Goal: Task Accomplishment & Management: Manage account settings

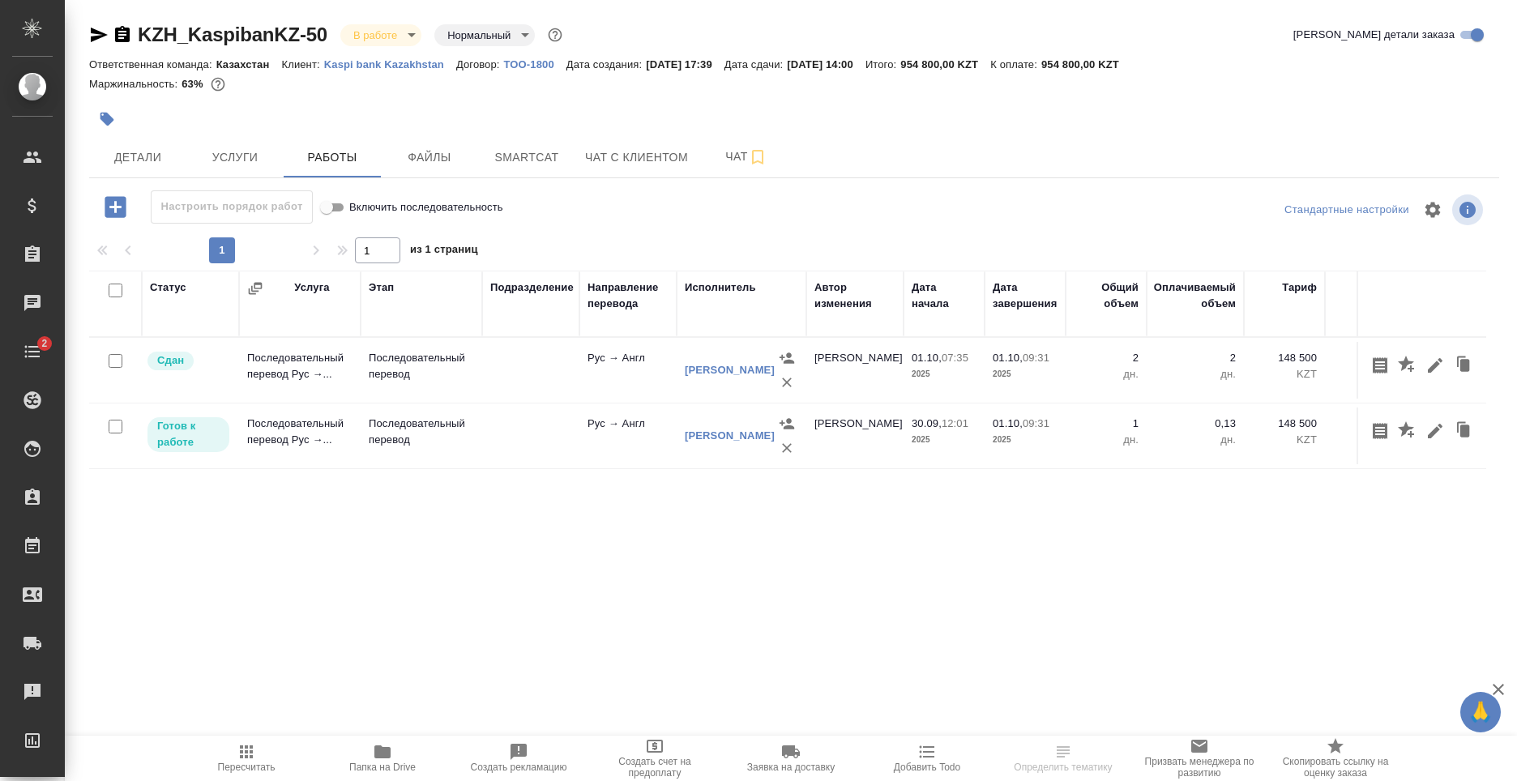
click at [562, 438] on td at bounding box center [530, 436] width 97 height 57
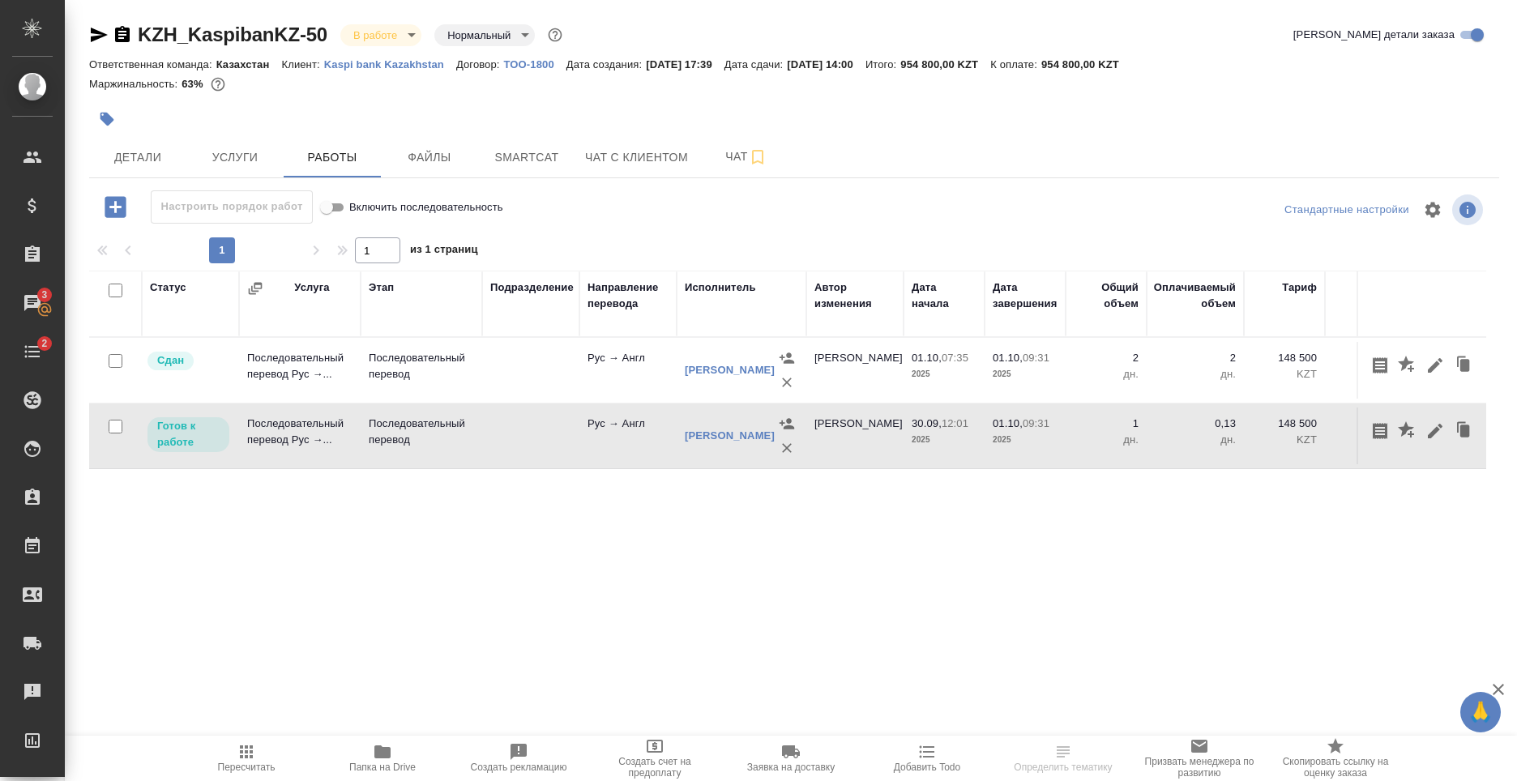
click at [563, 433] on td at bounding box center [530, 436] width 97 height 57
click at [1428, 433] on icon "button" at bounding box center [1434, 430] width 19 height 19
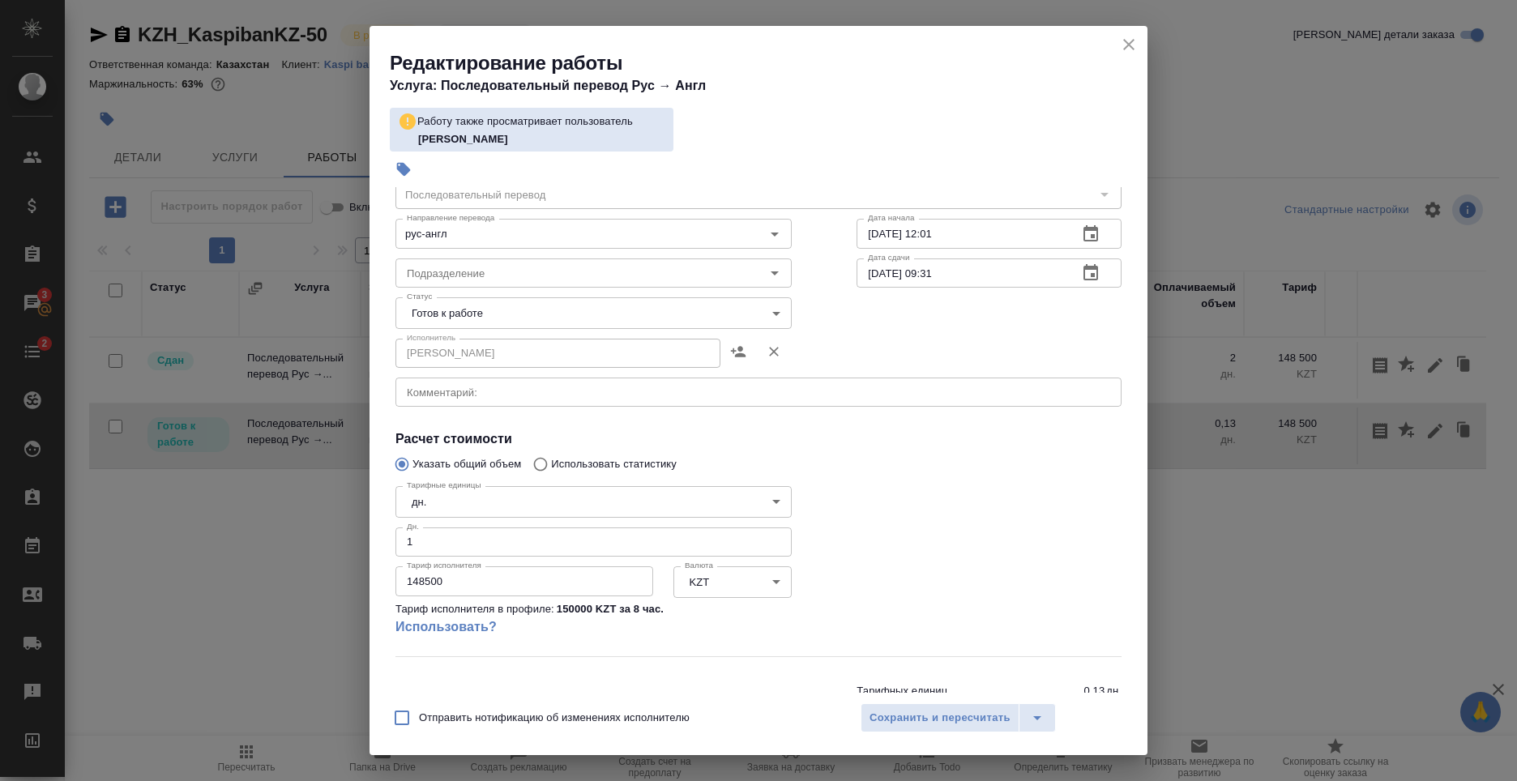
scroll to position [128, 0]
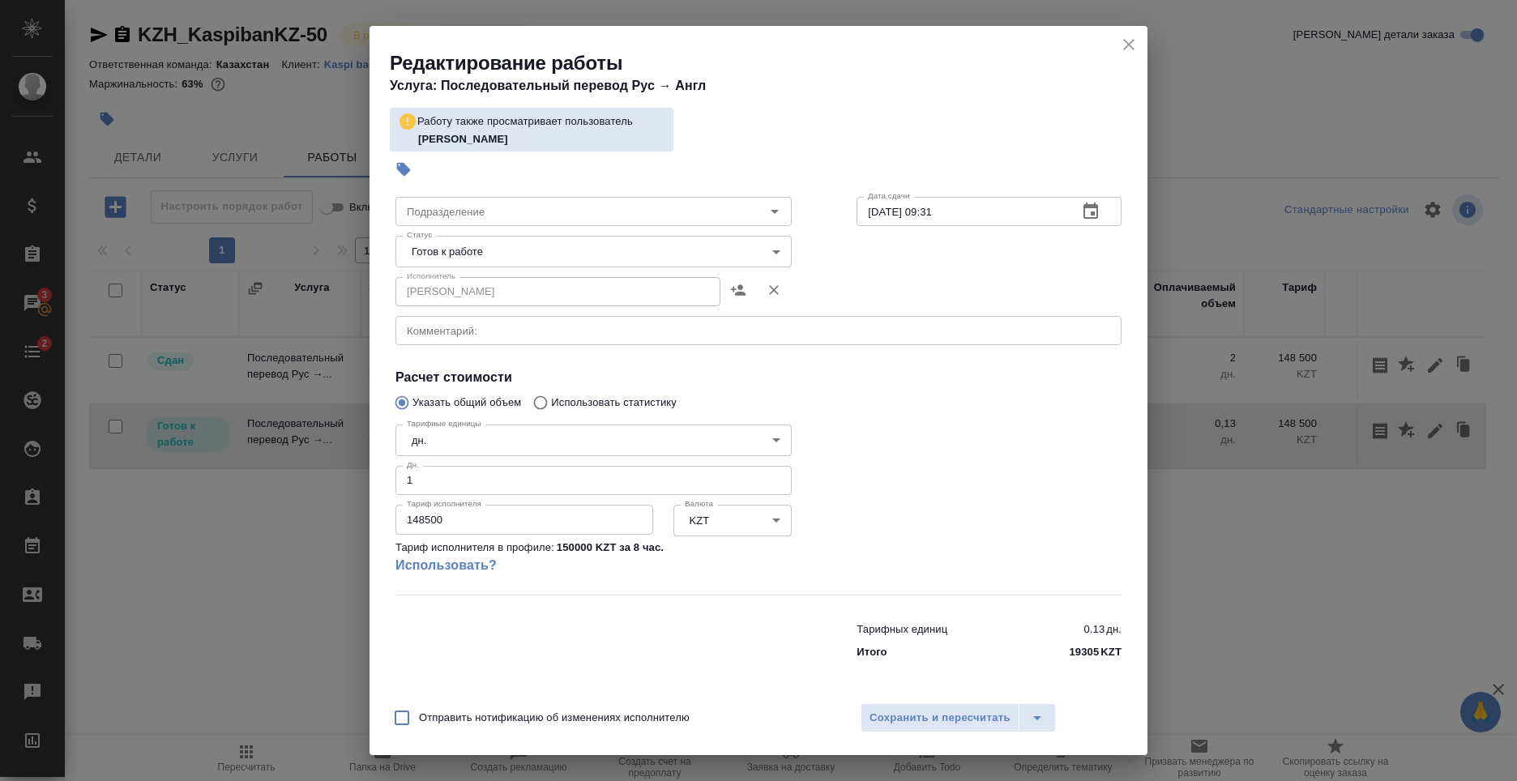
click at [1118, 45] on button "close" at bounding box center [1129, 44] width 24 height 24
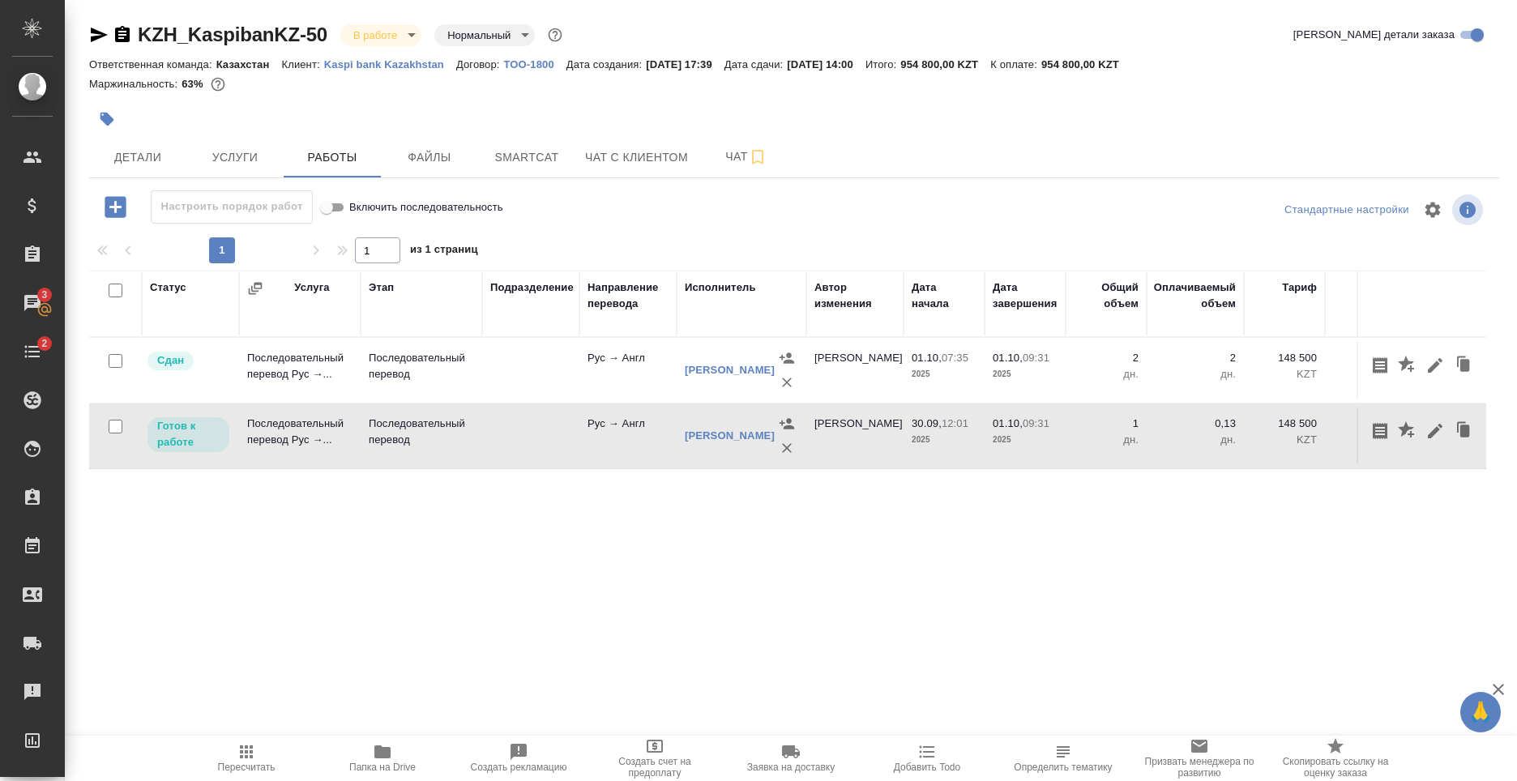
click at [549, 380] on td at bounding box center [530, 370] width 97 height 57
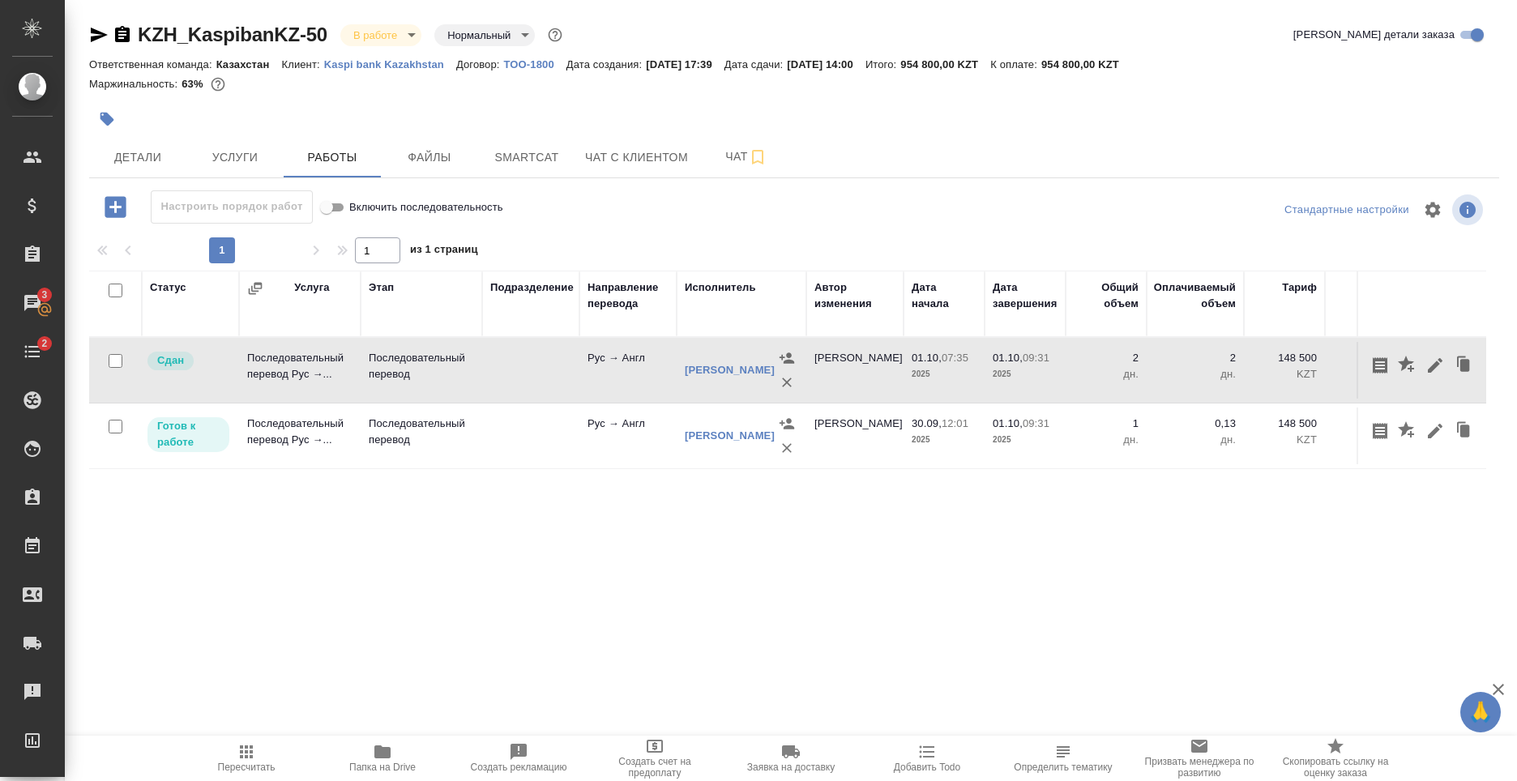
click at [572, 365] on td at bounding box center [530, 370] width 97 height 57
click at [1439, 365] on icon "button" at bounding box center [1434, 365] width 19 height 19
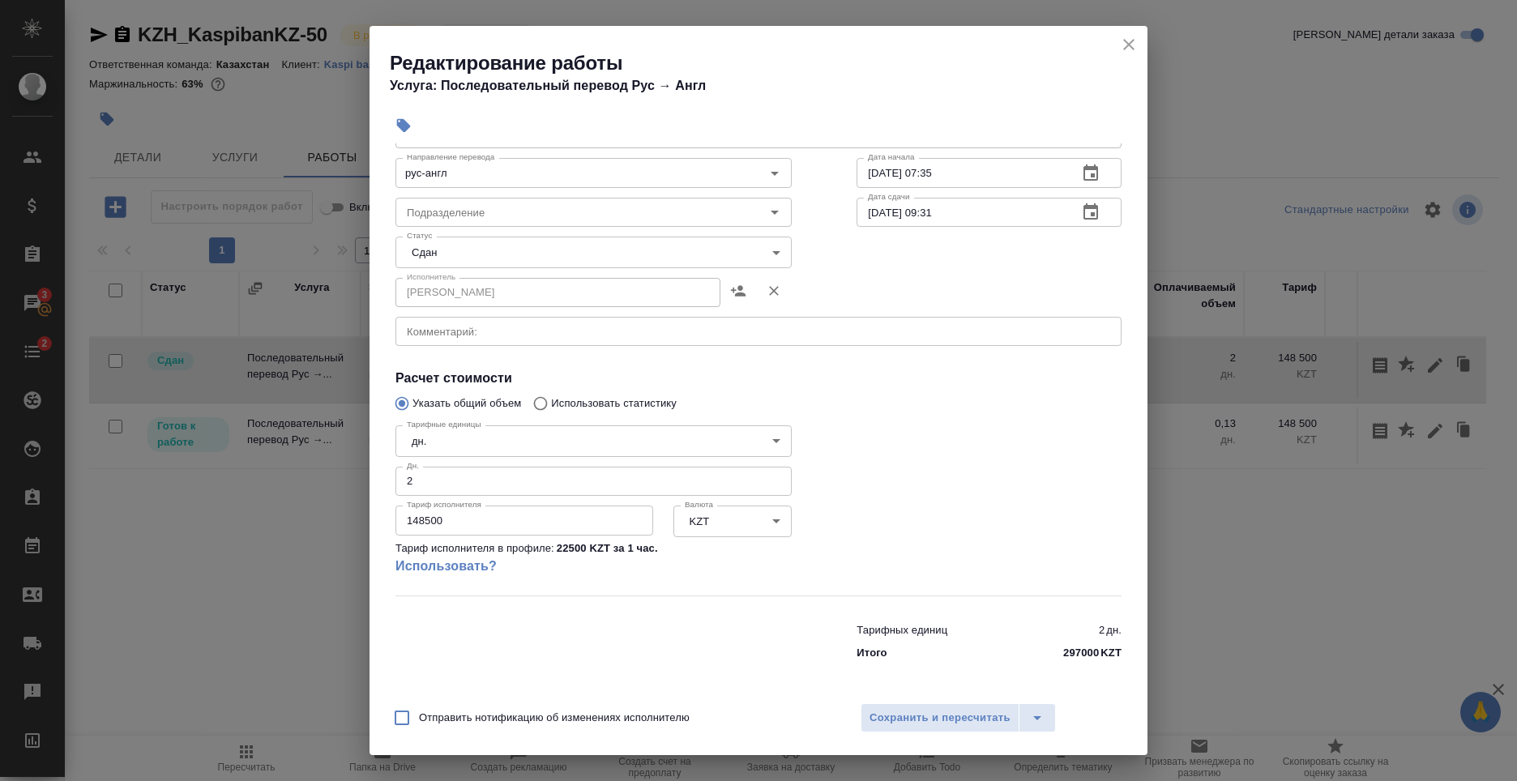
scroll to position [84, 0]
click at [466, 568] on link "Использовать?" at bounding box center [593, 565] width 396 height 19
type input "5a8b1489cc6b4906c91bfd93"
type input "22500"
click at [1131, 42] on icon "close" at bounding box center [1128, 44] width 11 height 11
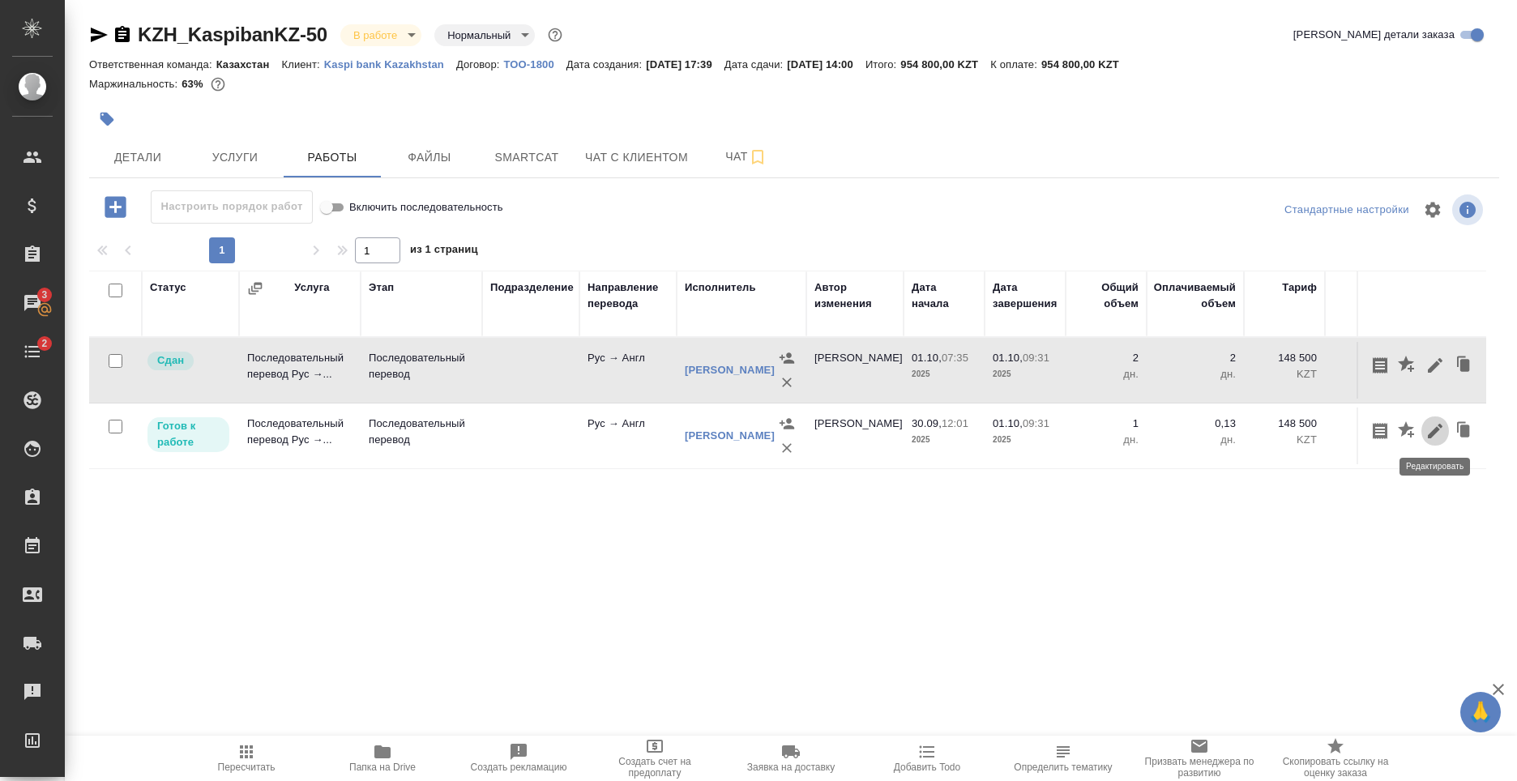
click at [1432, 429] on icon "button" at bounding box center [1434, 430] width 19 height 19
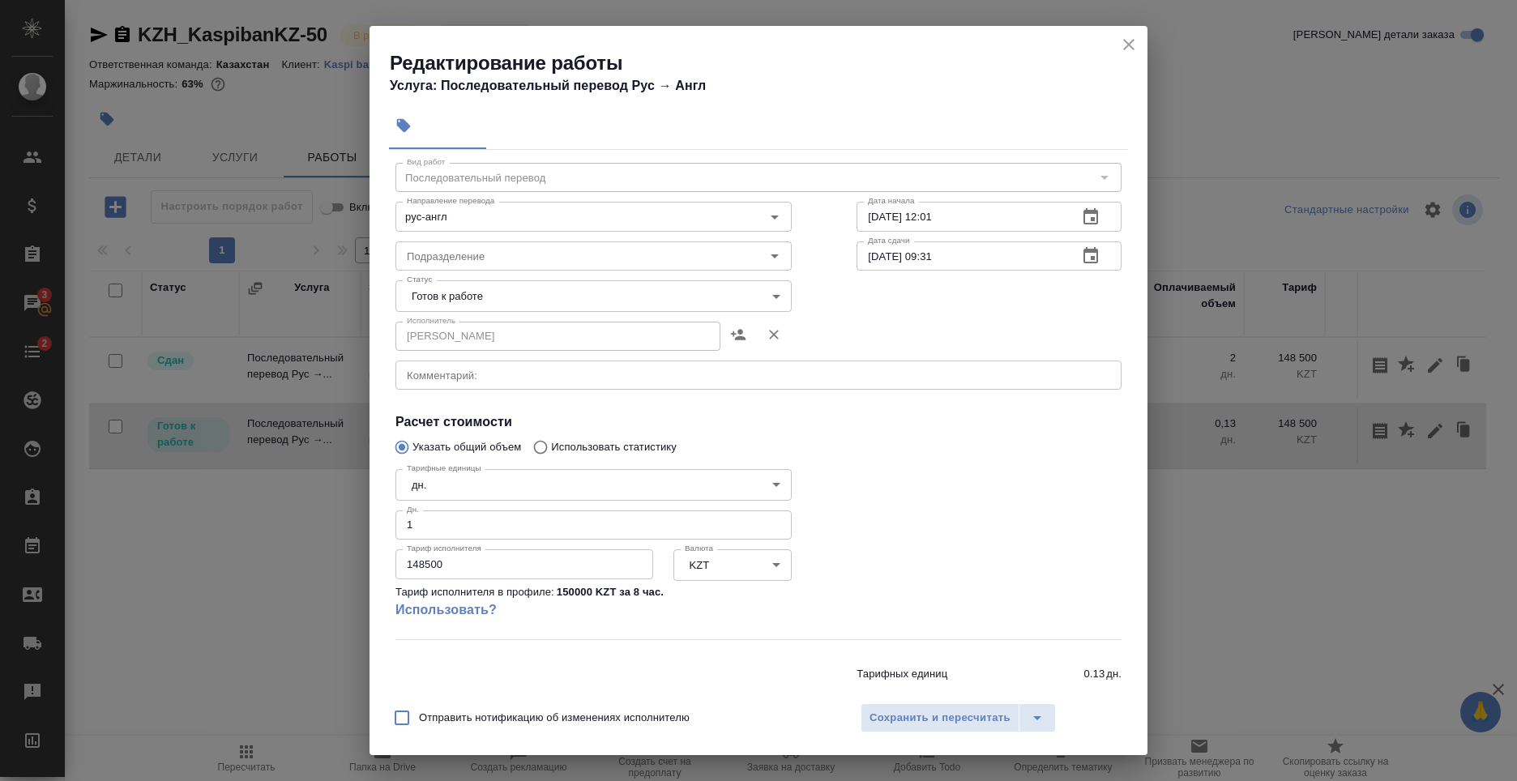
scroll to position [0, 0]
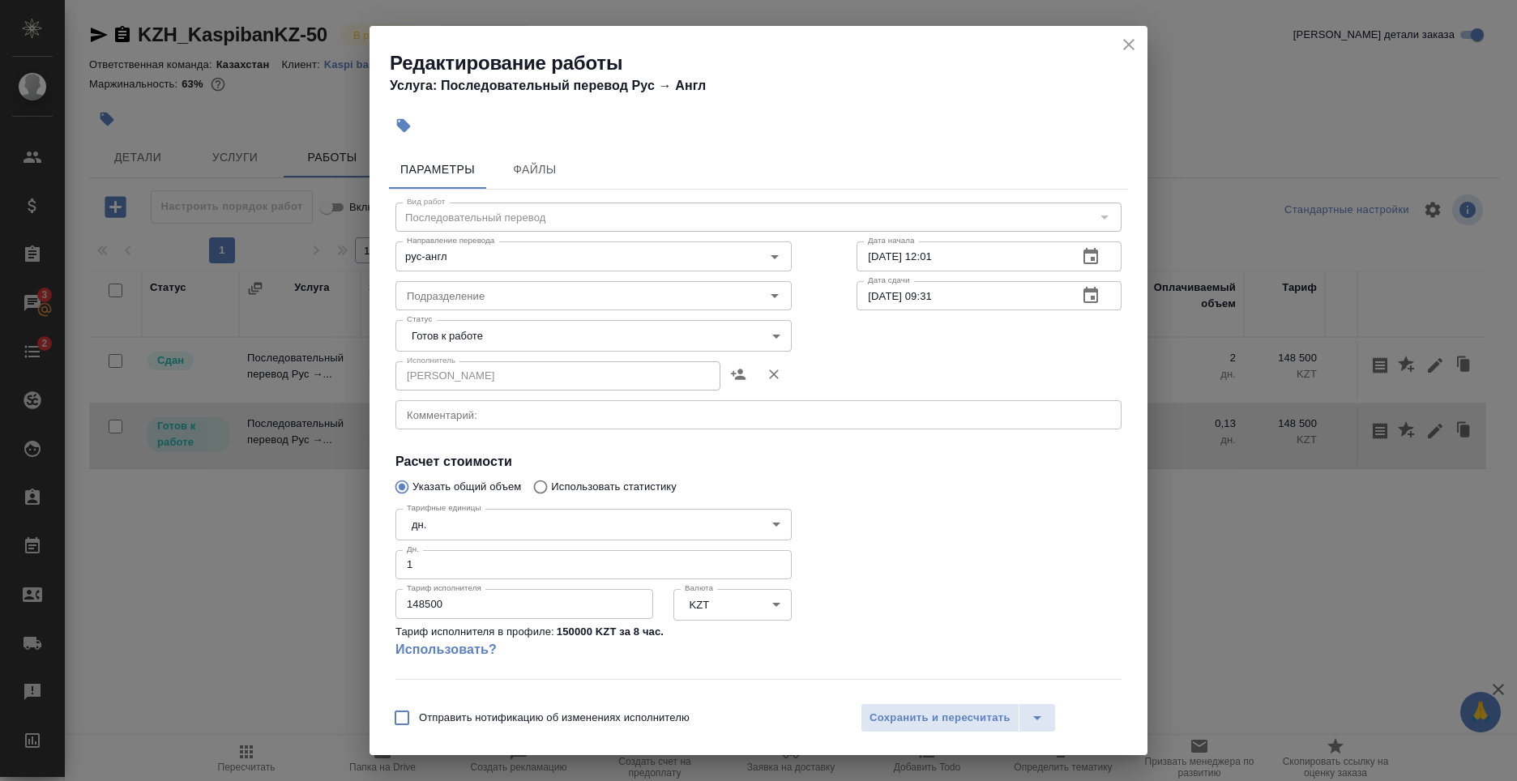
click at [1119, 46] on icon "close" at bounding box center [1128, 44] width 19 height 19
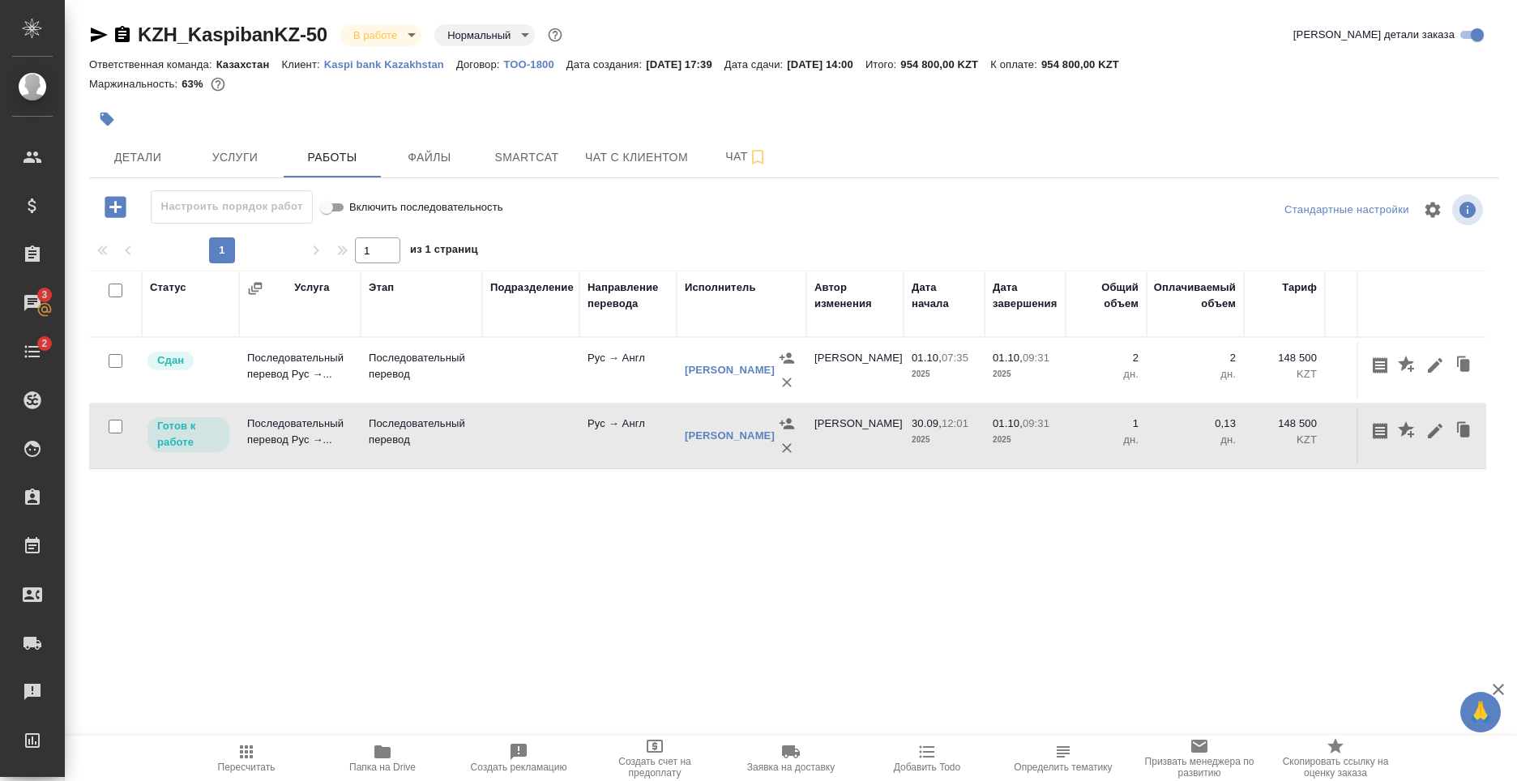
click at [579, 386] on td "Рус → Англ" at bounding box center [627, 370] width 97 height 57
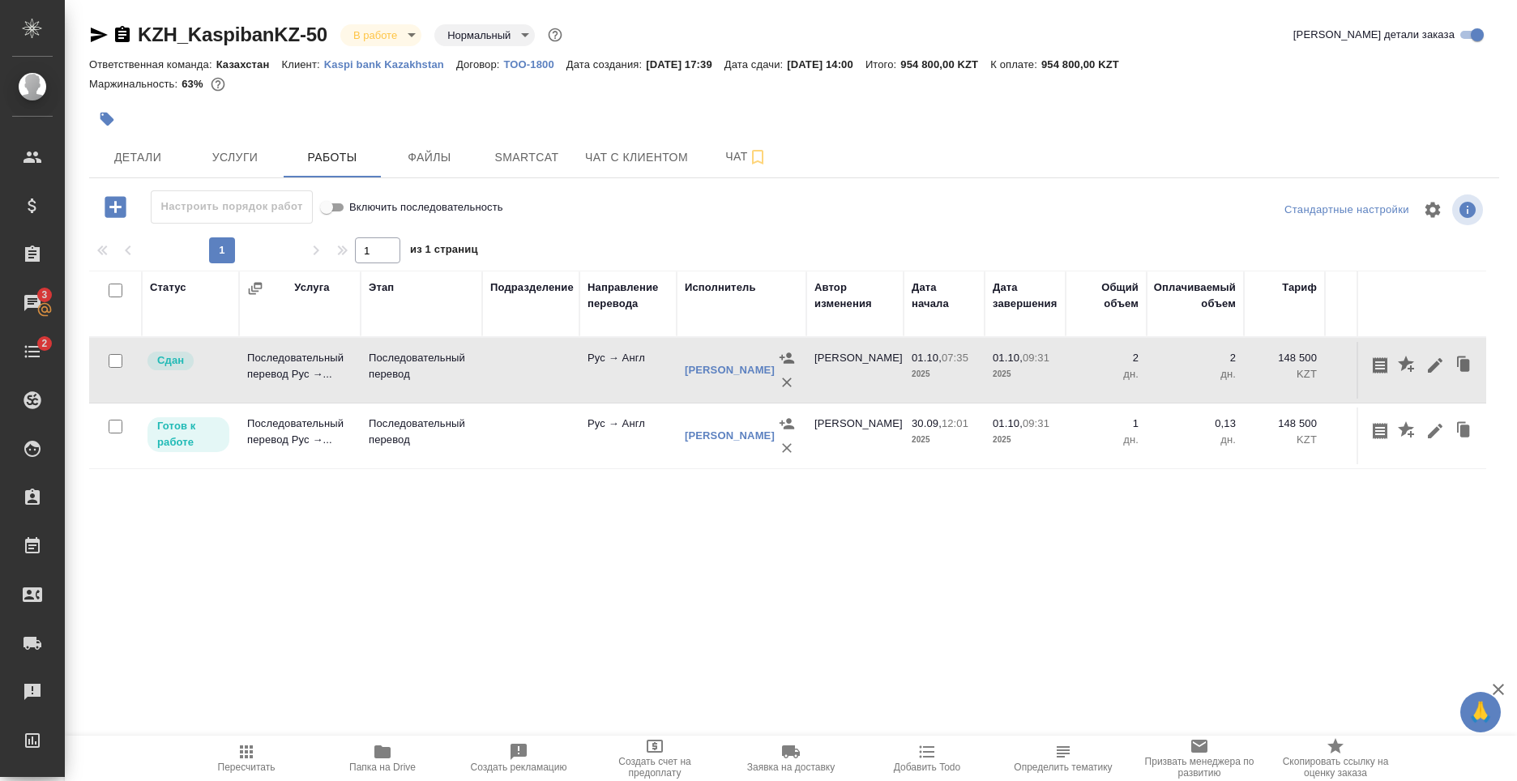
click at [585, 362] on td "Рус → Англ" at bounding box center [627, 370] width 97 height 57
click at [1428, 365] on icon "button" at bounding box center [1434, 365] width 19 height 19
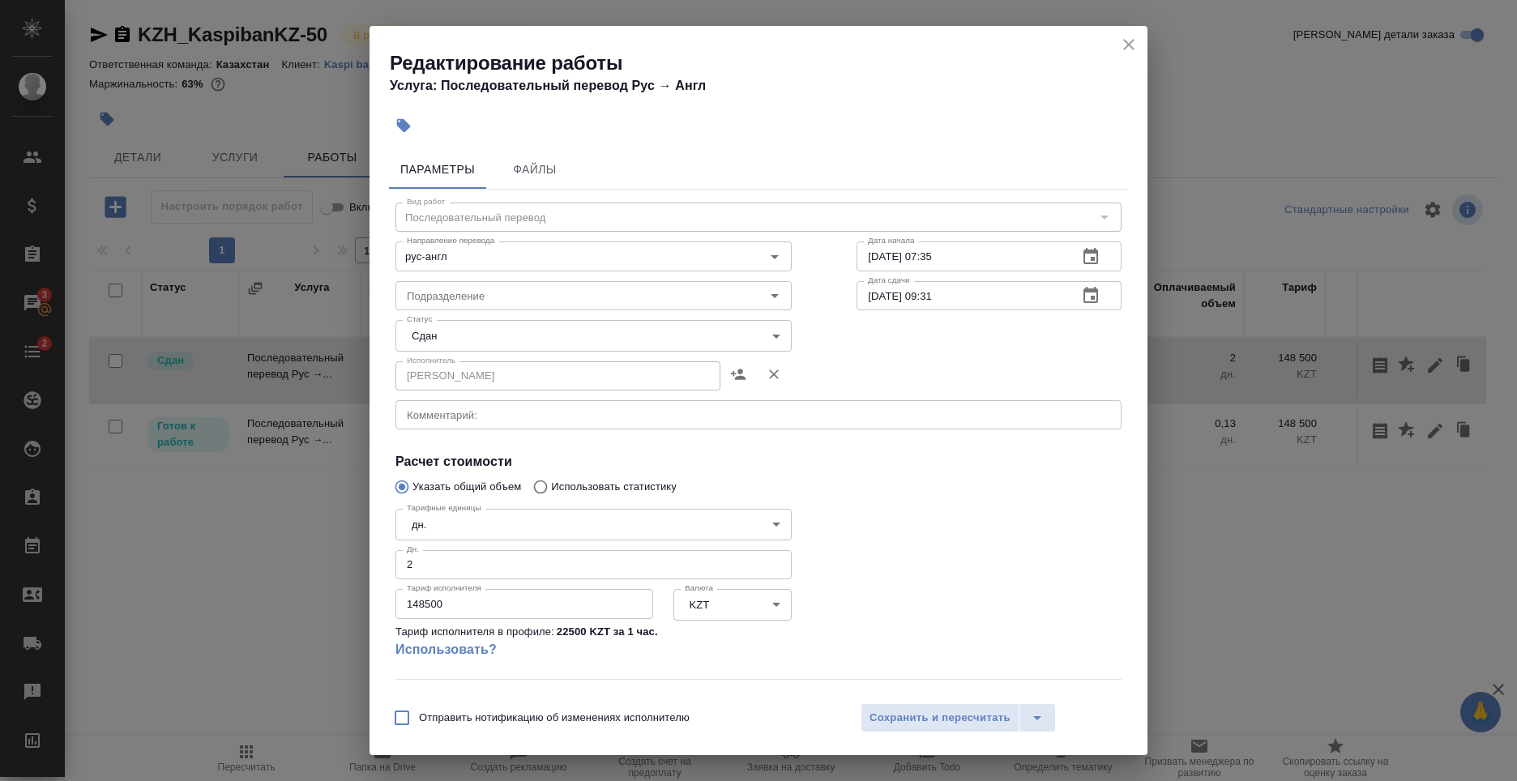
click at [1128, 41] on icon "close" at bounding box center [1128, 44] width 19 height 19
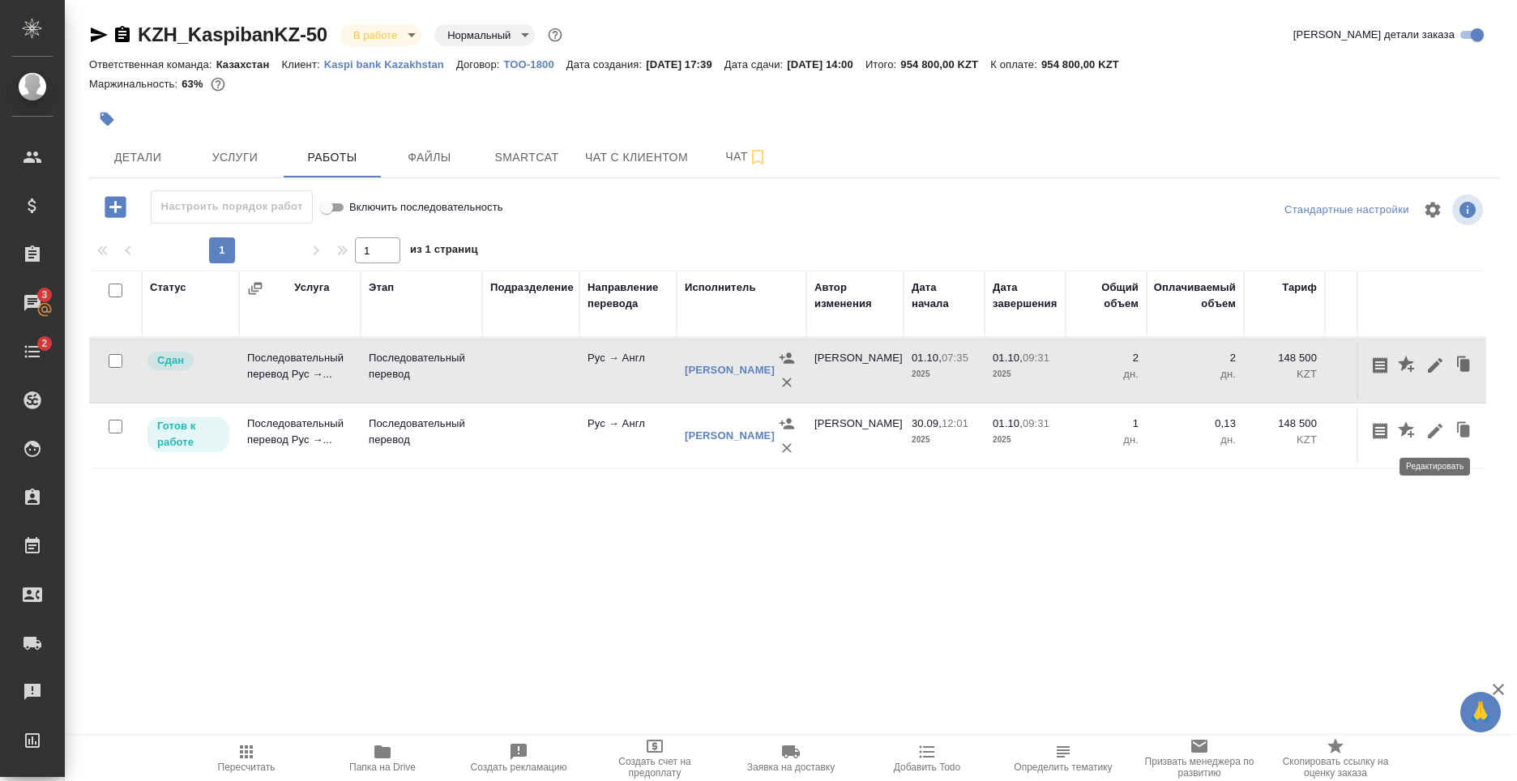
click at [1436, 438] on icon "button" at bounding box center [1434, 430] width 19 height 19
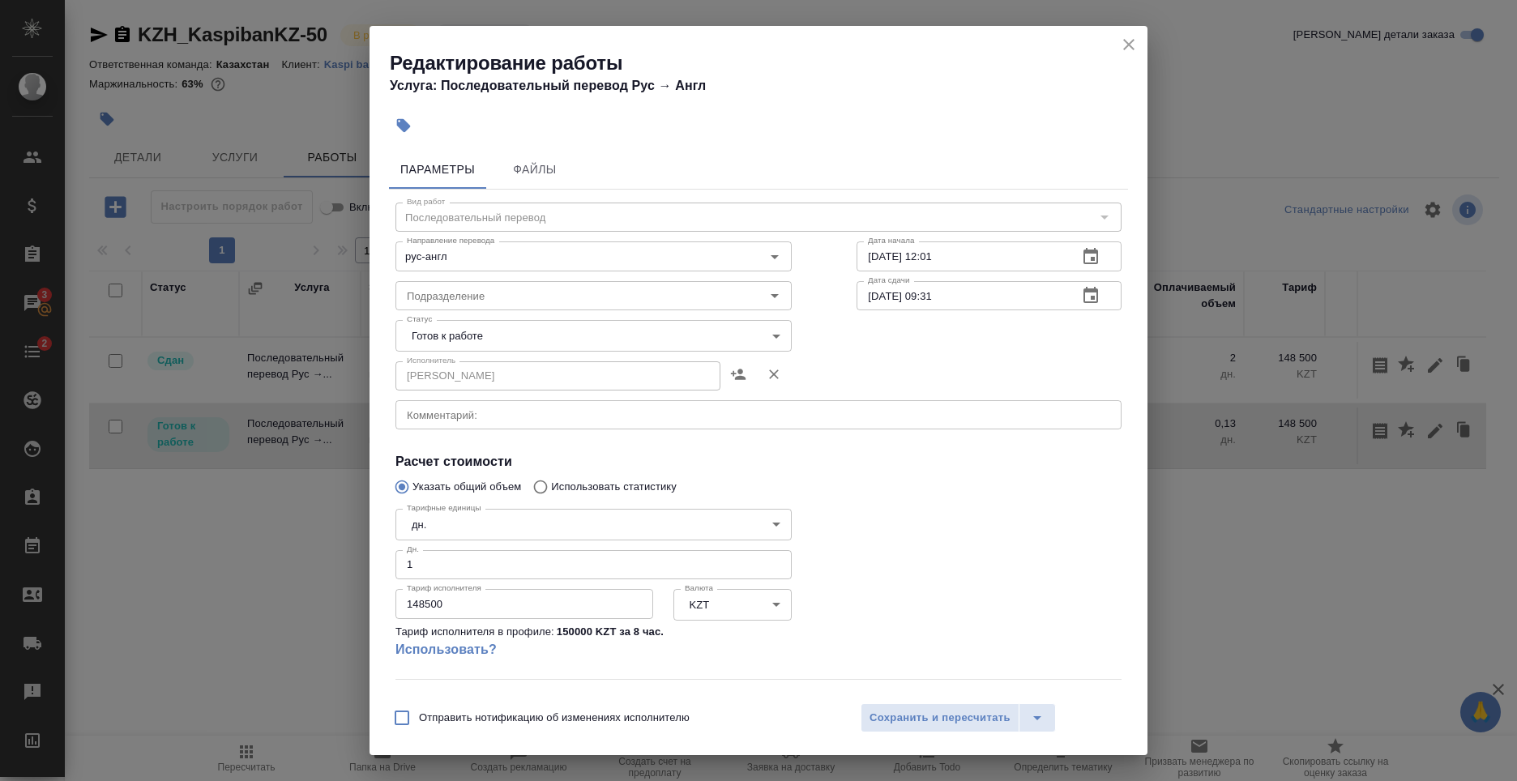
click at [1121, 48] on icon "close" at bounding box center [1128, 44] width 19 height 19
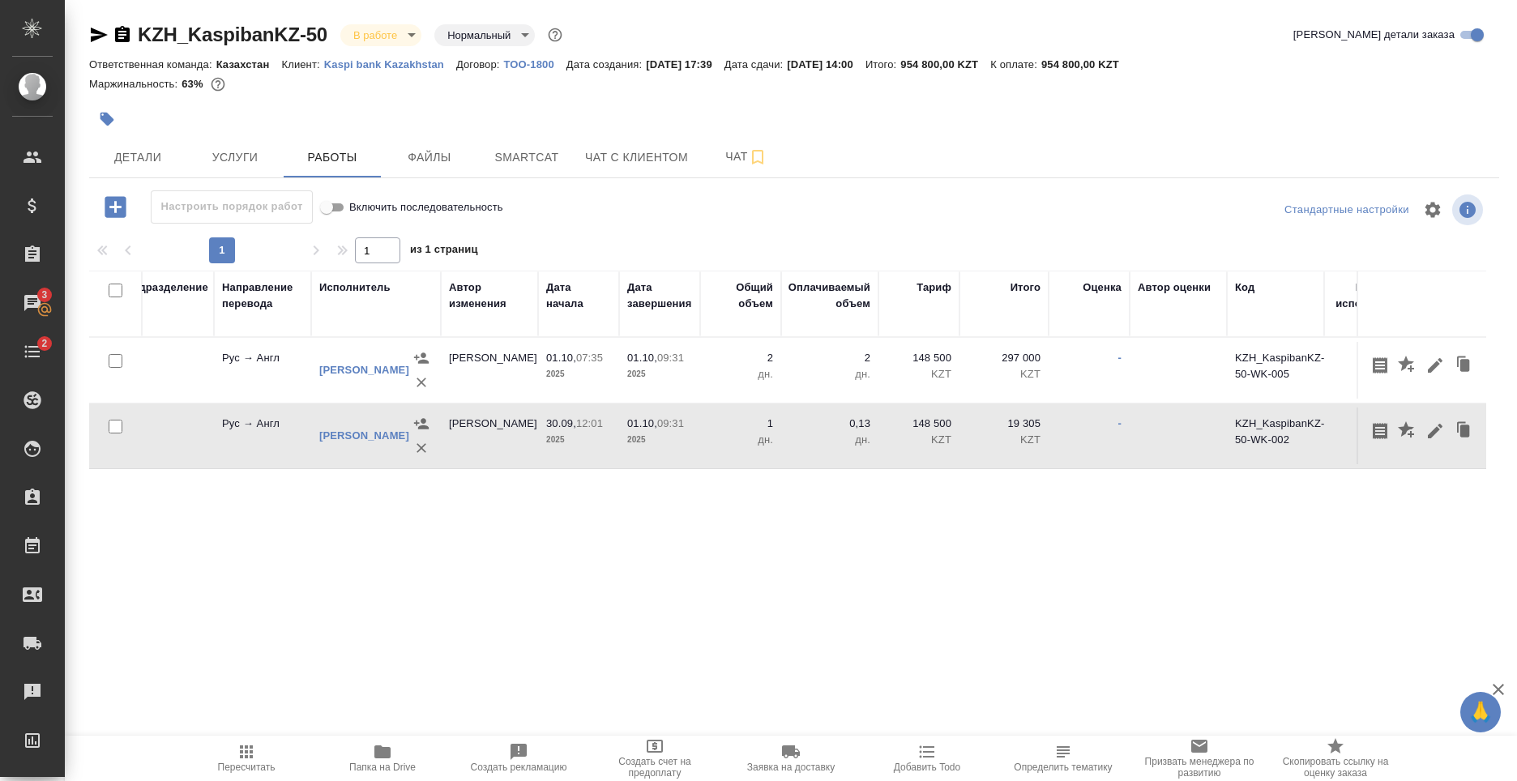
scroll to position [0, 326]
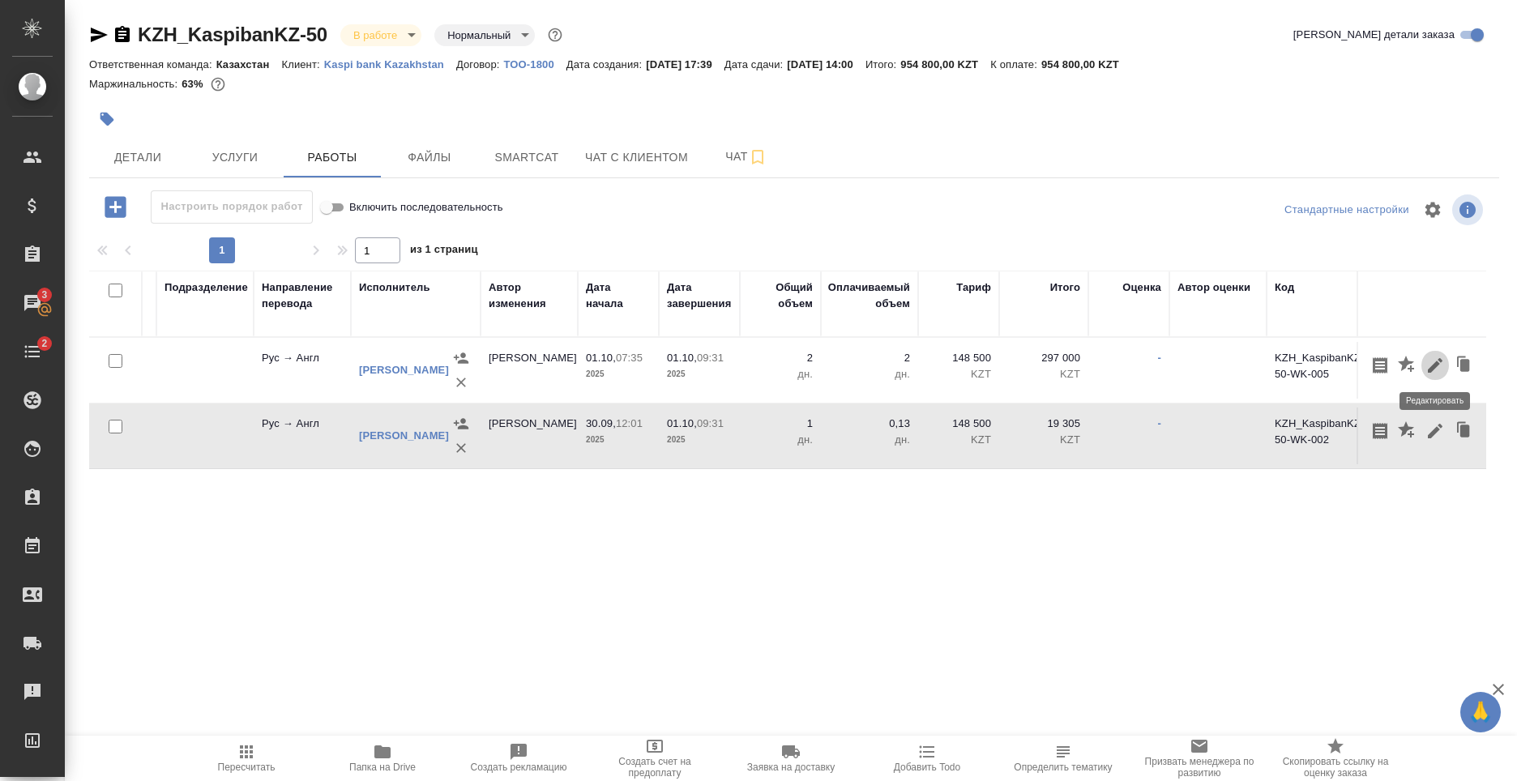
click at [1439, 367] on icon "button" at bounding box center [1434, 365] width 19 height 19
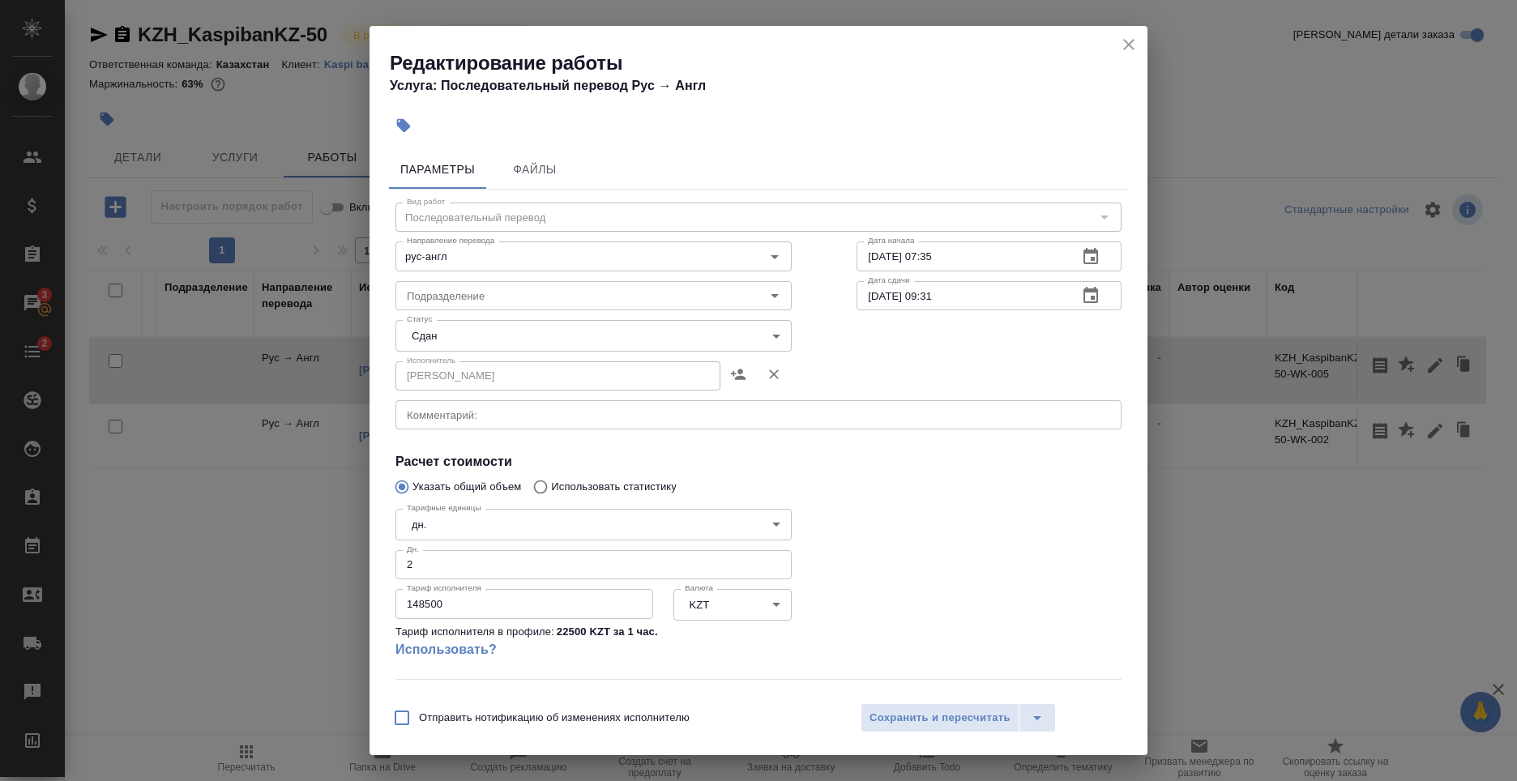
click at [1137, 45] on icon "close" at bounding box center [1128, 44] width 19 height 19
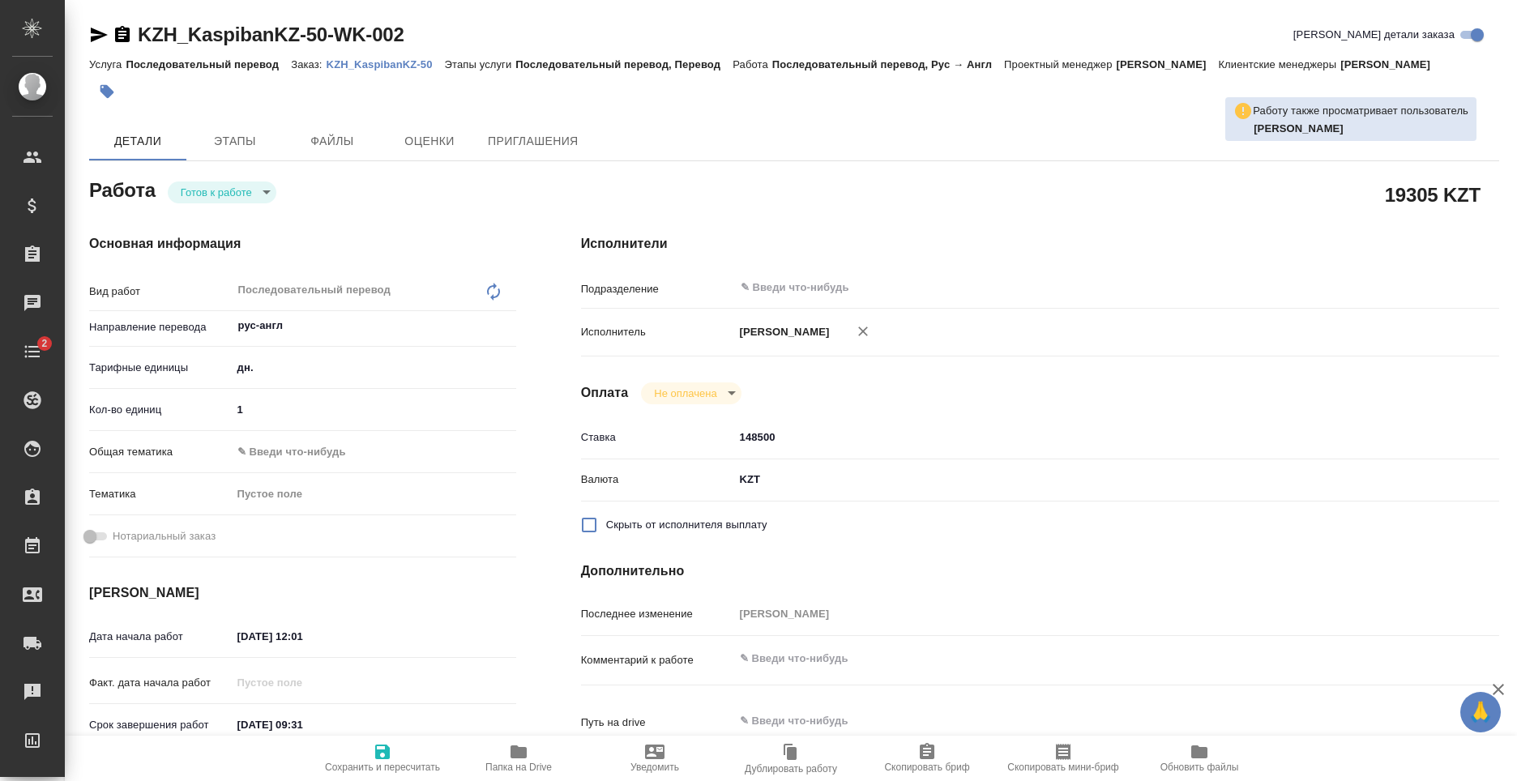
type textarea "x"
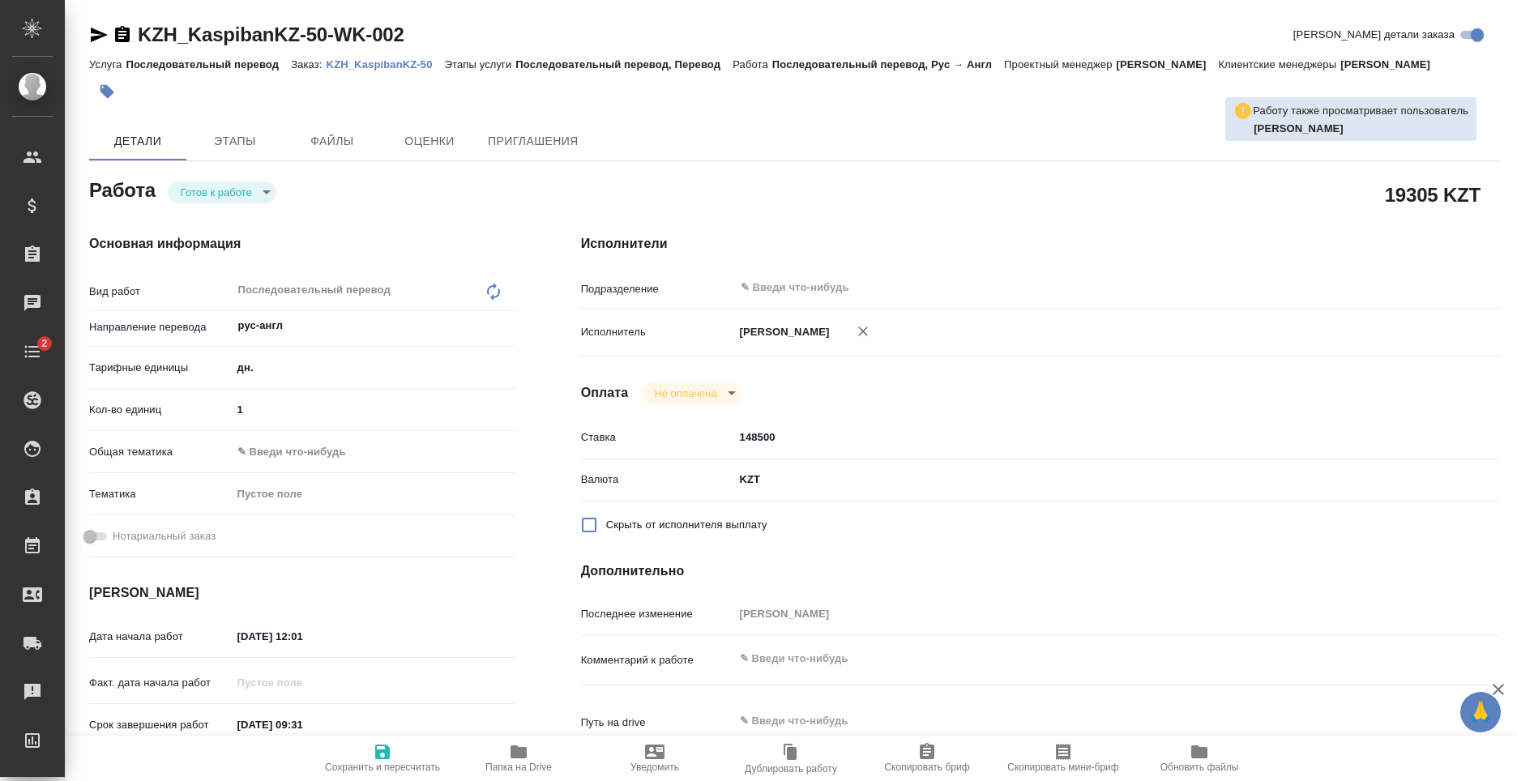
type textarea "x"
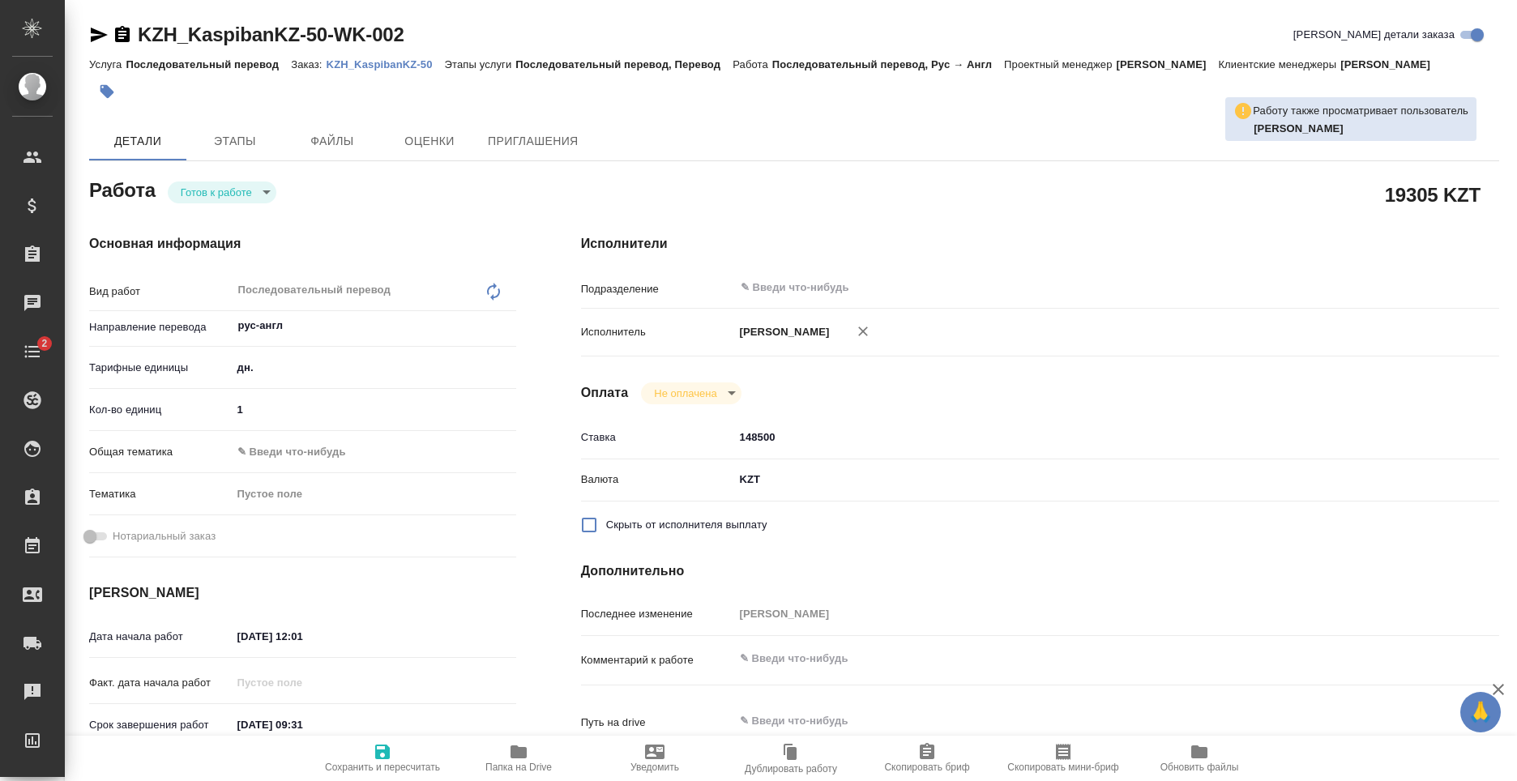
type textarea "x"
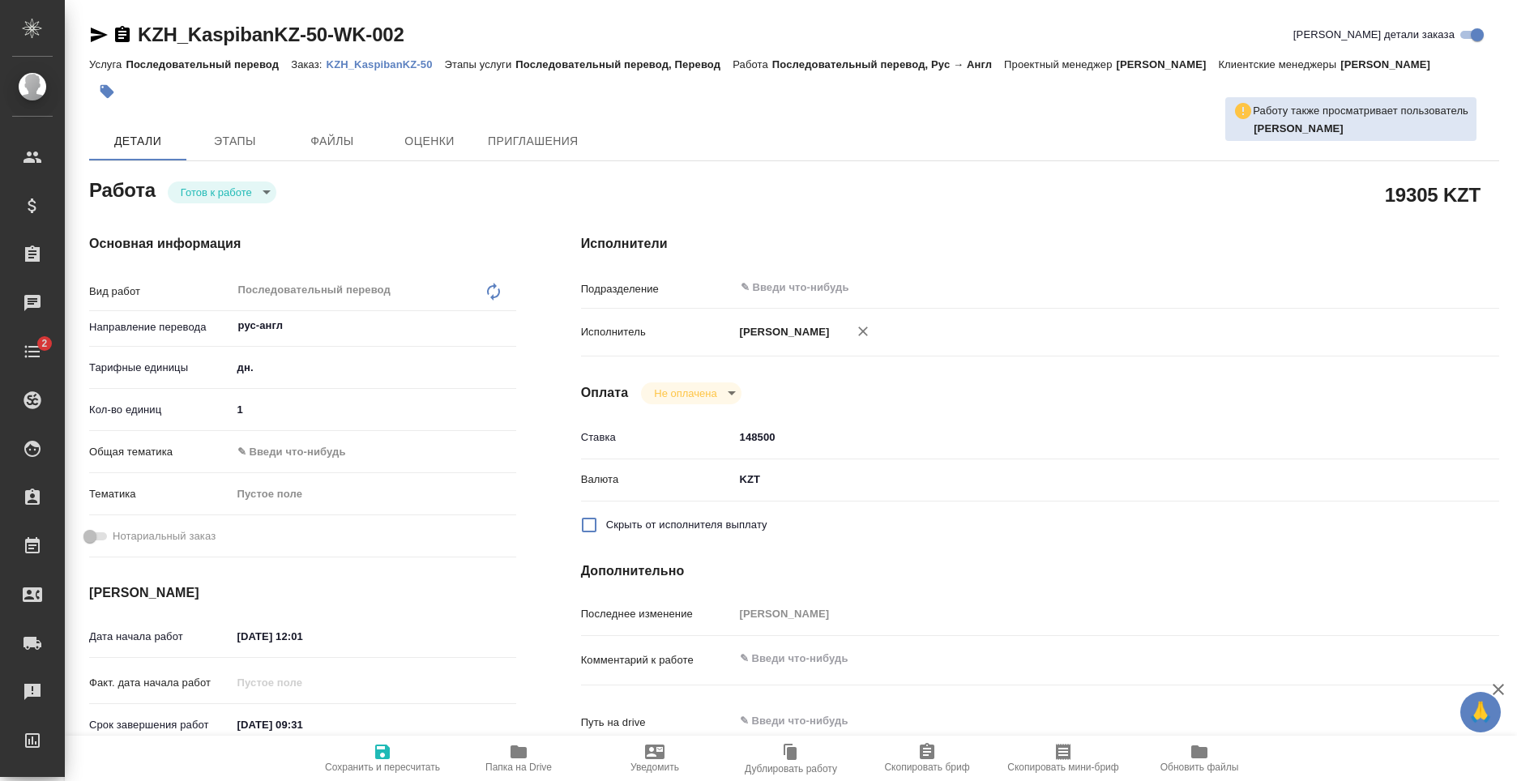
type textarea "x"
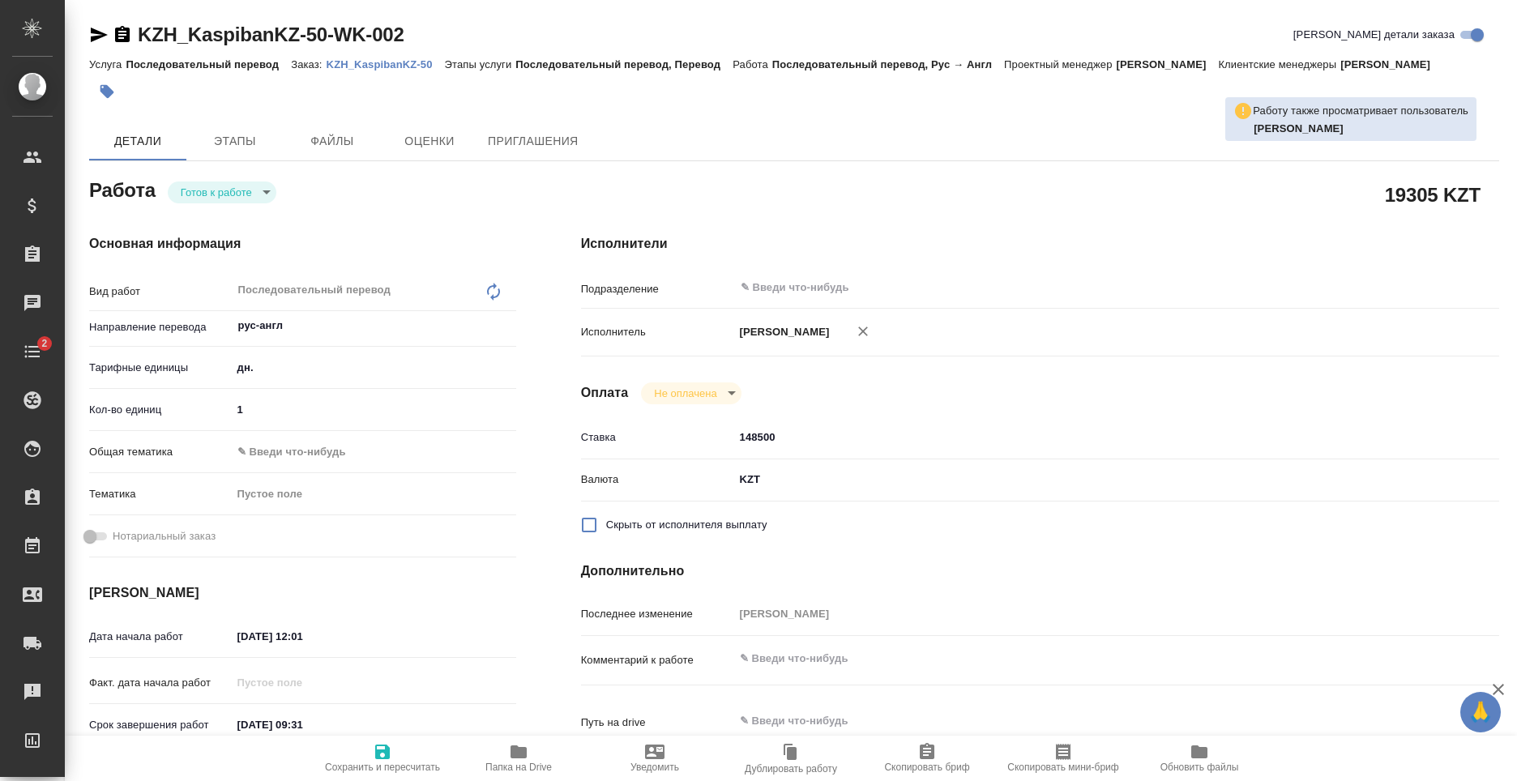
type textarea "x"
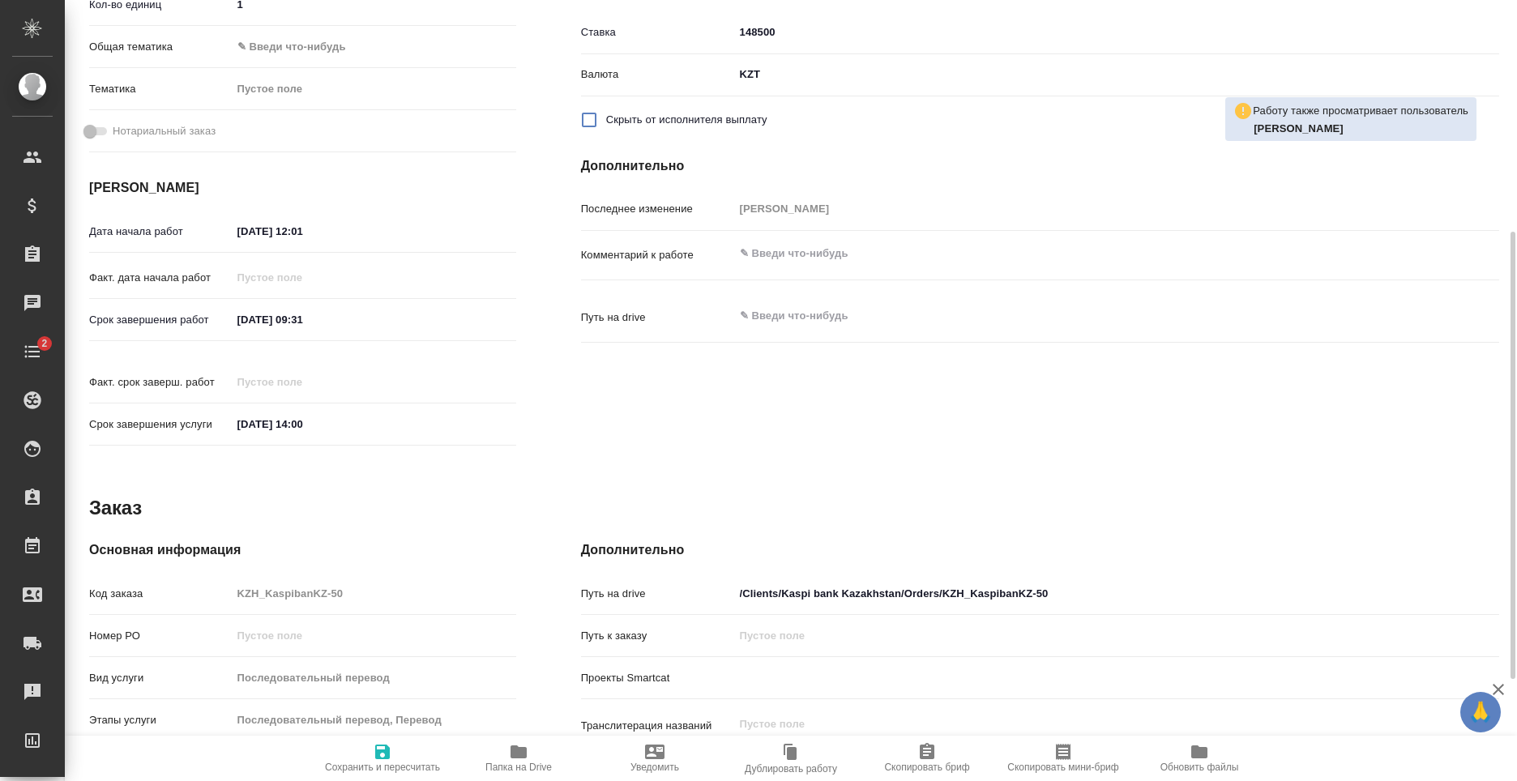
scroll to position [162, 0]
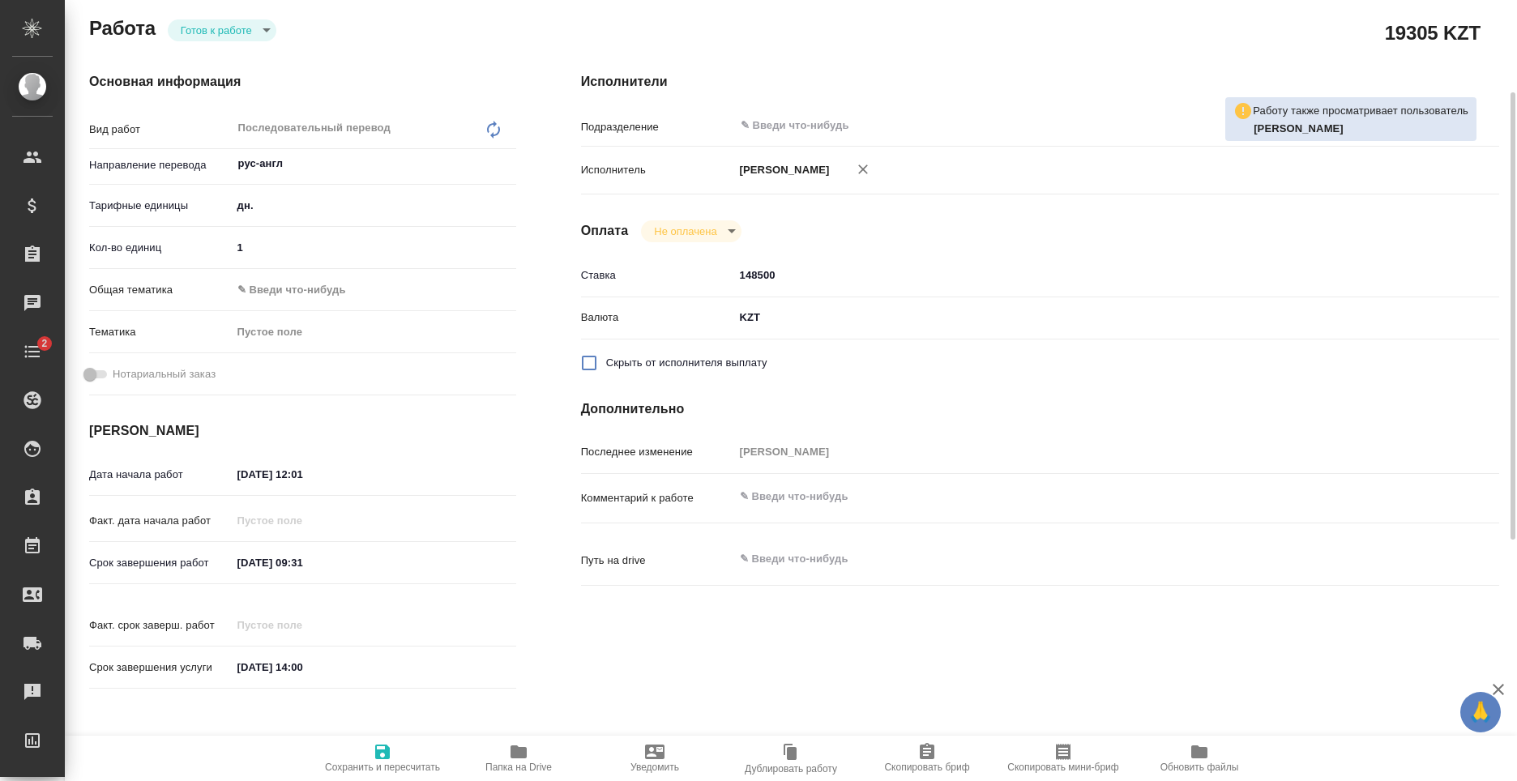
type textarea "x"
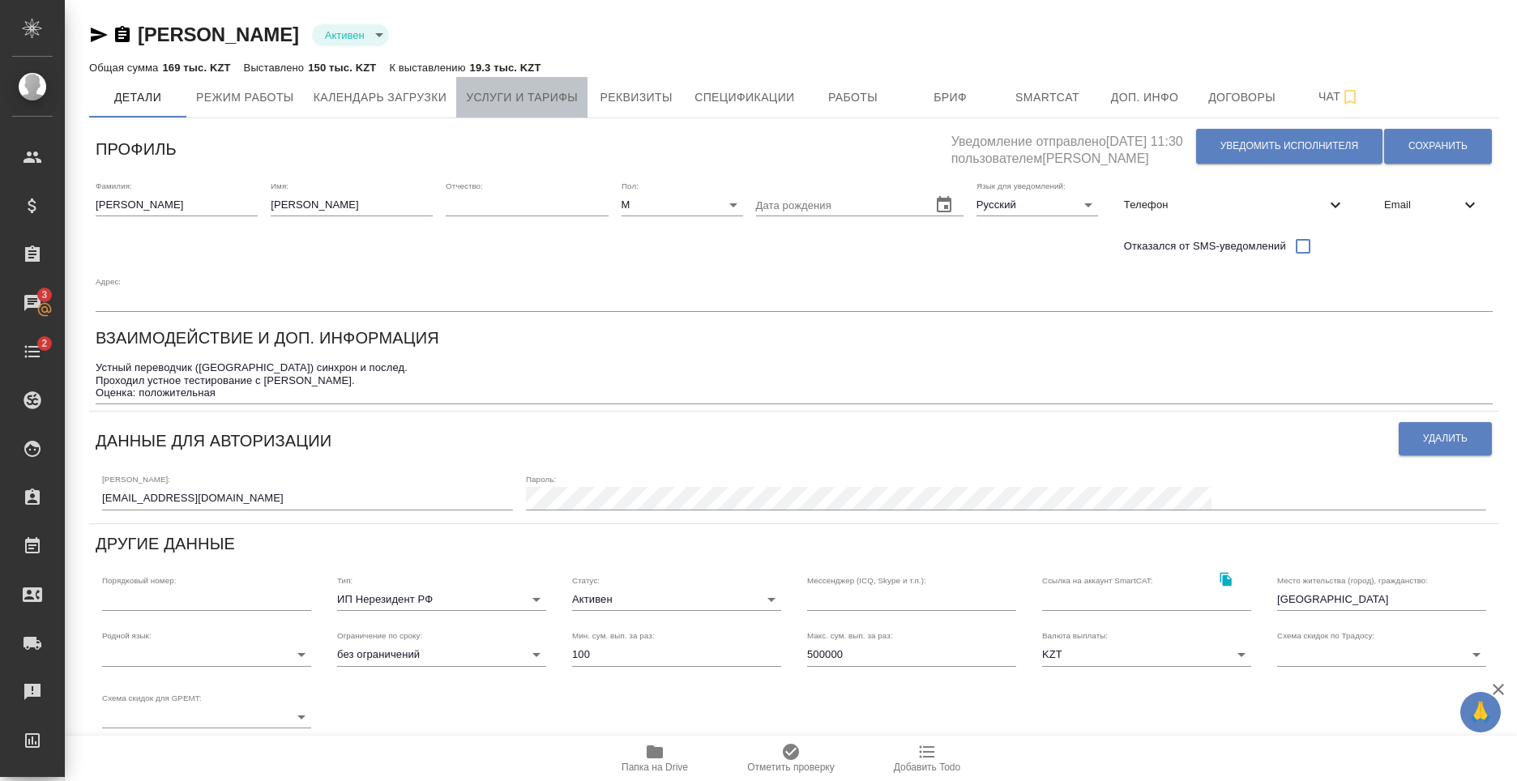
click at [534, 102] on span "Услуги и тарифы" at bounding box center [522, 98] width 112 height 20
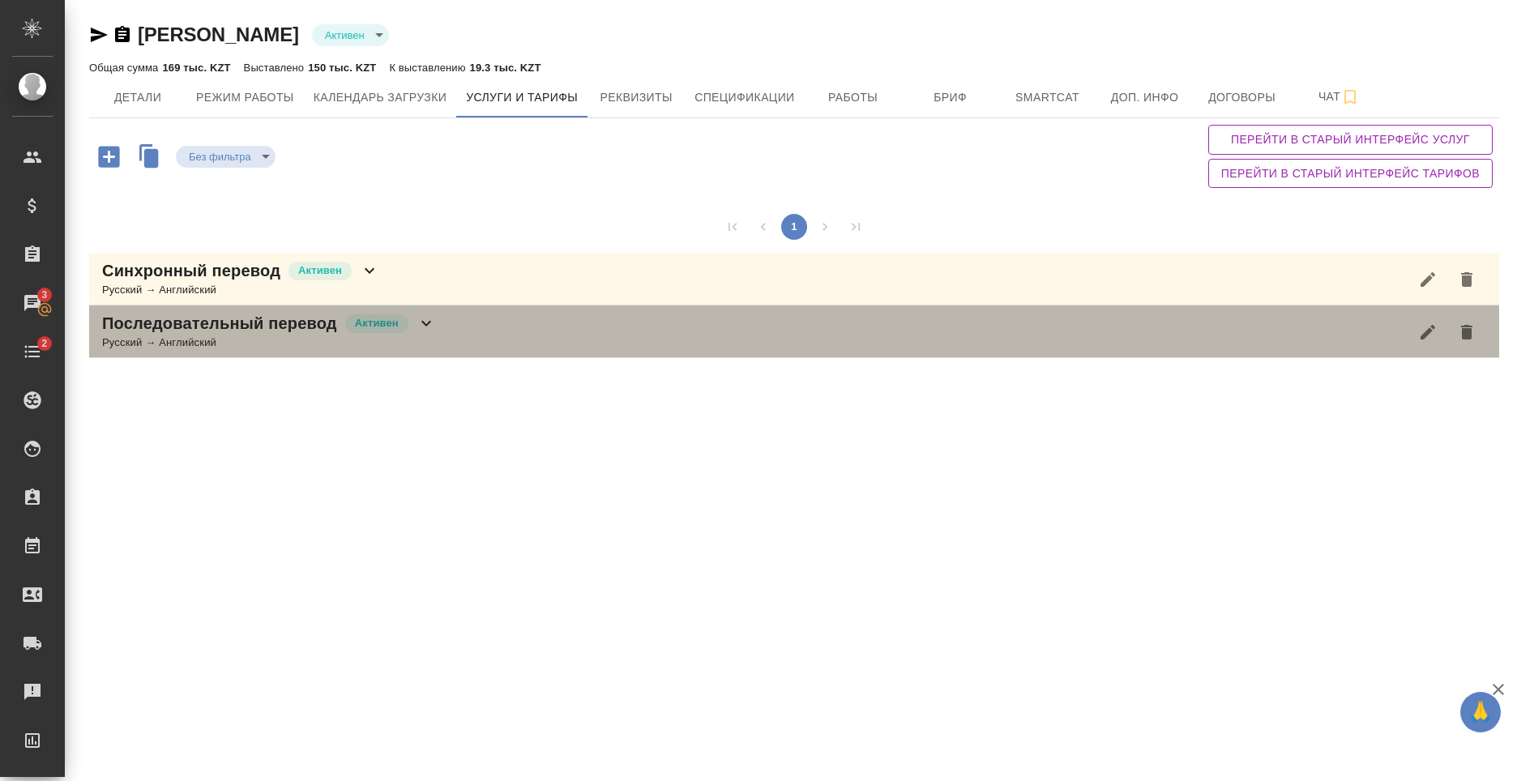
click at [346, 339] on div "Русский → Английский" at bounding box center [269, 343] width 334 height 16
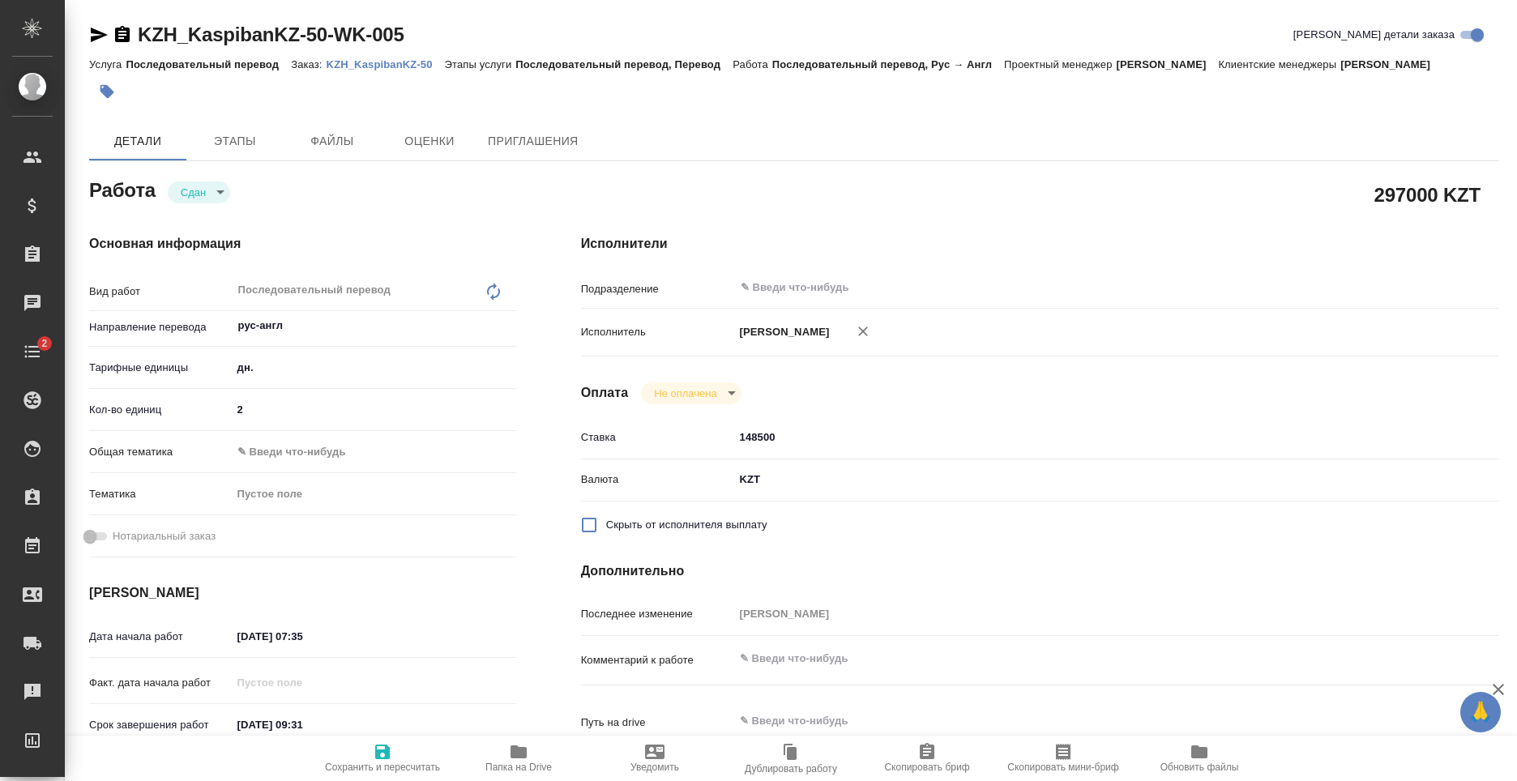
type textarea "x"
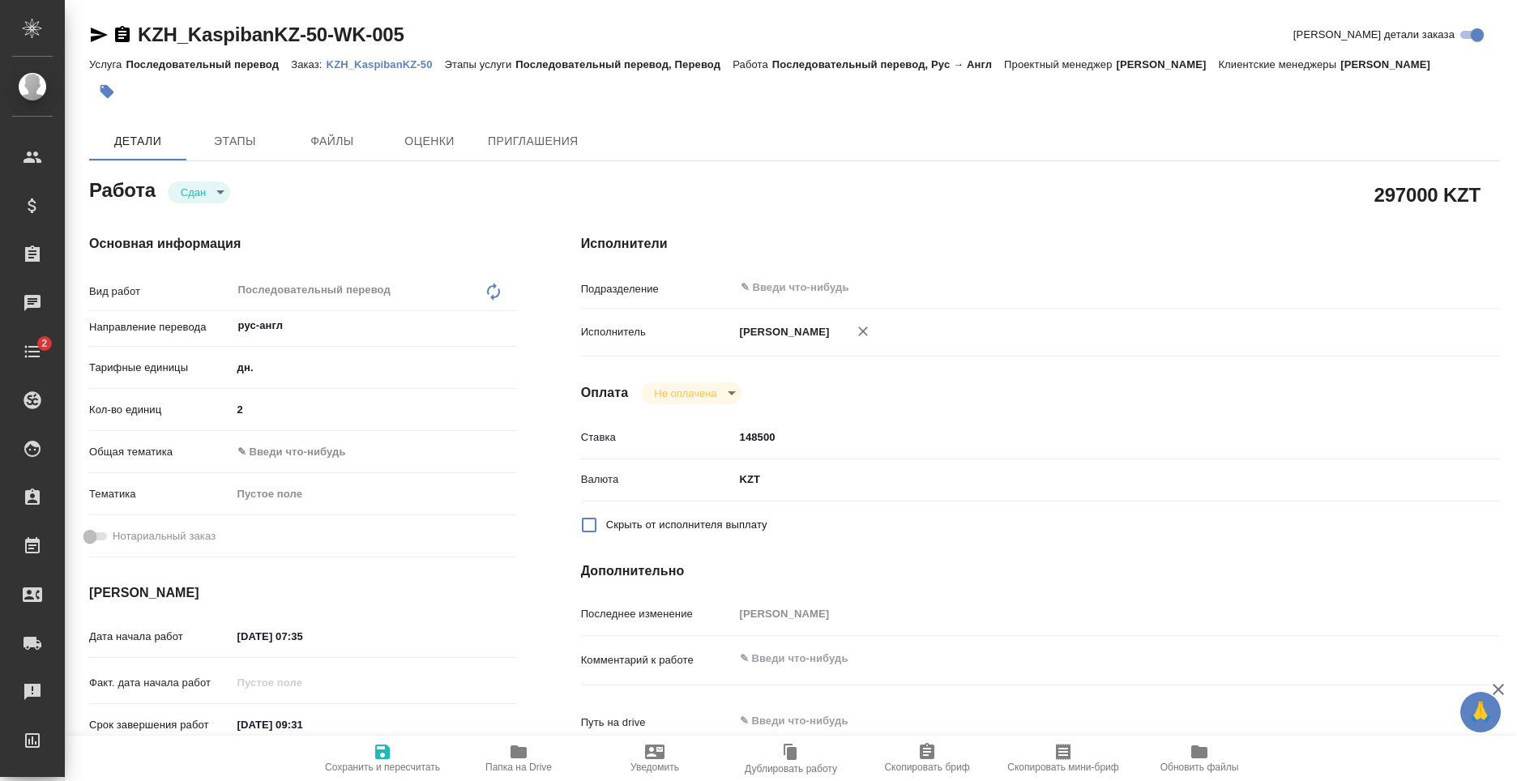
type textarea "x"
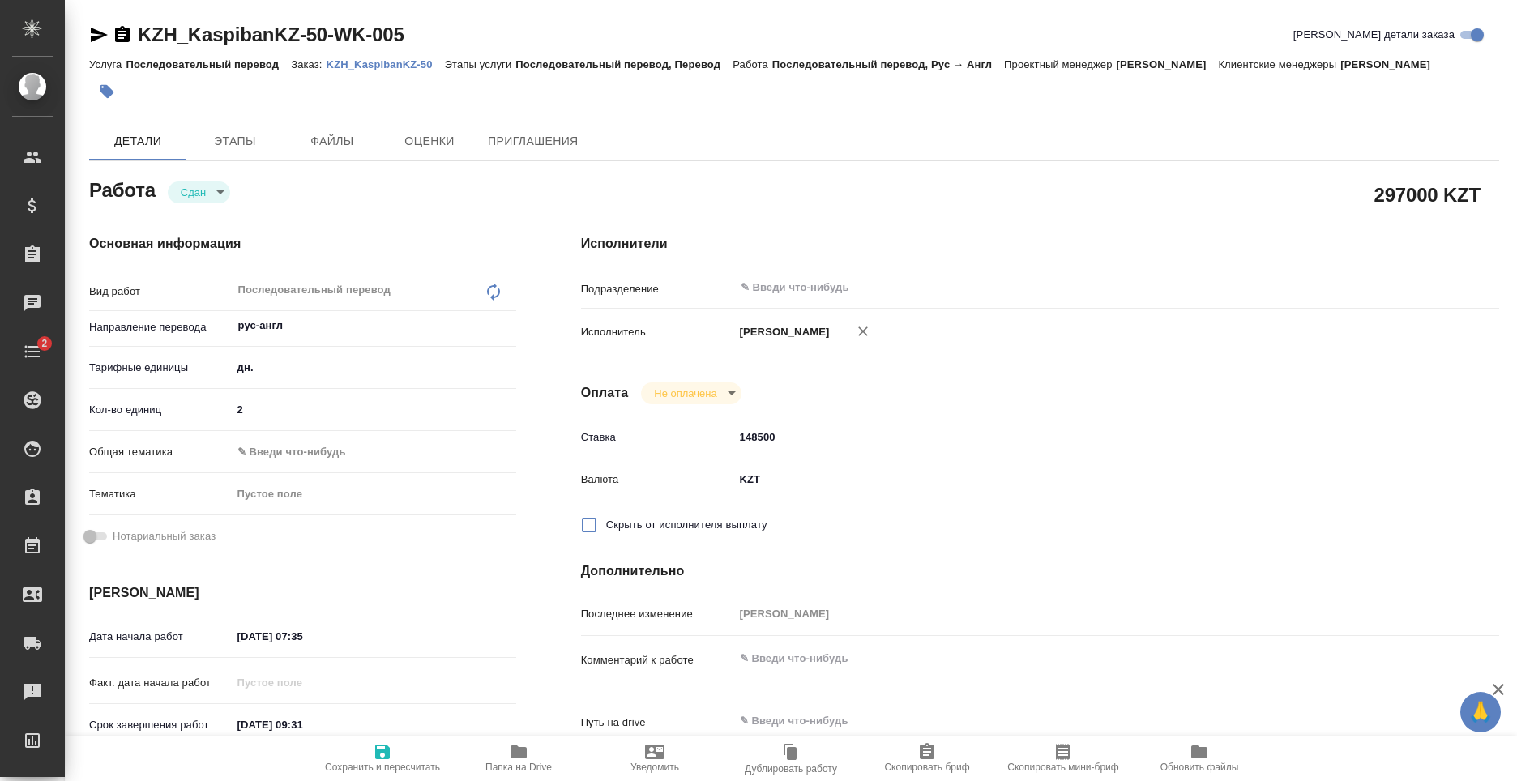
type textarea "x"
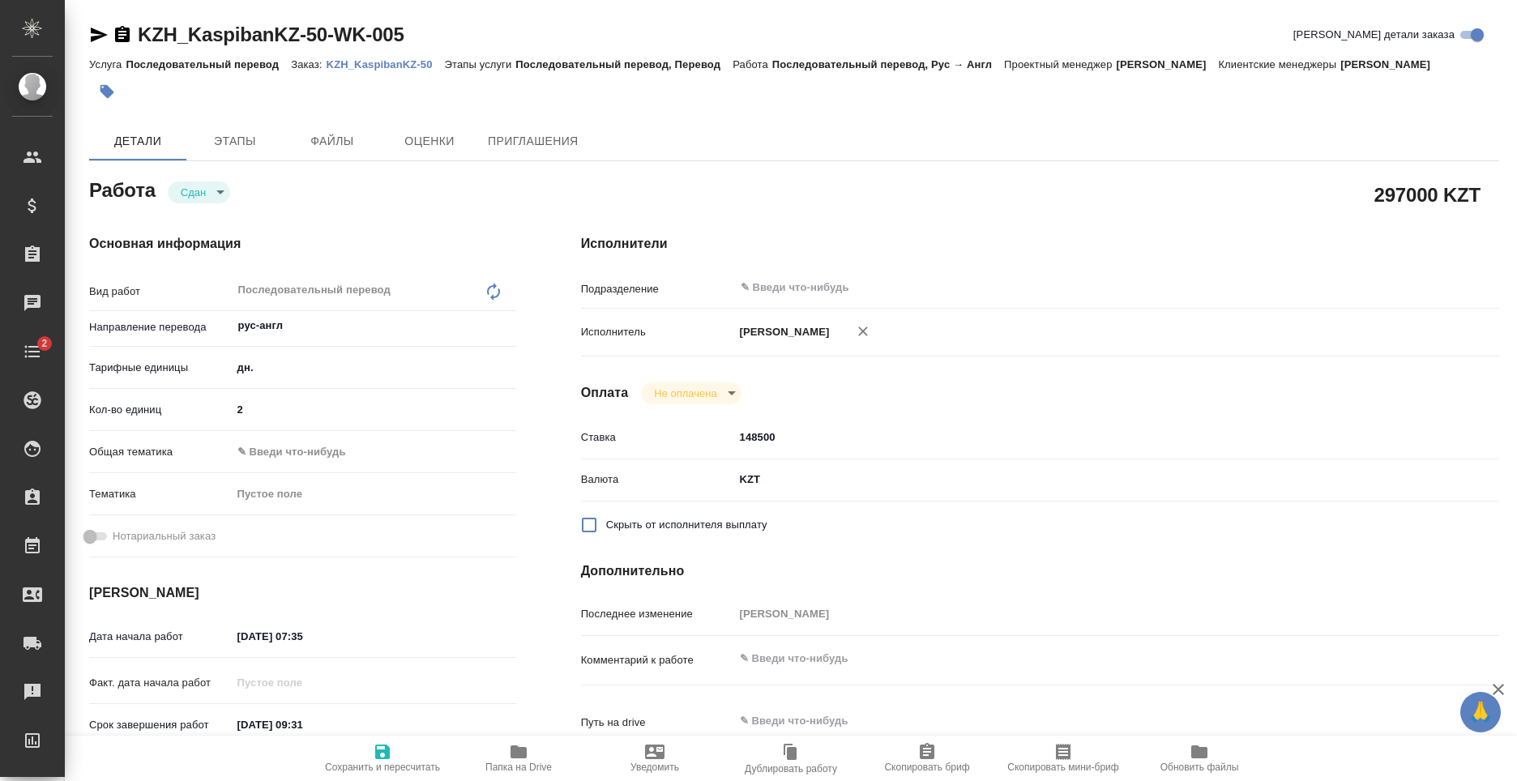
type textarea "x"
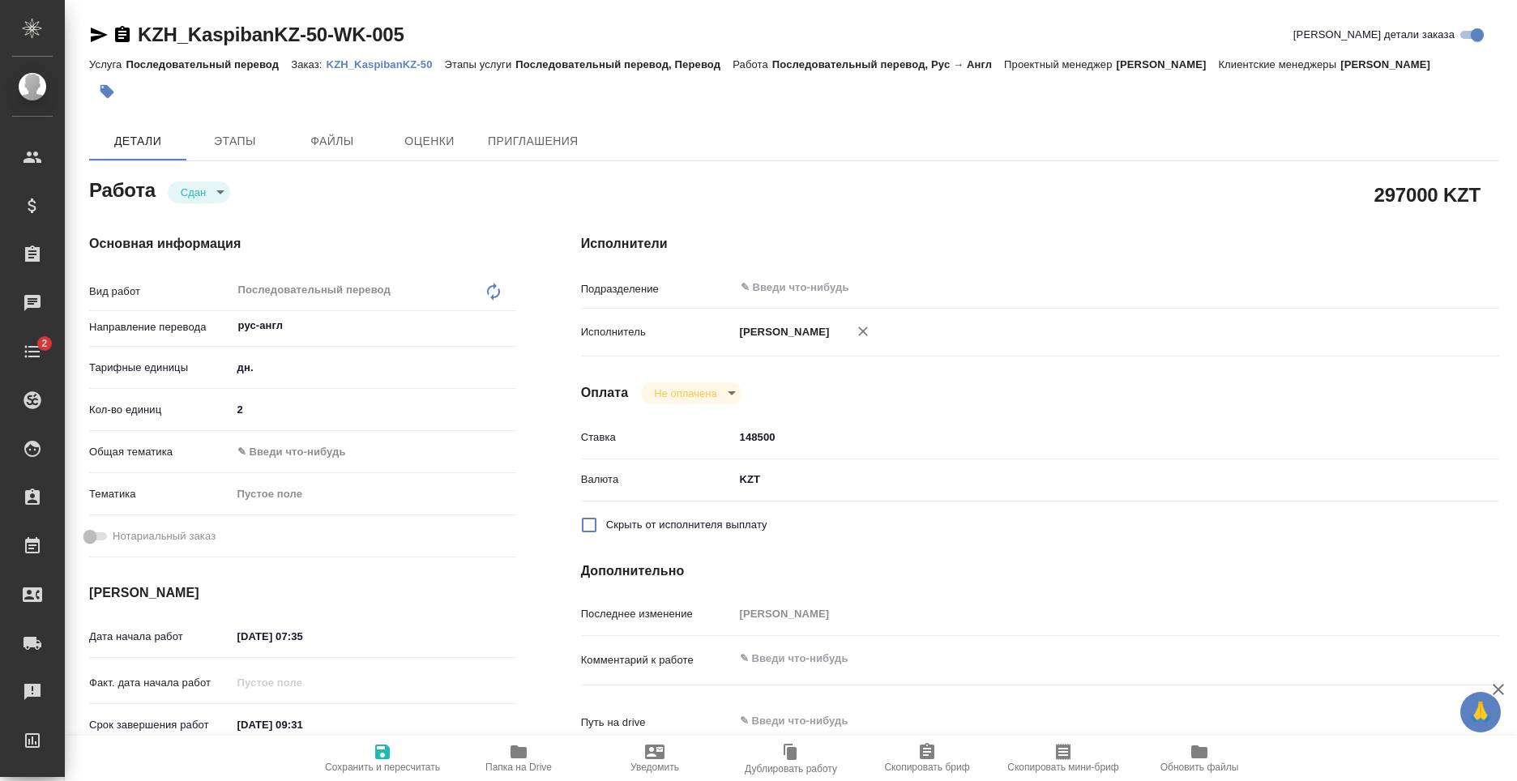
type textarea "x"
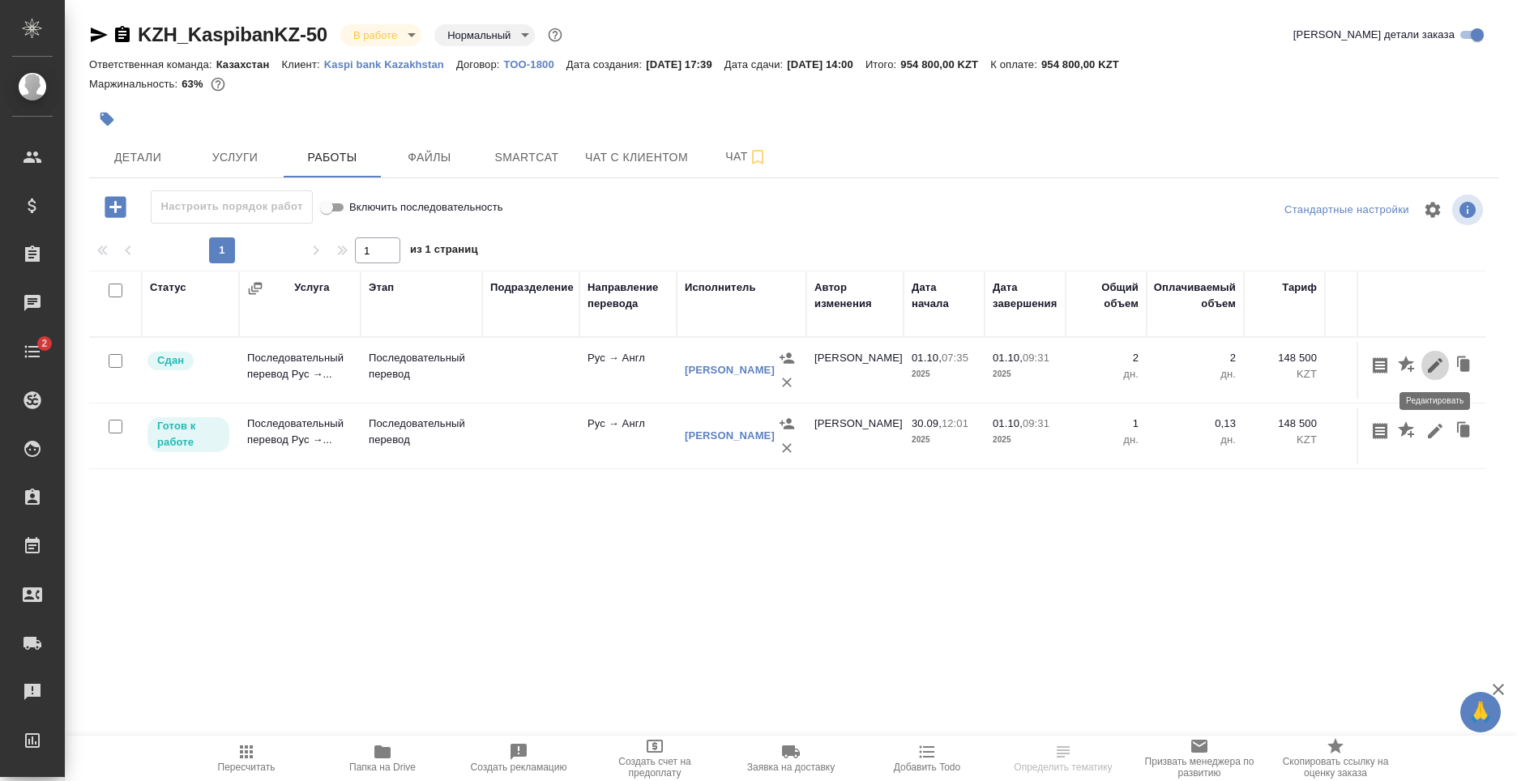
click at [1437, 365] on icon "button" at bounding box center [1435, 365] width 15 height 15
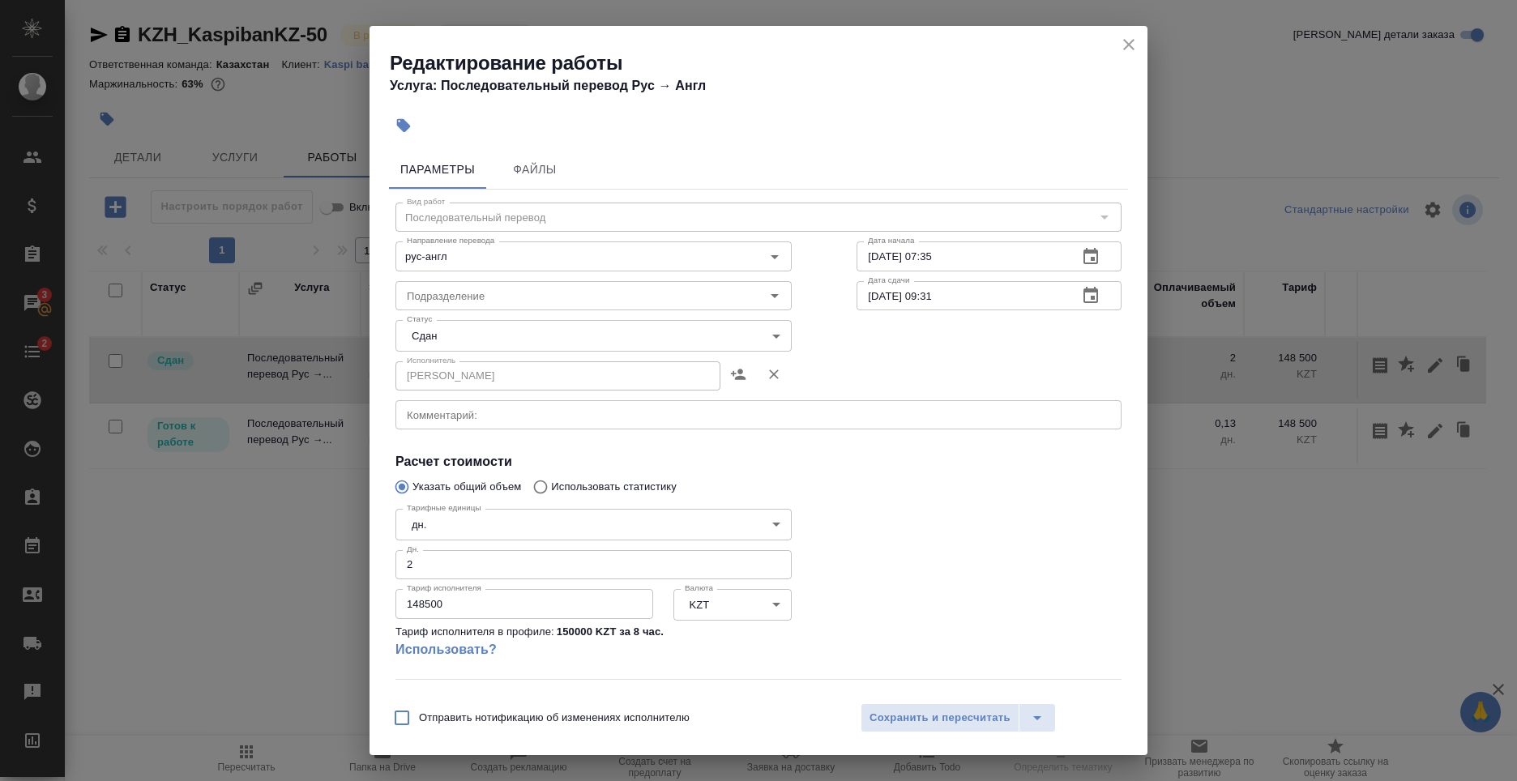
click at [1128, 45] on icon "close" at bounding box center [1128, 44] width 11 height 11
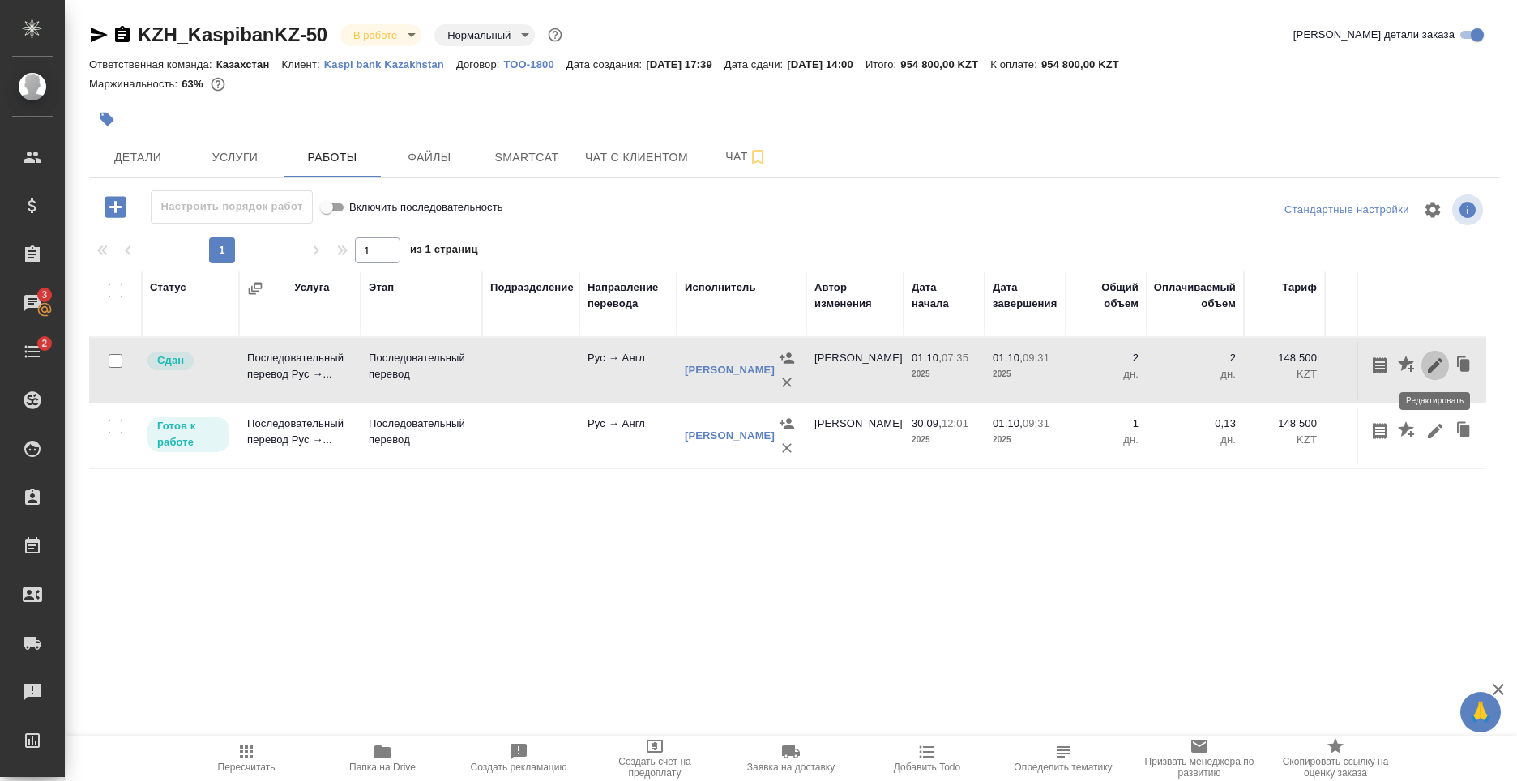
click at [1433, 368] on icon "button" at bounding box center [1435, 365] width 15 height 15
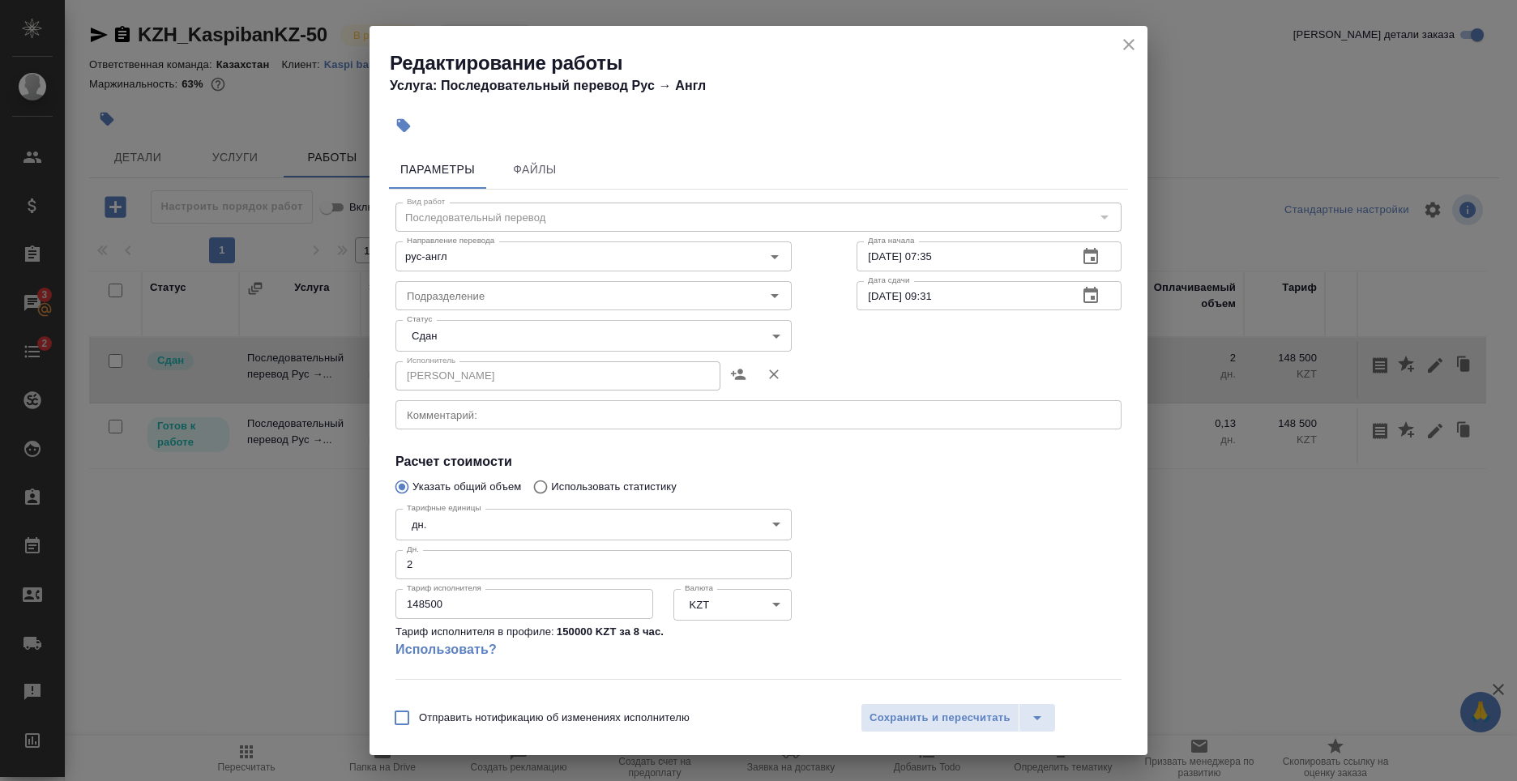
click at [1129, 45] on icon "close" at bounding box center [1128, 44] width 11 height 11
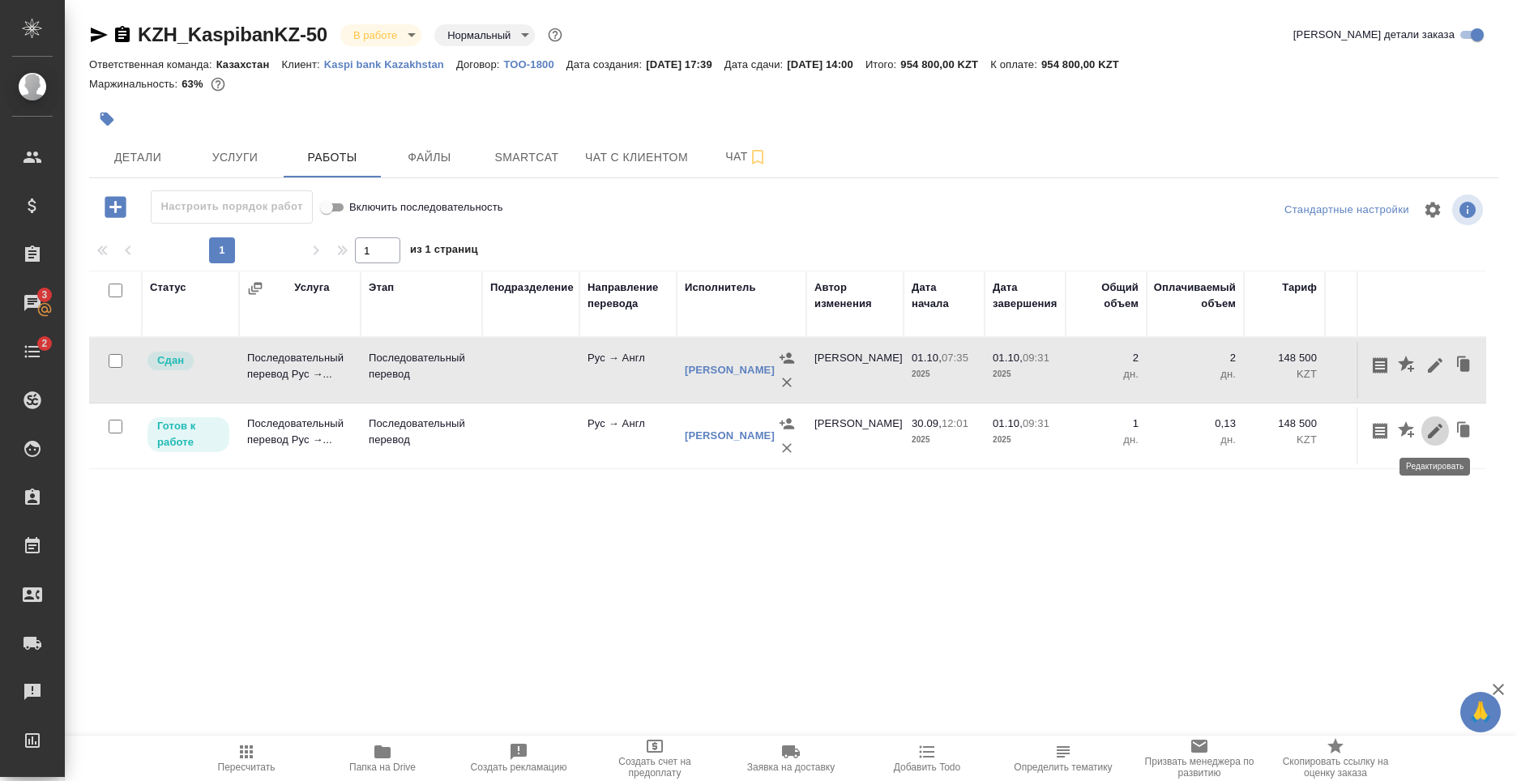
click at [1435, 438] on icon "button" at bounding box center [1434, 430] width 19 height 19
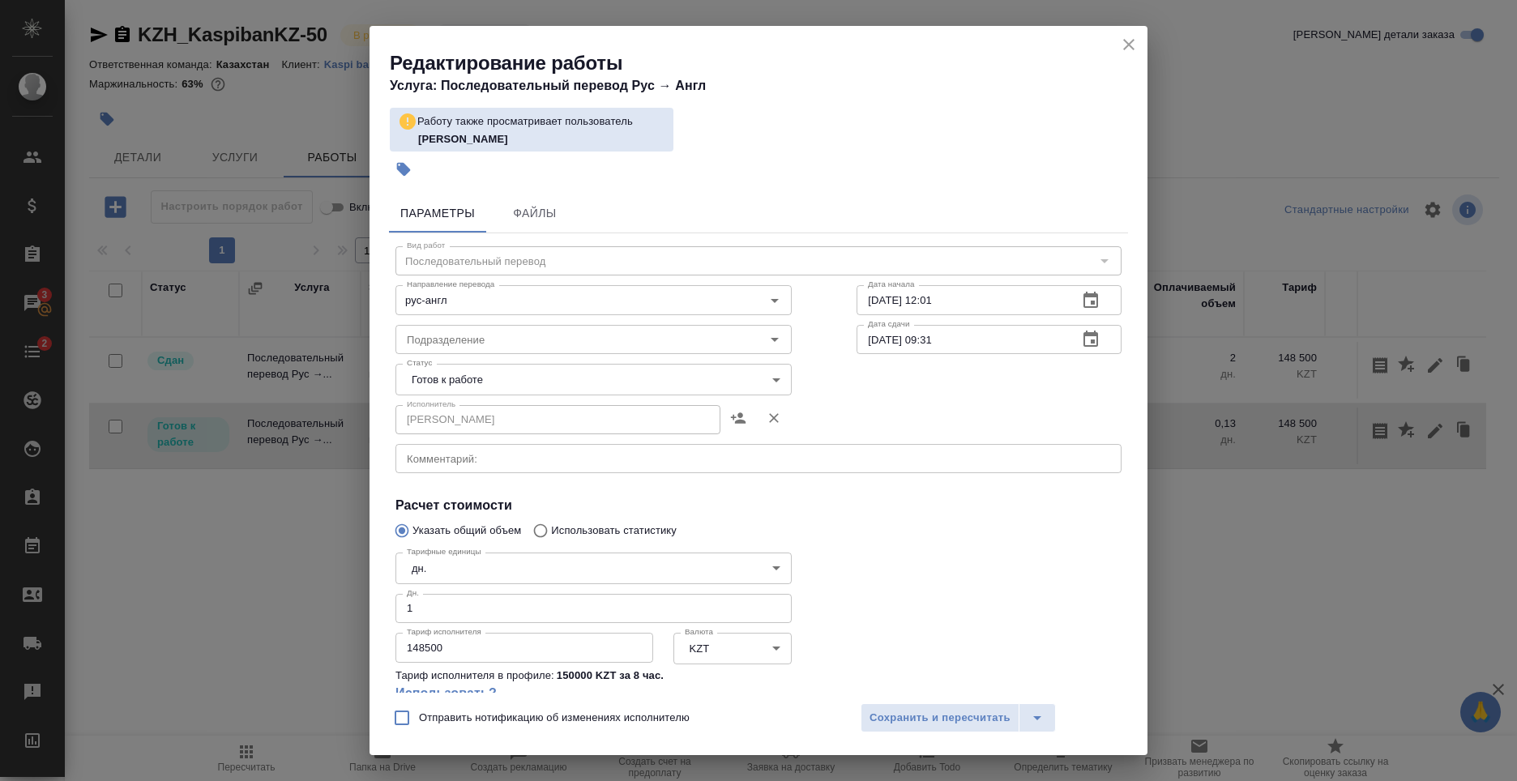
click at [1126, 41] on icon "close" at bounding box center [1128, 44] width 19 height 19
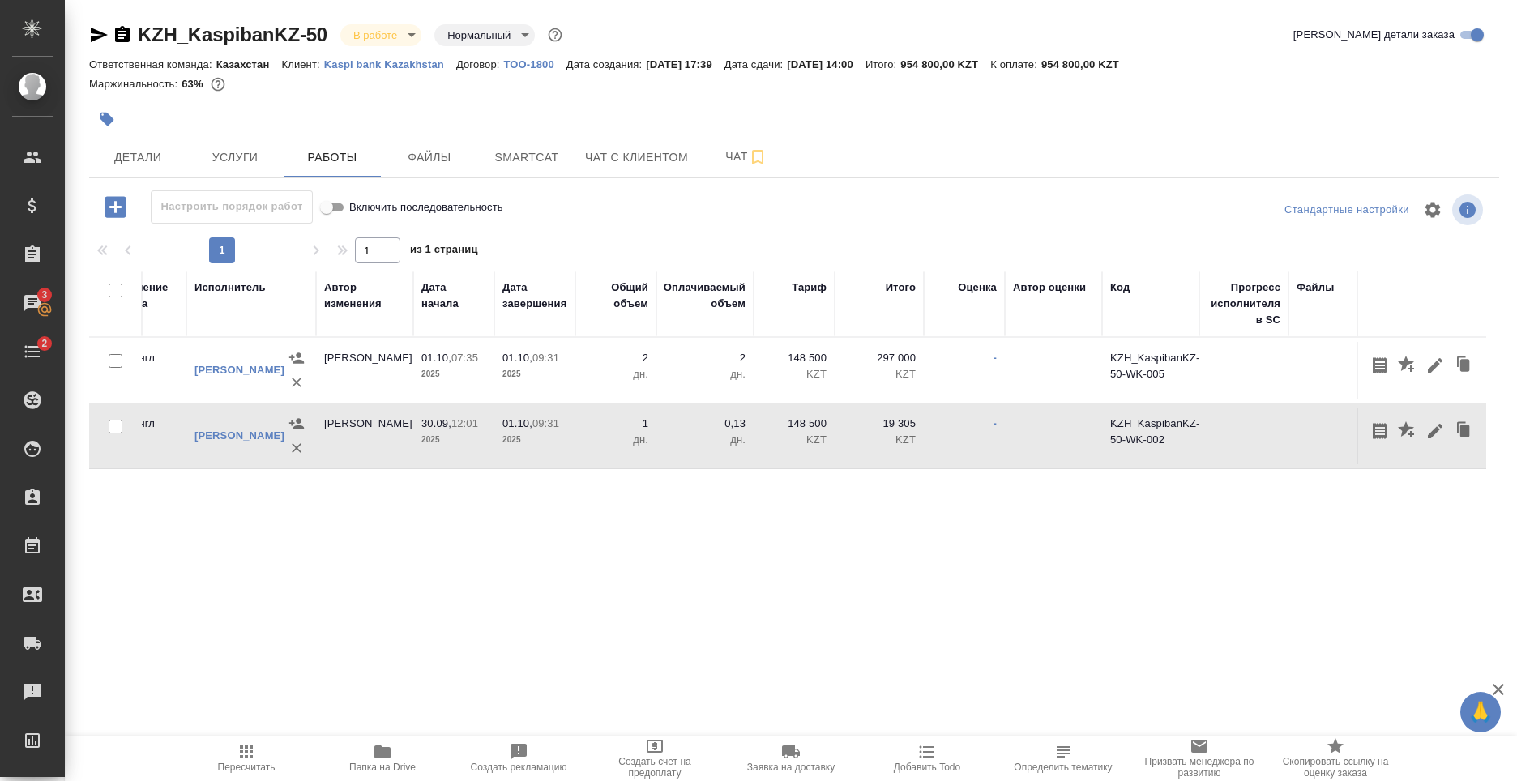
scroll to position [0, 469]
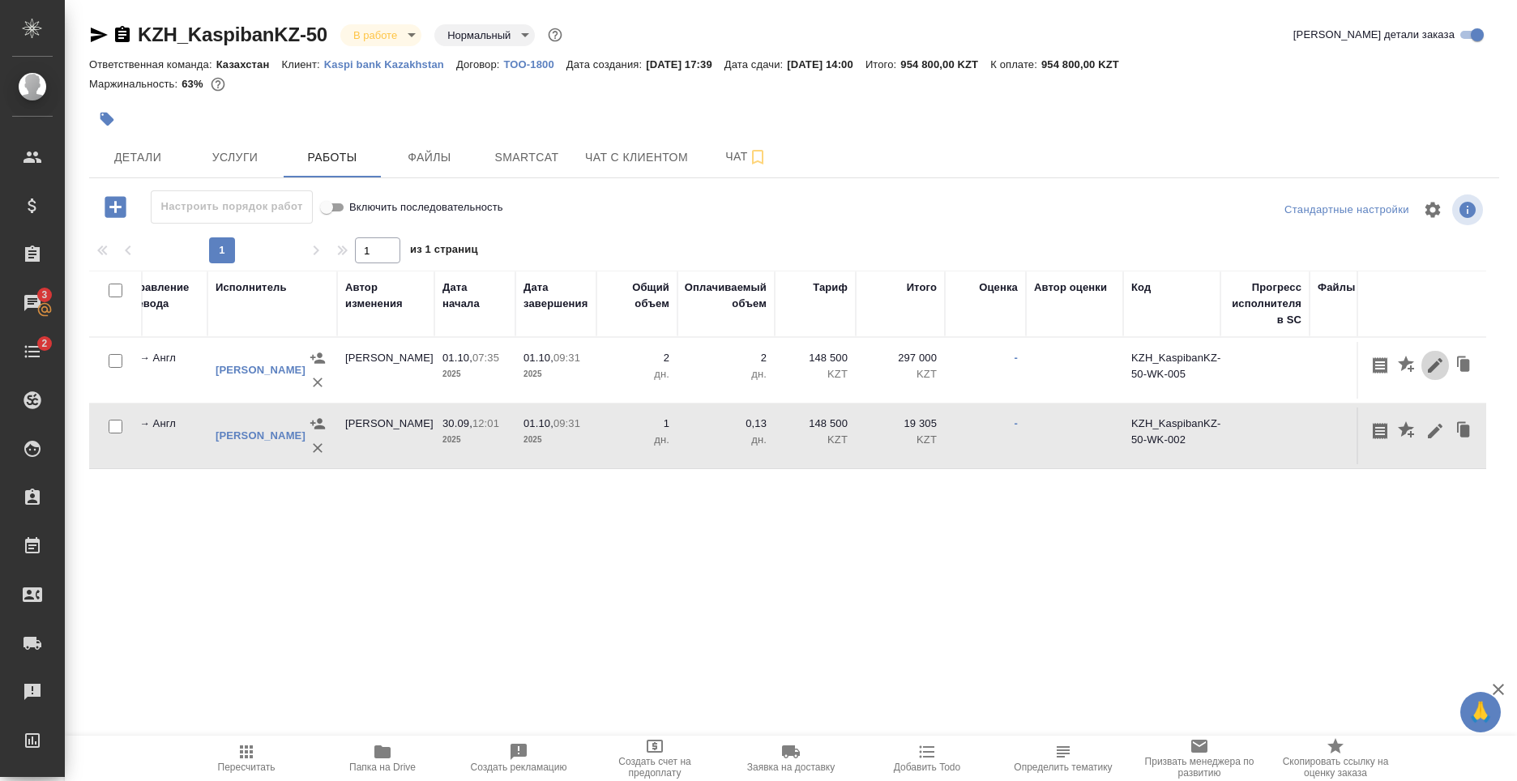
click at [1437, 365] on icon "button" at bounding box center [1435, 365] width 15 height 15
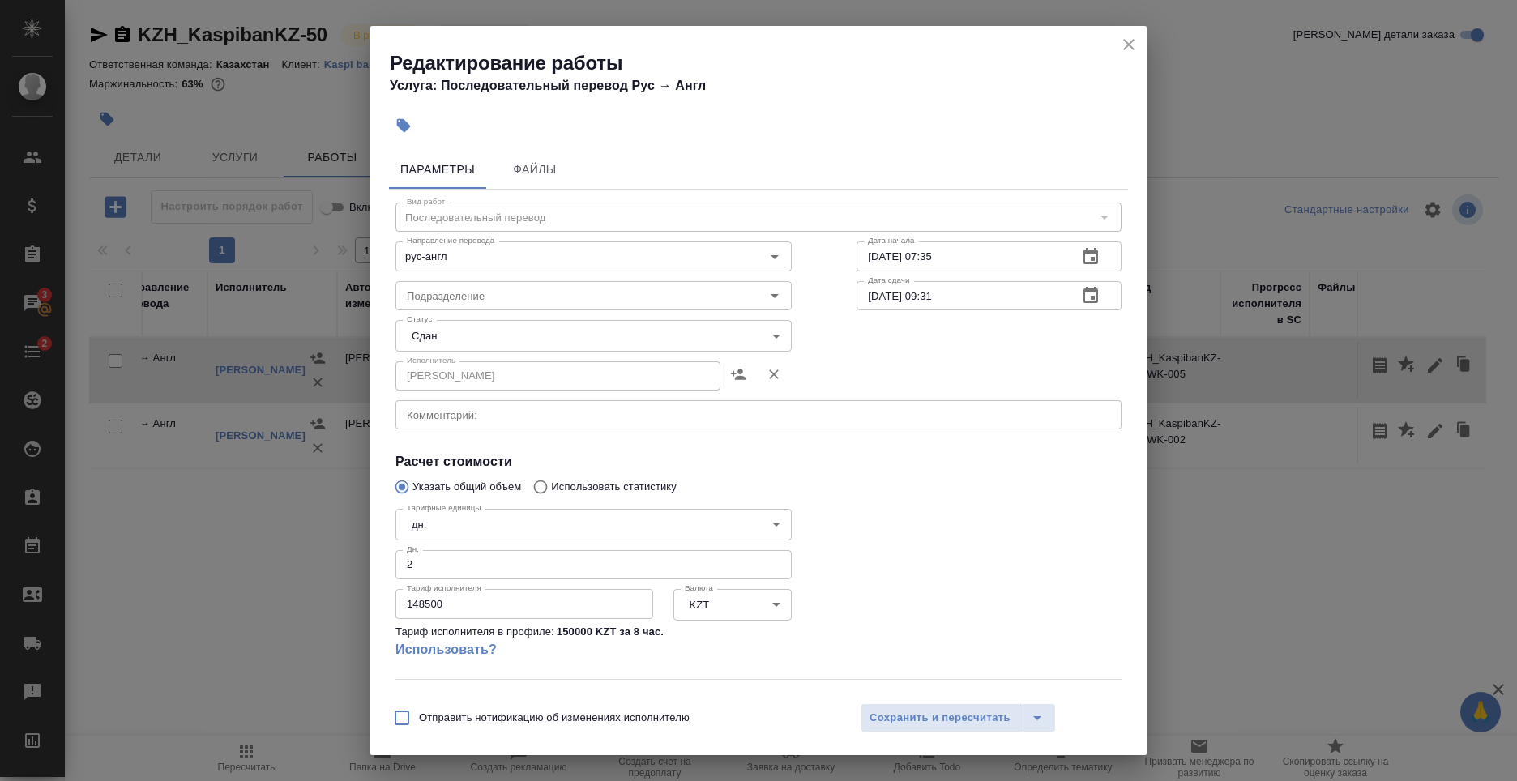
click at [1326, 562] on div "Редактирование работы Услуга: Последовательный перевод Рус → Англ Параметры Фай…" at bounding box center [758, 390] width 1517 height 781
click at [1129, 45] on icon "close" at bounding box center [1128, 44] width 11 height 11
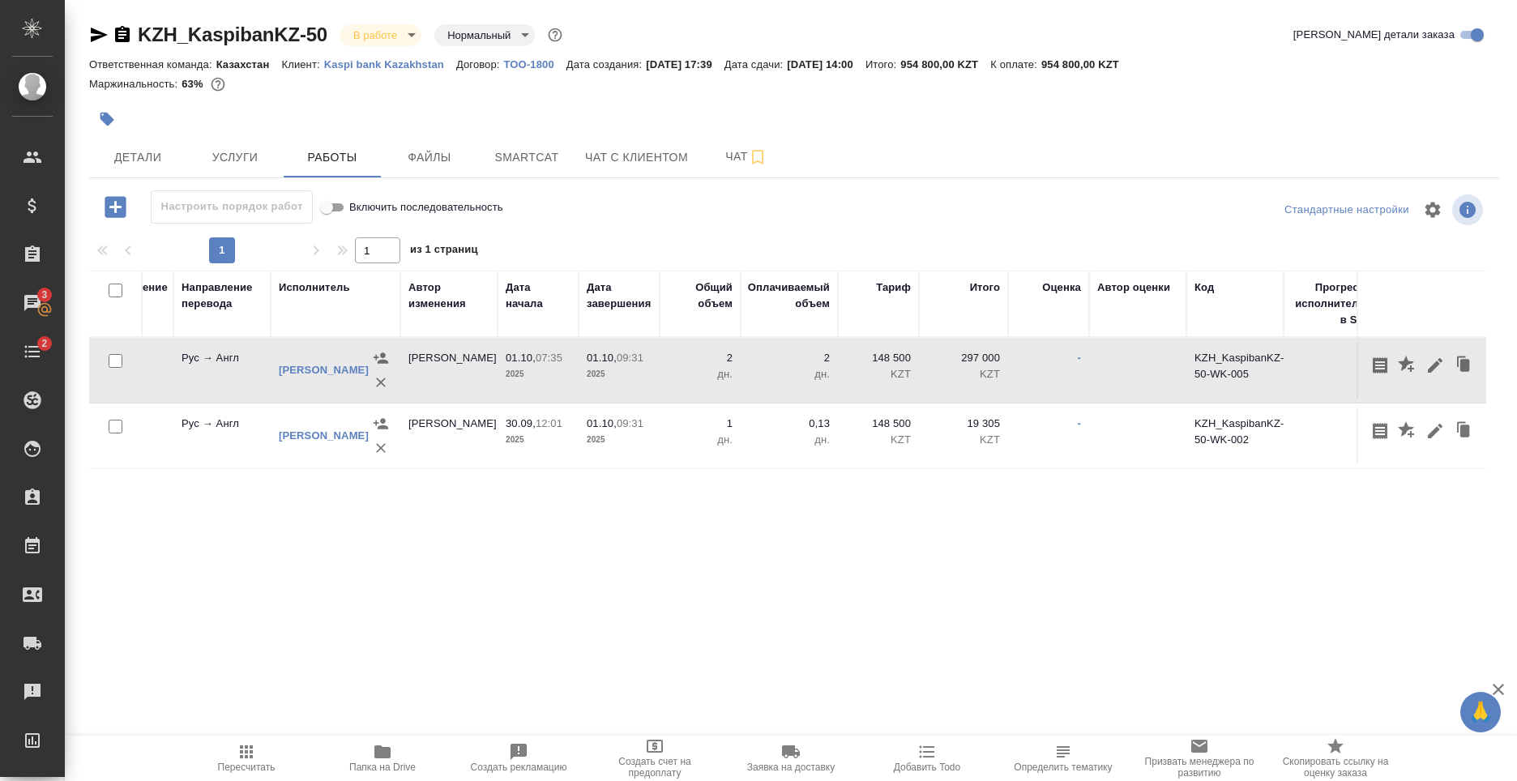
scroll to position [0, 568]
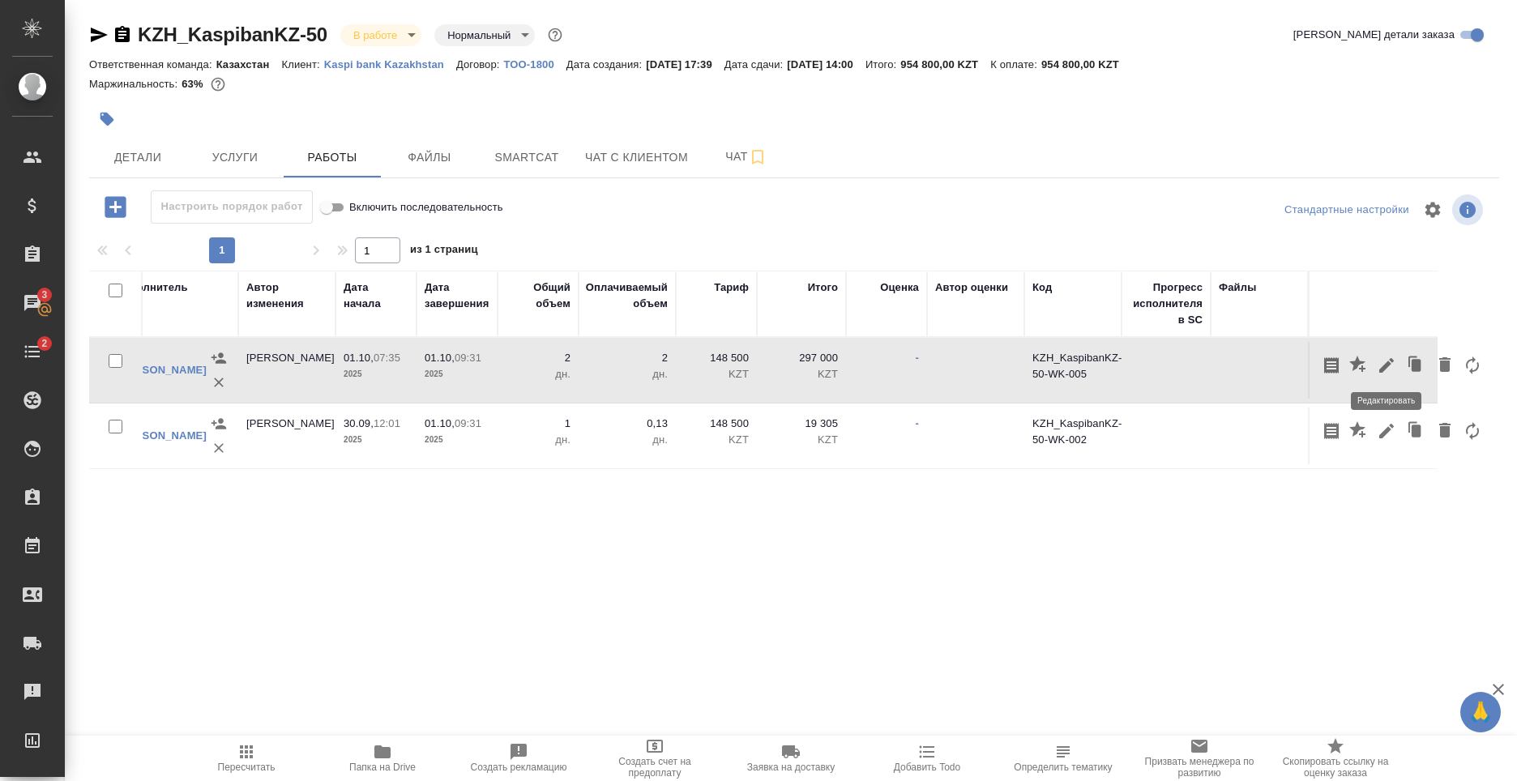
click at [1385, 361] on icon "button" at bounding box center [1386, 365] width 19 height 19
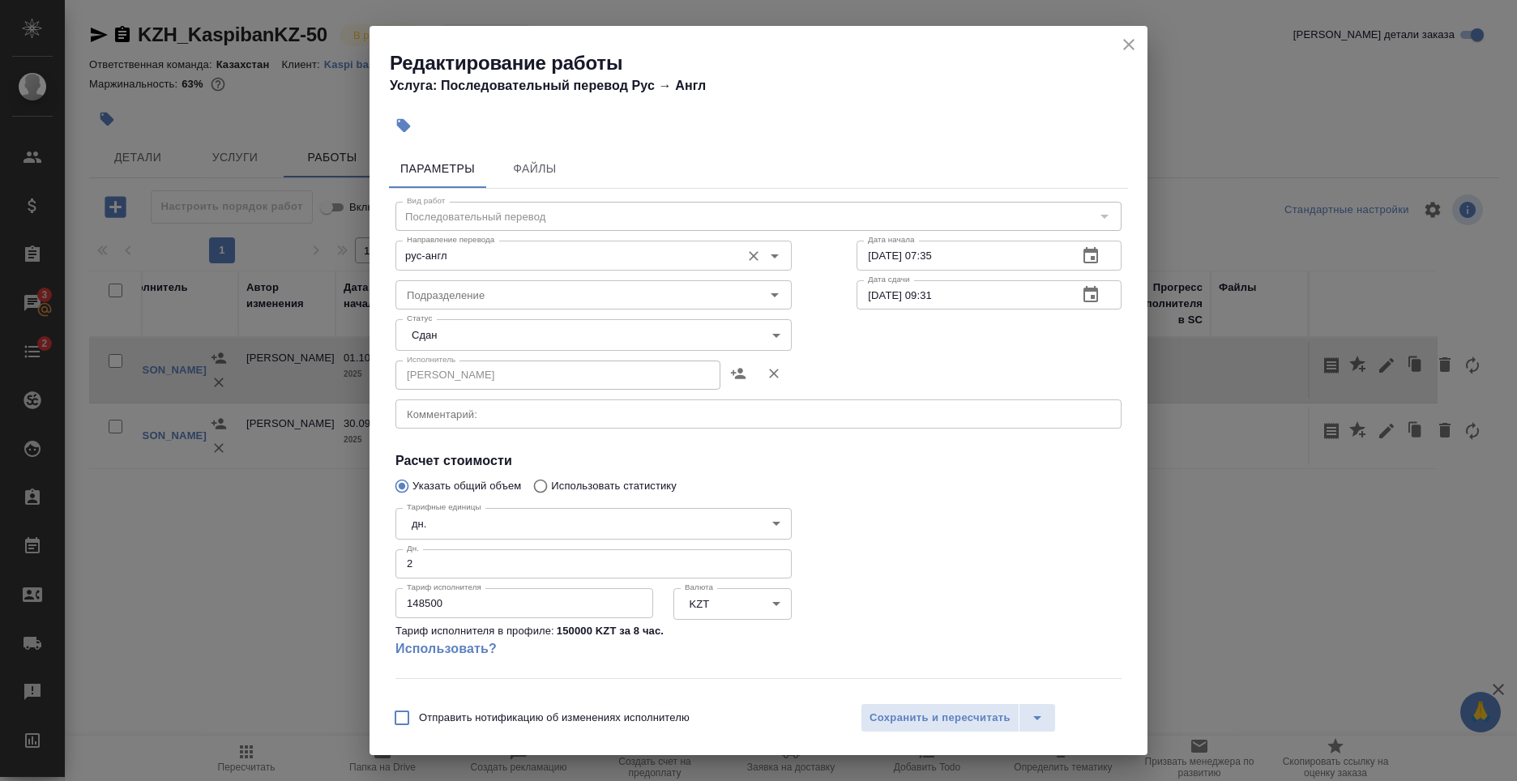
scroll to position [0, 0]
drag, startPoint x: 1193, startPoint y: 530, endPoint x: 1199, endPoint y: 523, distance: 9.2
click at [1194, 530] on div "Редактирование работы Услуга: Последовательный перевод Рус → Англ Параметры Фай…" at bounding box center [758, 390] width 1517 height 781
click at [1123, 43] on icon "close" at bounding box center [1128, 44] width 19 height 19
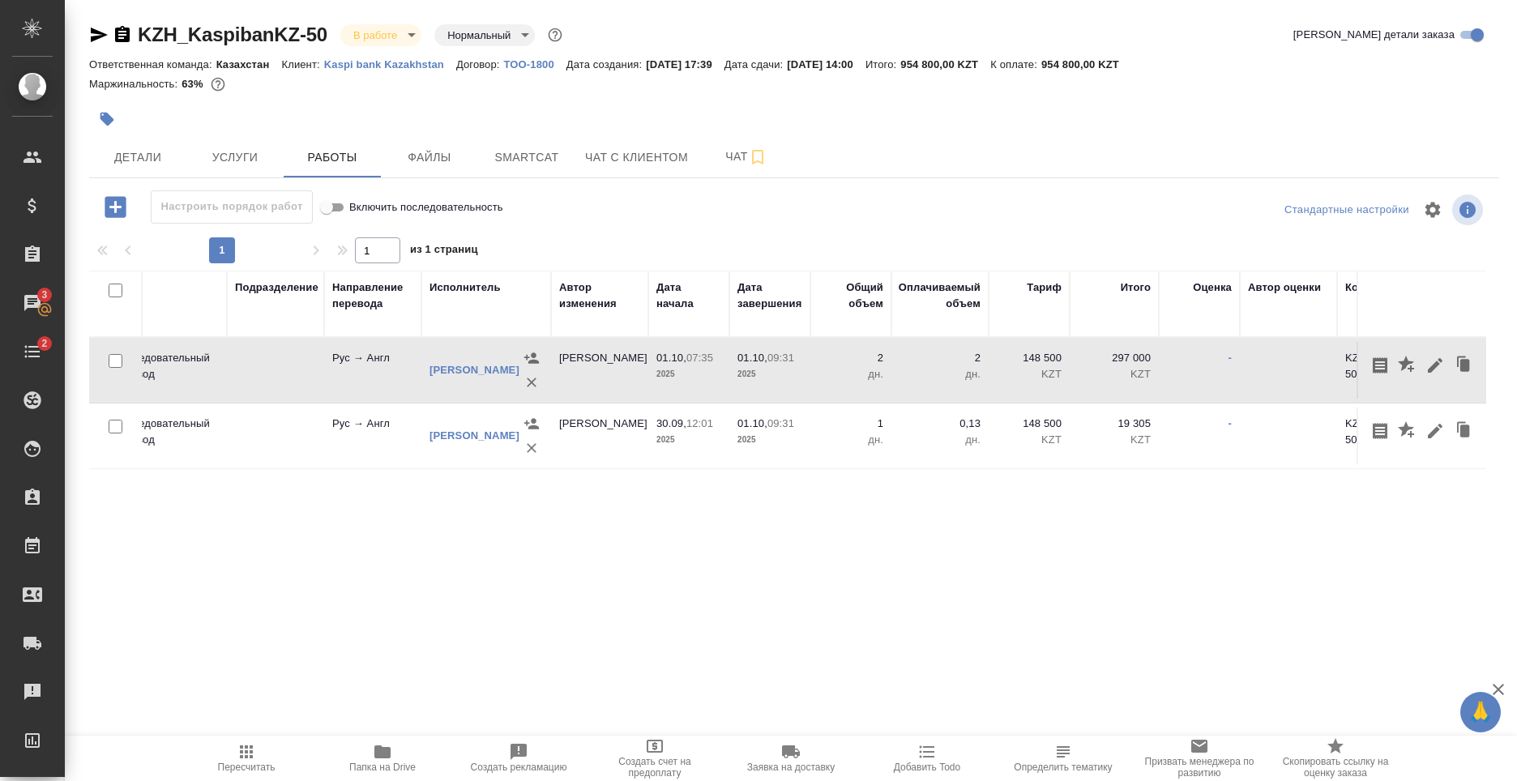
scroll to position [0, 211]
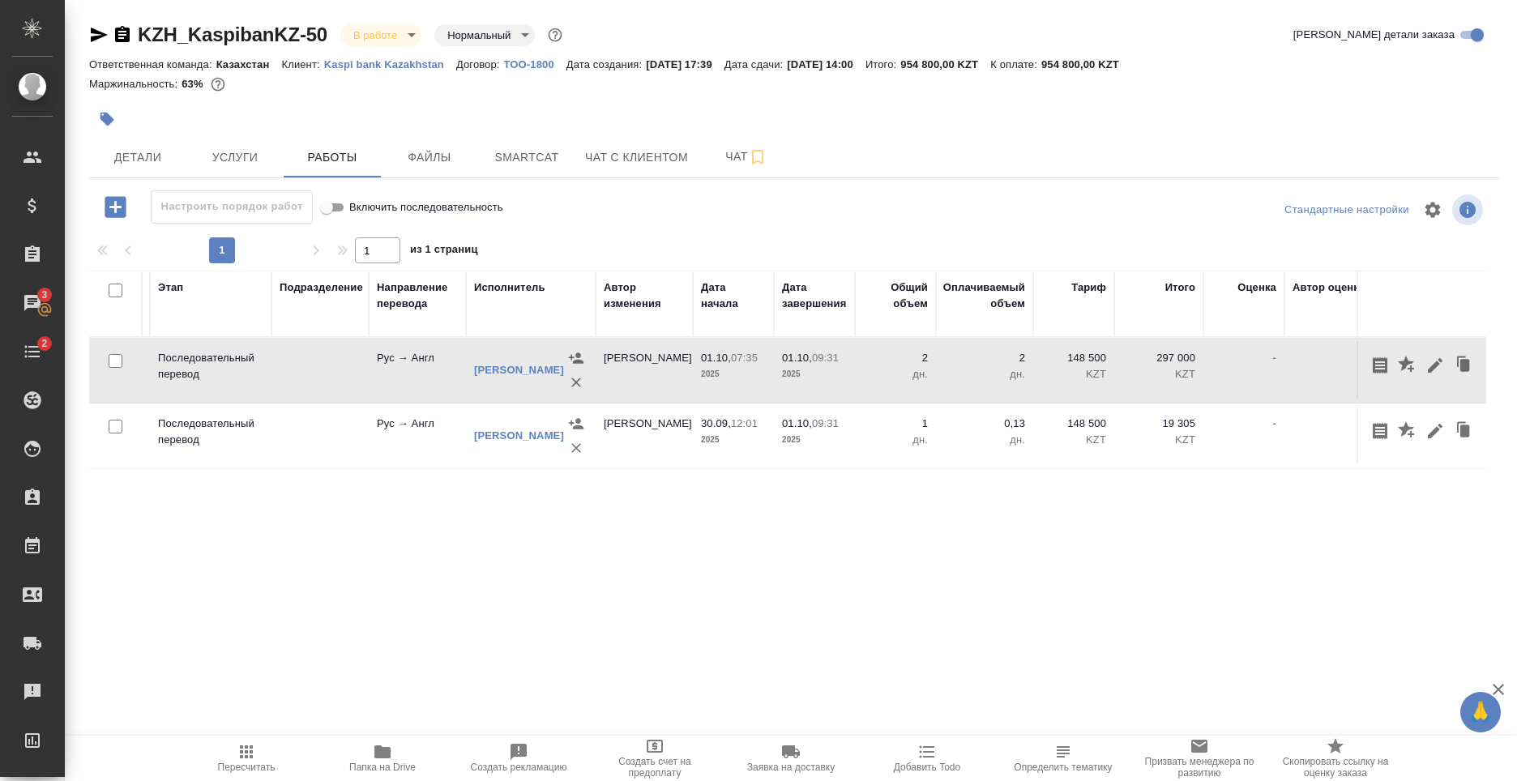
click at [483, 371] on div "[PERSON_NAME]" at bounding box center [519, 370] width 90 height 16
click at [489, 376] on link "Голуб Александр" at bounding box center [519, 370] width 90 height 12
click at [1129, 498] on div "Статус Услуга Этап Подразделение Направление перевода Исполнитель Автор изменен…" at bounding box center [787, 453] width 1397 height 365
click at [695, 371] on td "01.10, 07:35 2025" at bounding box center [733, 370] width 81 height 57
click at [1187, 566] on div "Статус Услуга Этап Подразделение Направление перевода Исполнитель Автор изменен…" at bounding box center [787, 453] width 1397 height 365
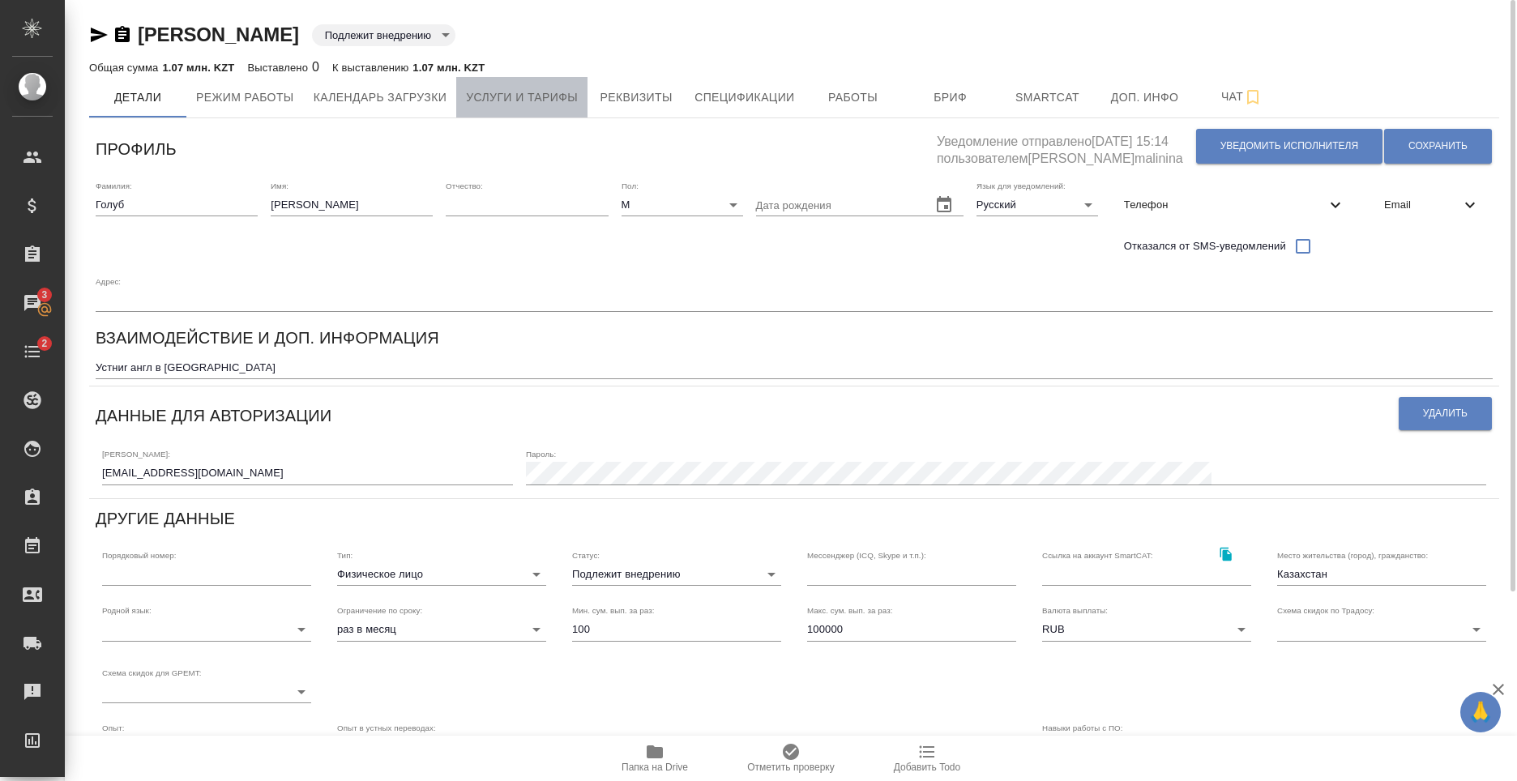
click at [504, 99] on span "Услуги и тарифы" at bounding box center [522, 98] width 112 height 20
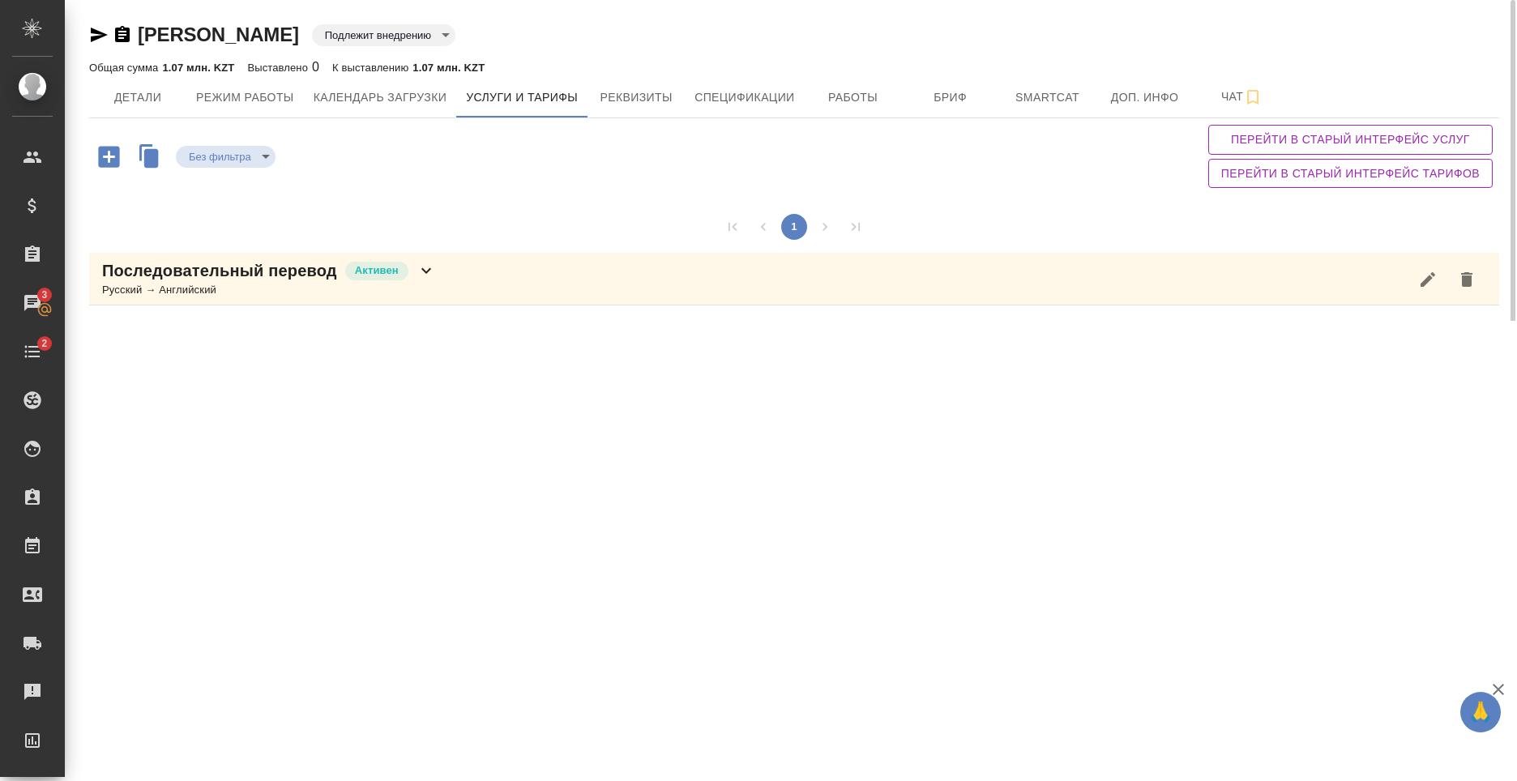
click at [283, 275] on p "Последовательный перевод" at bounding box center [219, 270] width 235 height 23
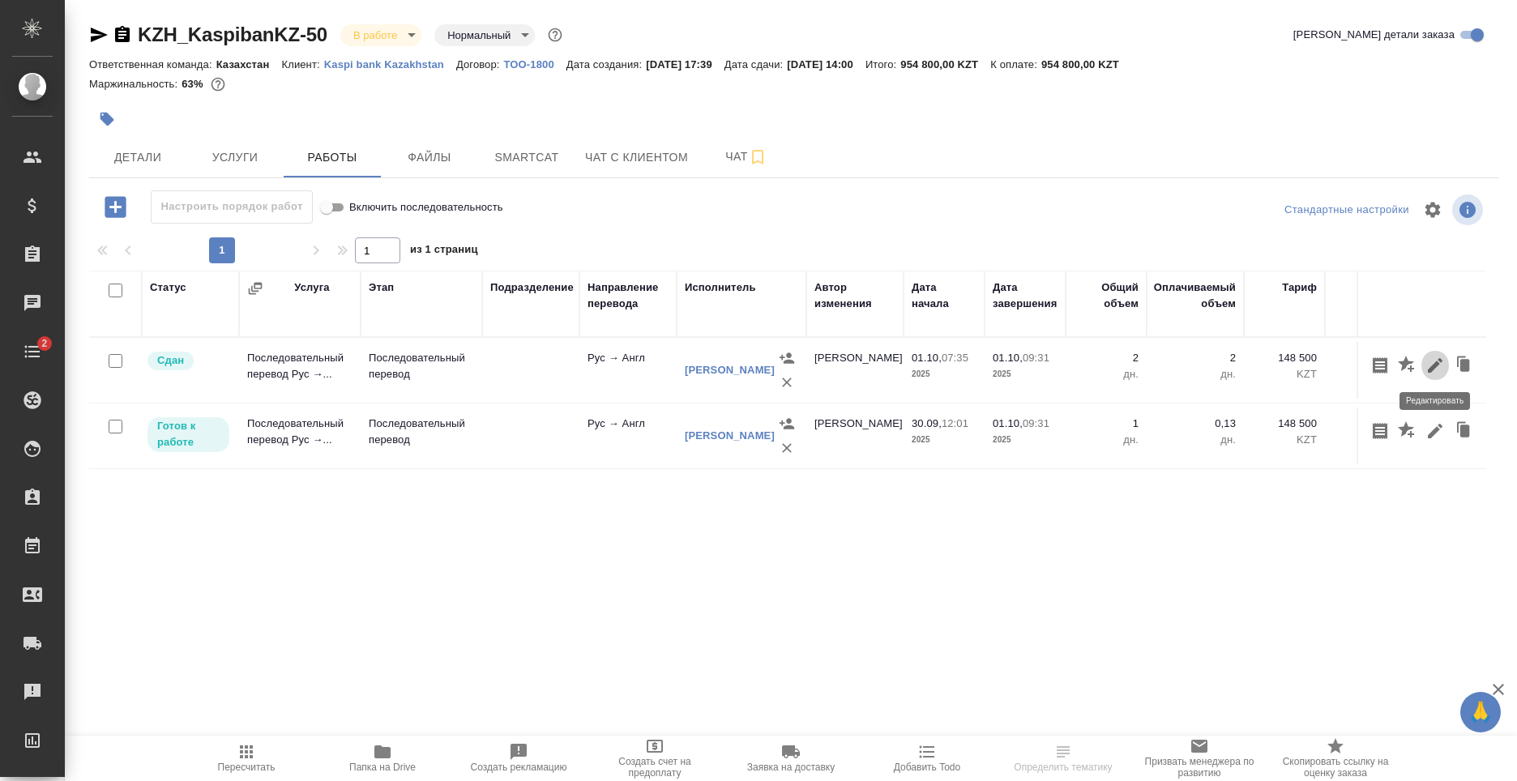
click at [1433, 367] on icon "button" at bounding box center [1435, 365] width 15 height 15
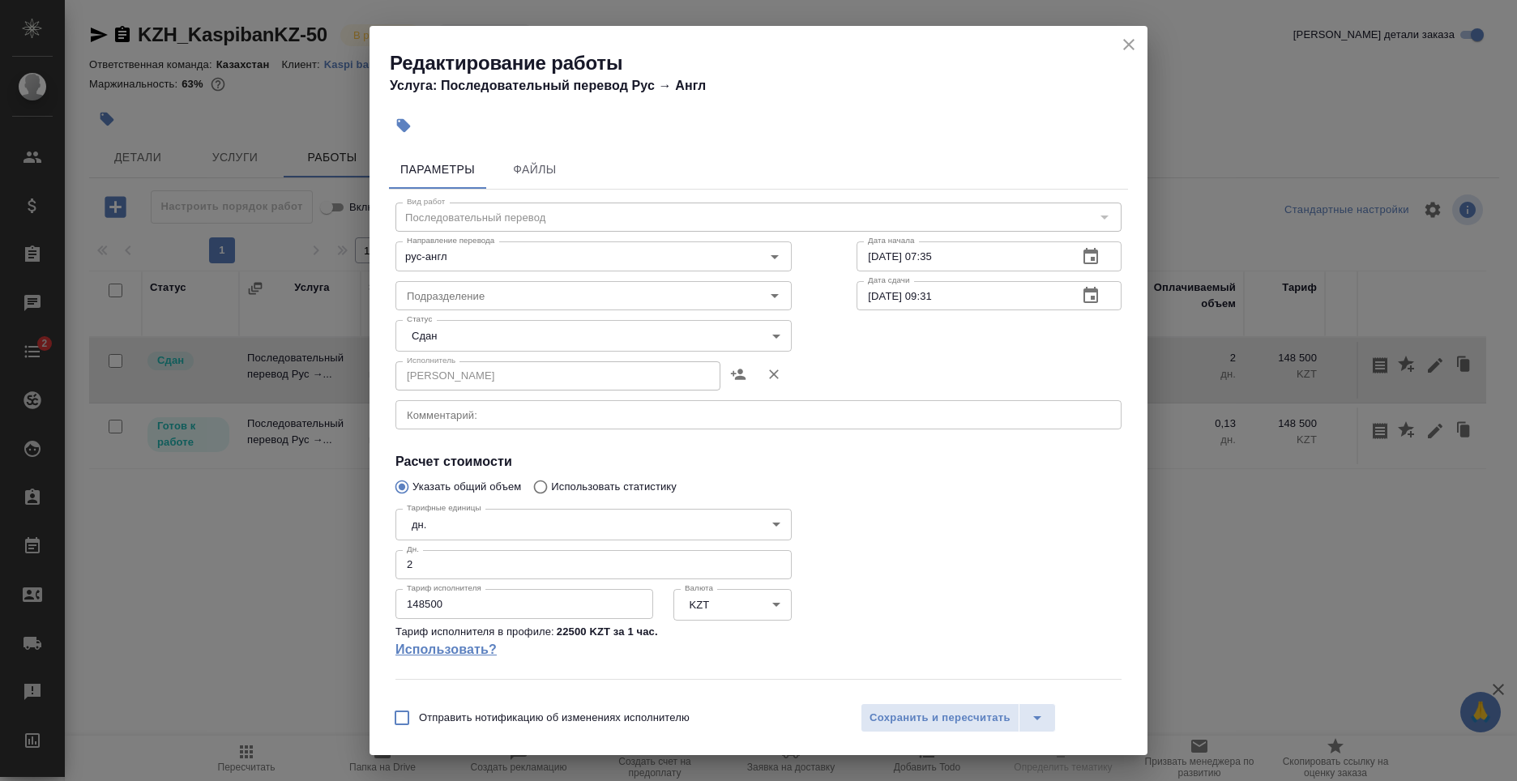
click at [688, 643] on link "Использовать?" at bounding box center [593, 649] width 396 height 19
type input "5a8b1489cc6b4906c91bfd93"
type input "22500"
click at [578, 652] on link "Использовать?" at bounding box center [593, 649] width 396 height 19
click at [1129, 54] on button "close" at bounding box center [1129, 44] width 24 height 24
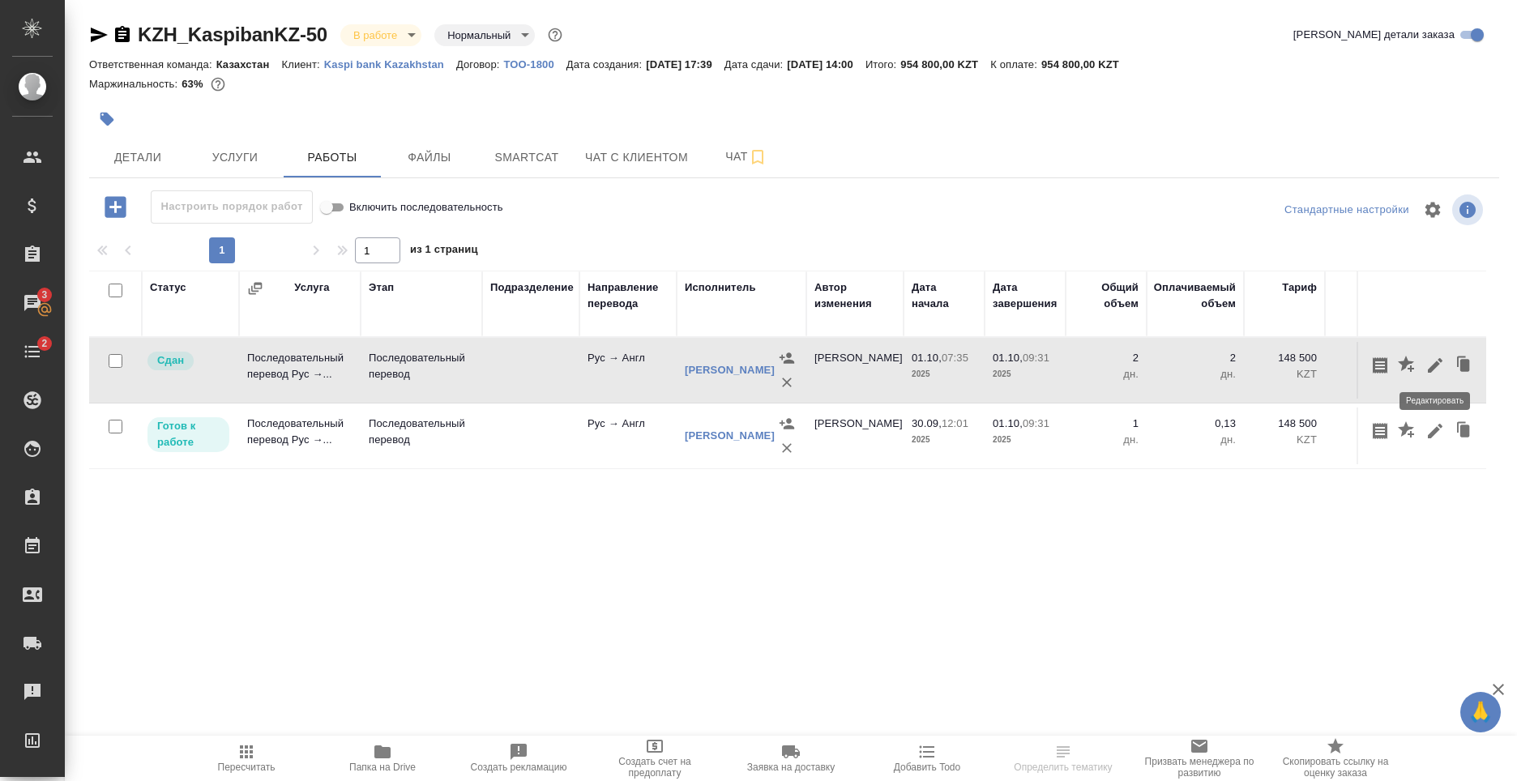
click at [1435, 365] on icon "button" at bounding box center [1435, 365] width 15 height 15
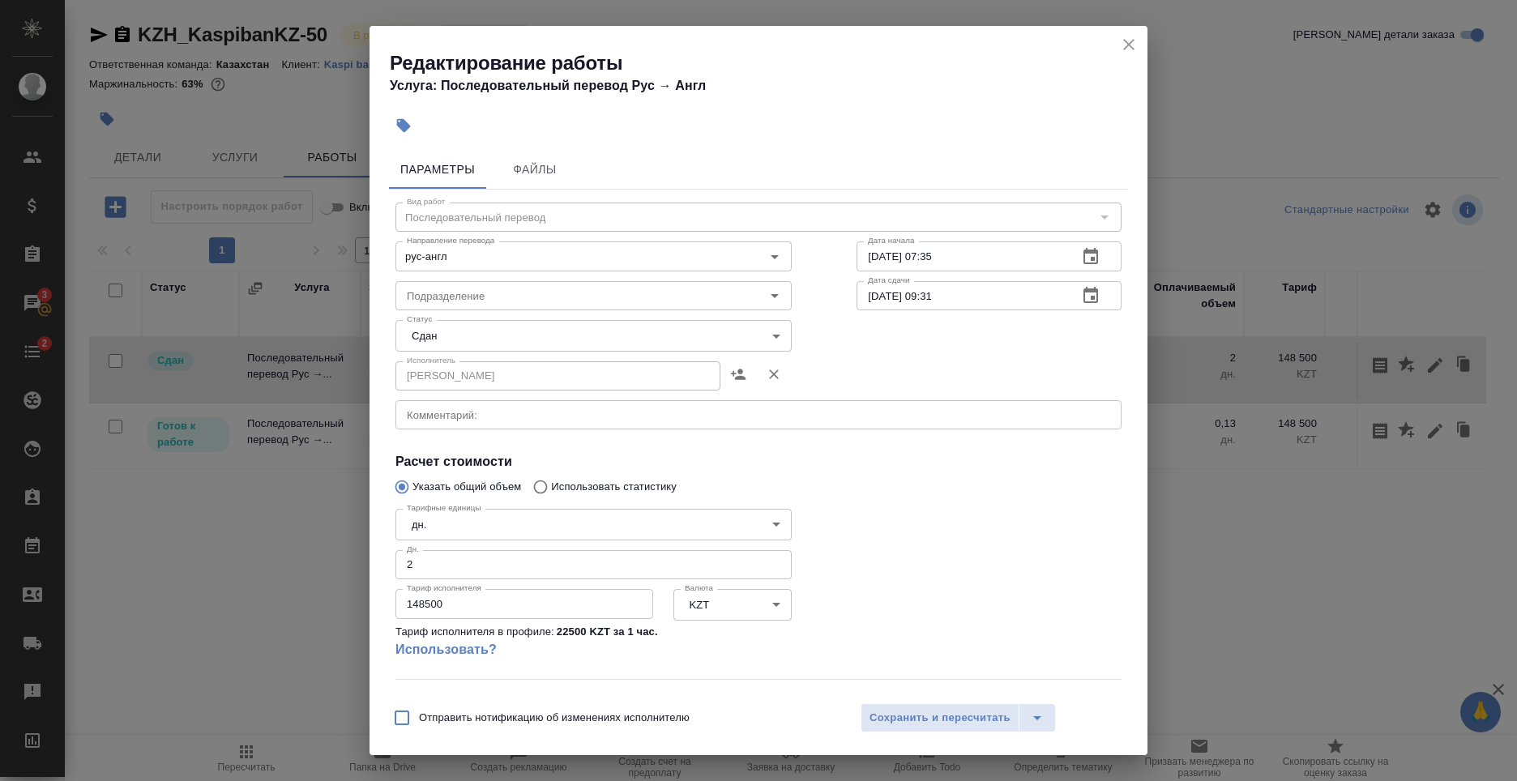
click at [1126, 47] on icon "close" at bounding box center [1128, 44] width 11 height 11
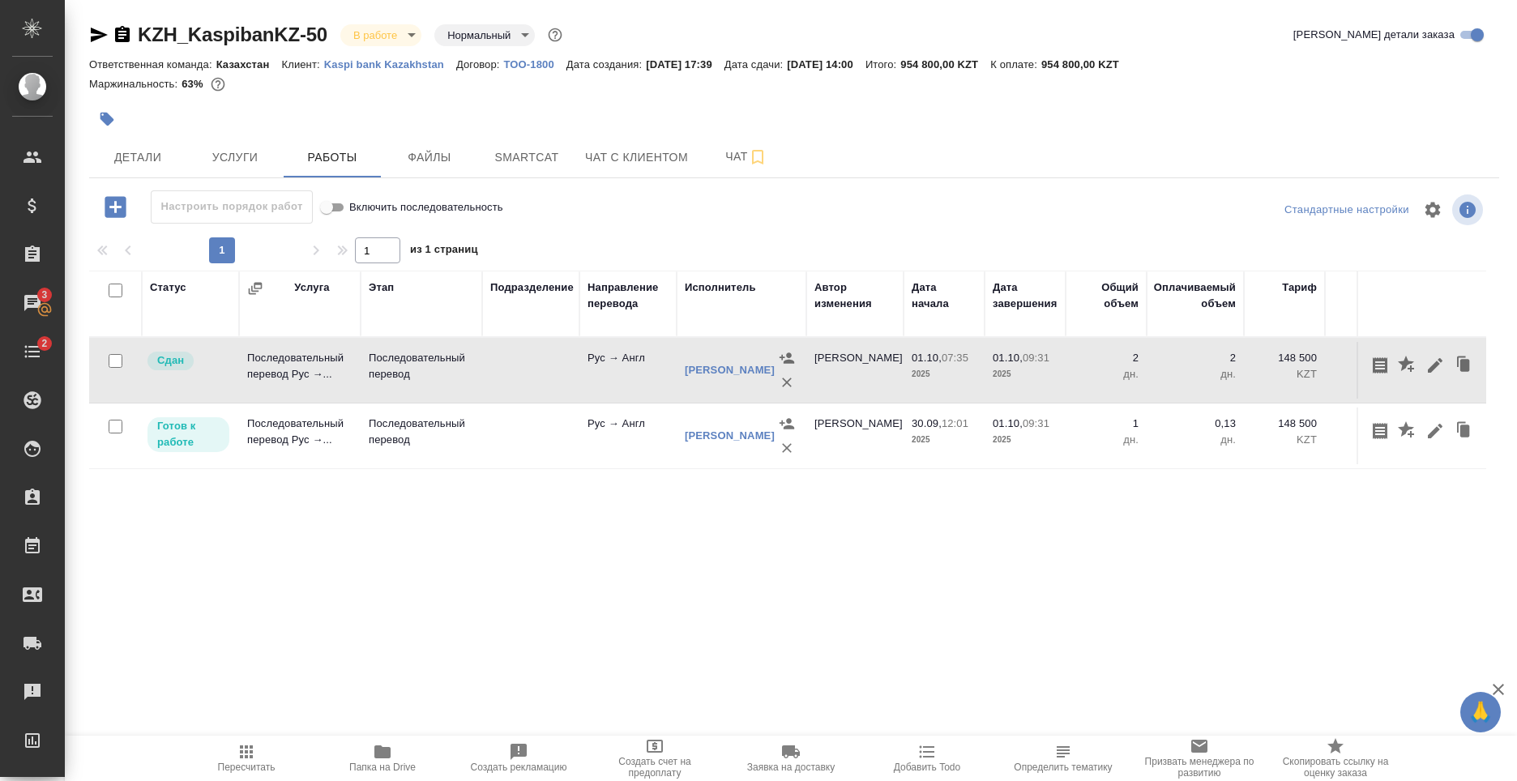
click at [1145, 506] on div "Статус Услуга Этап Подразделение Направление перевода Исполнитель Автор изменен…" at bounding box center [787, 453] width 1397 height 365
click at [1419, 432] on button "button" at bounding box center [1408, 431] width 28 height 31
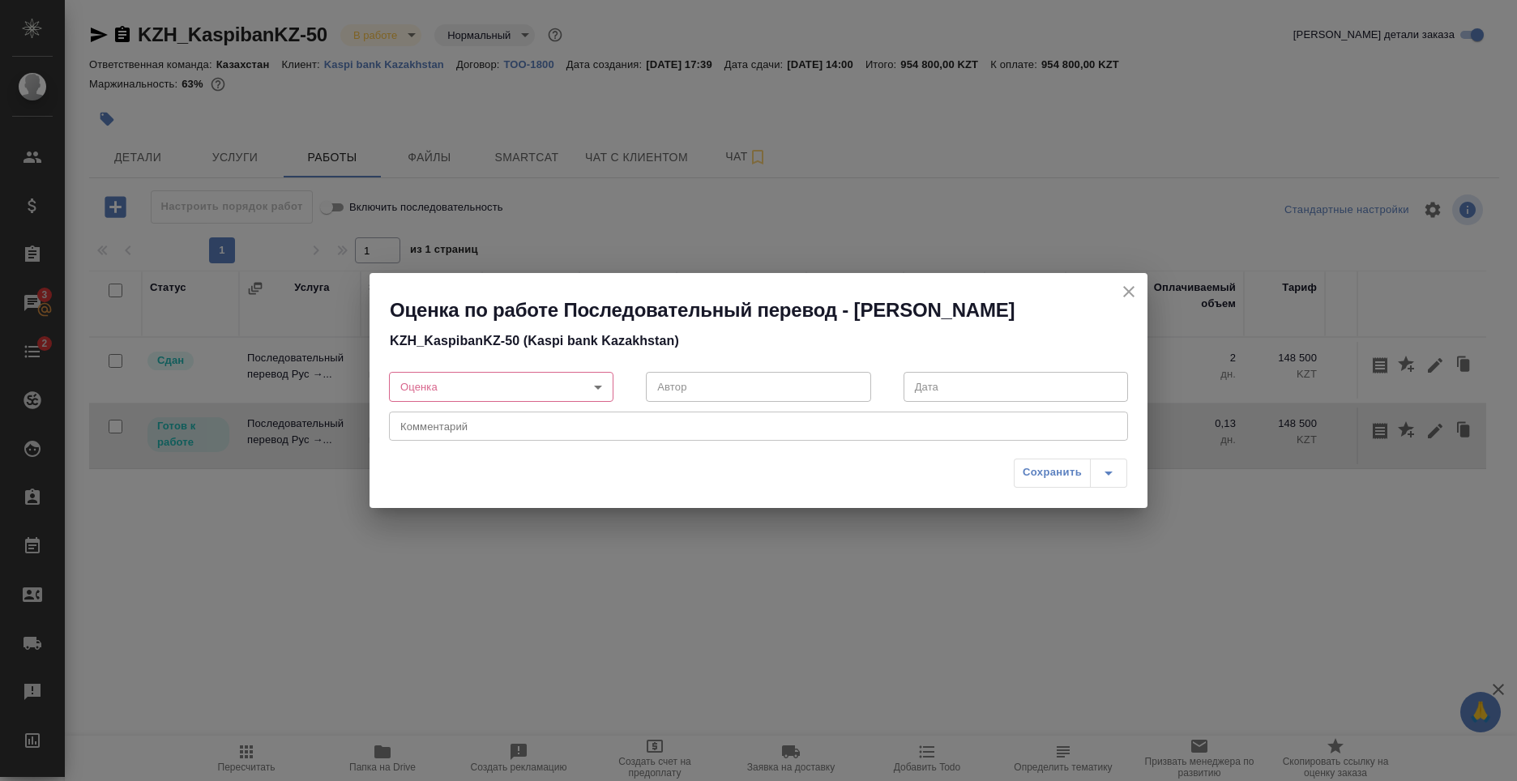
click at [1115, 298] on h2 "Оценка по работе Последовательный перевод - Машнин Владимир" at bounding box center [769, 310] width 758 height 26
click at [1122, 295] on icon "close" at bounding box center [1128, 291] width 19 height 19
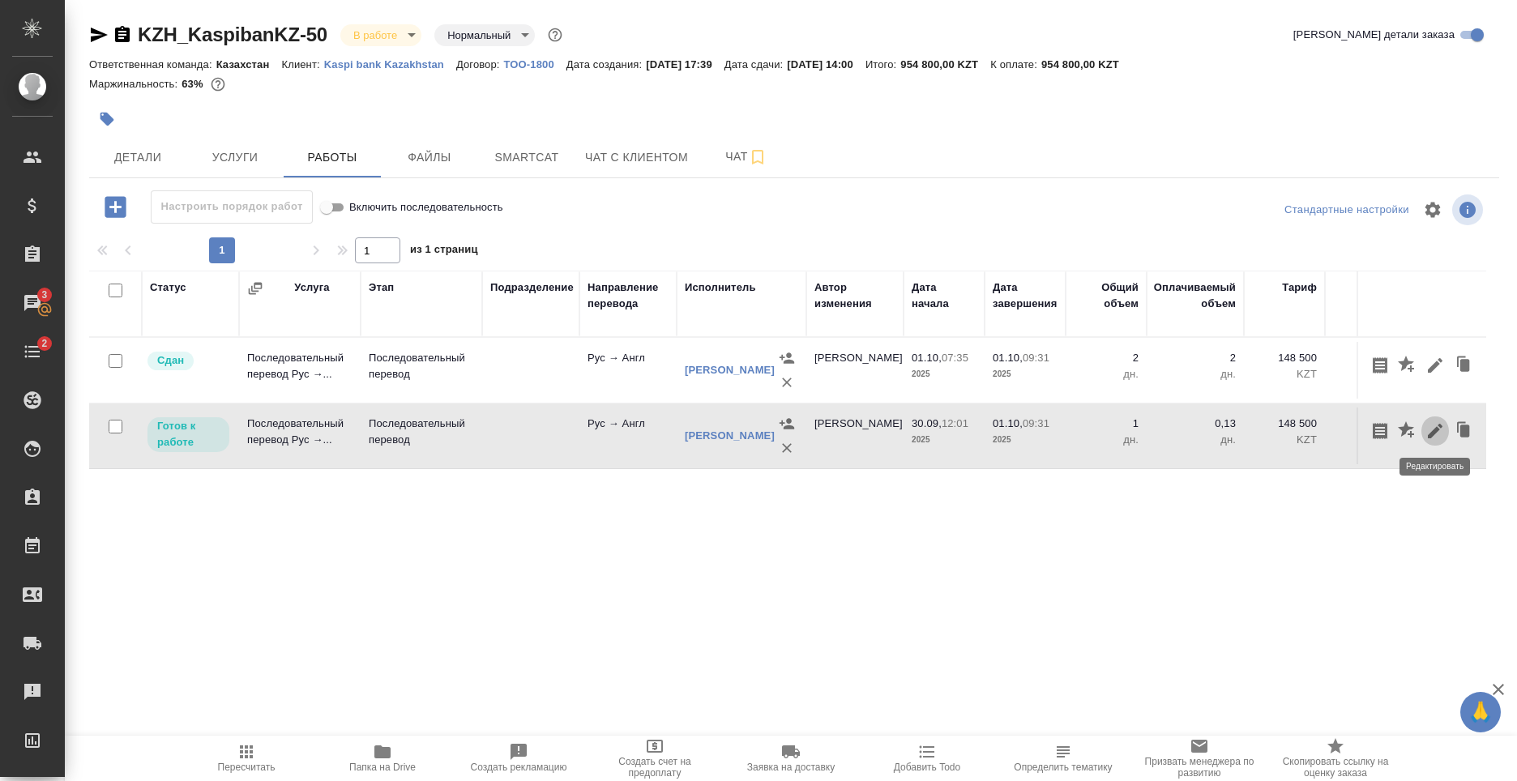
click at [1431, 433] on icon "button" at bounding box center [1435, 431] width 15 height 15
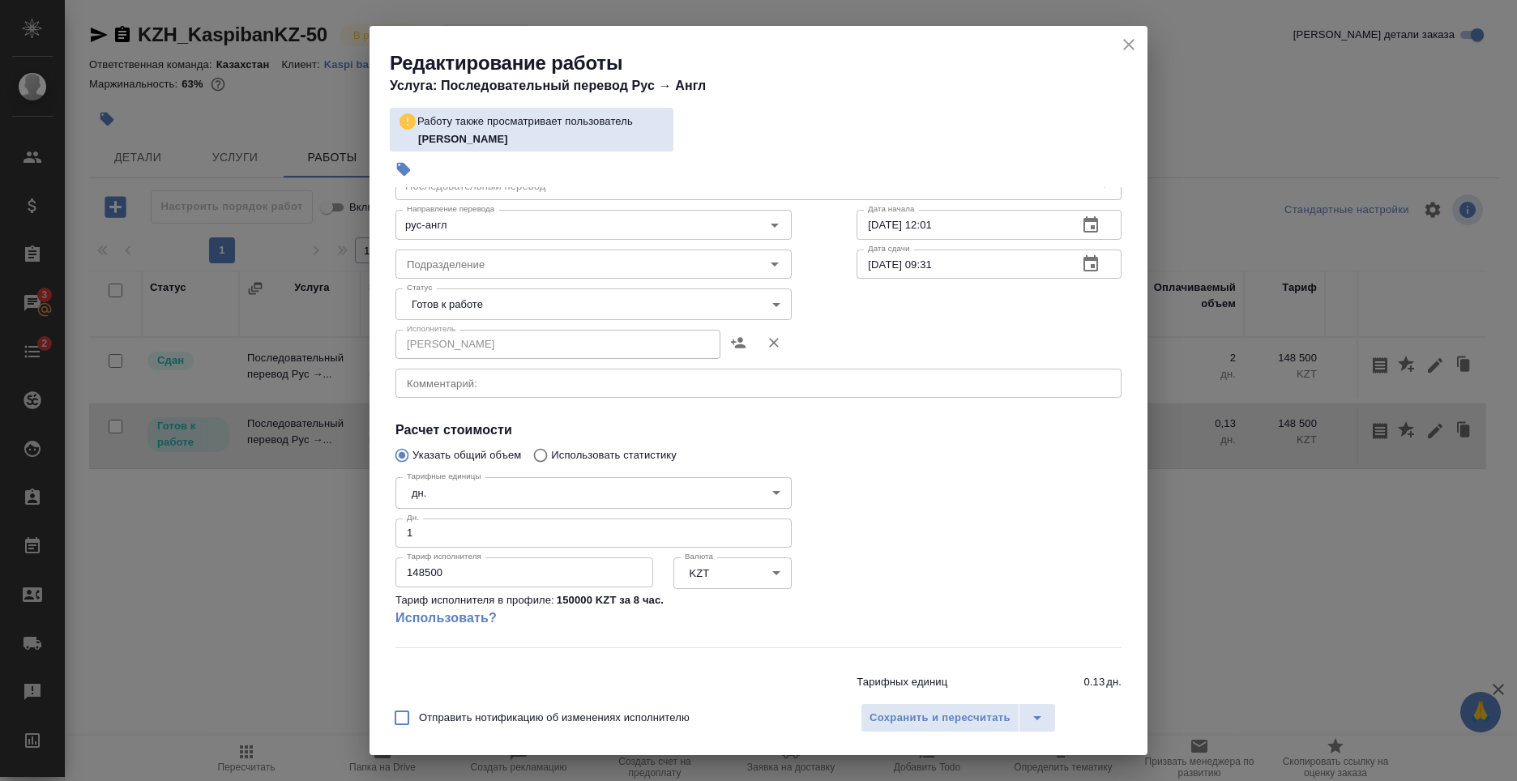
scroll to position [128, 0]
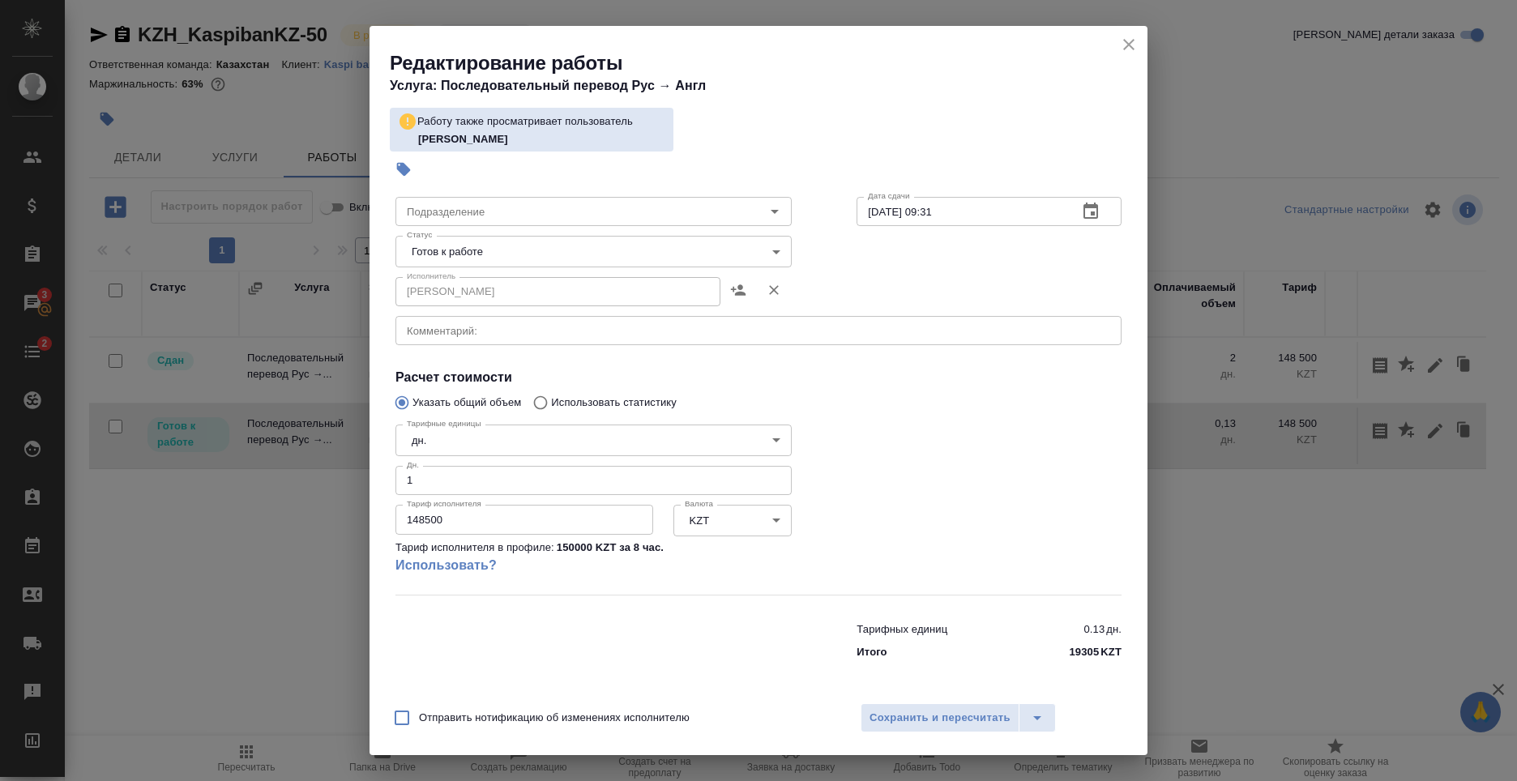
click at [575, 548] on p "150000 KZT за 8 час ." at bounding box center [610, 548] width 107 height 16
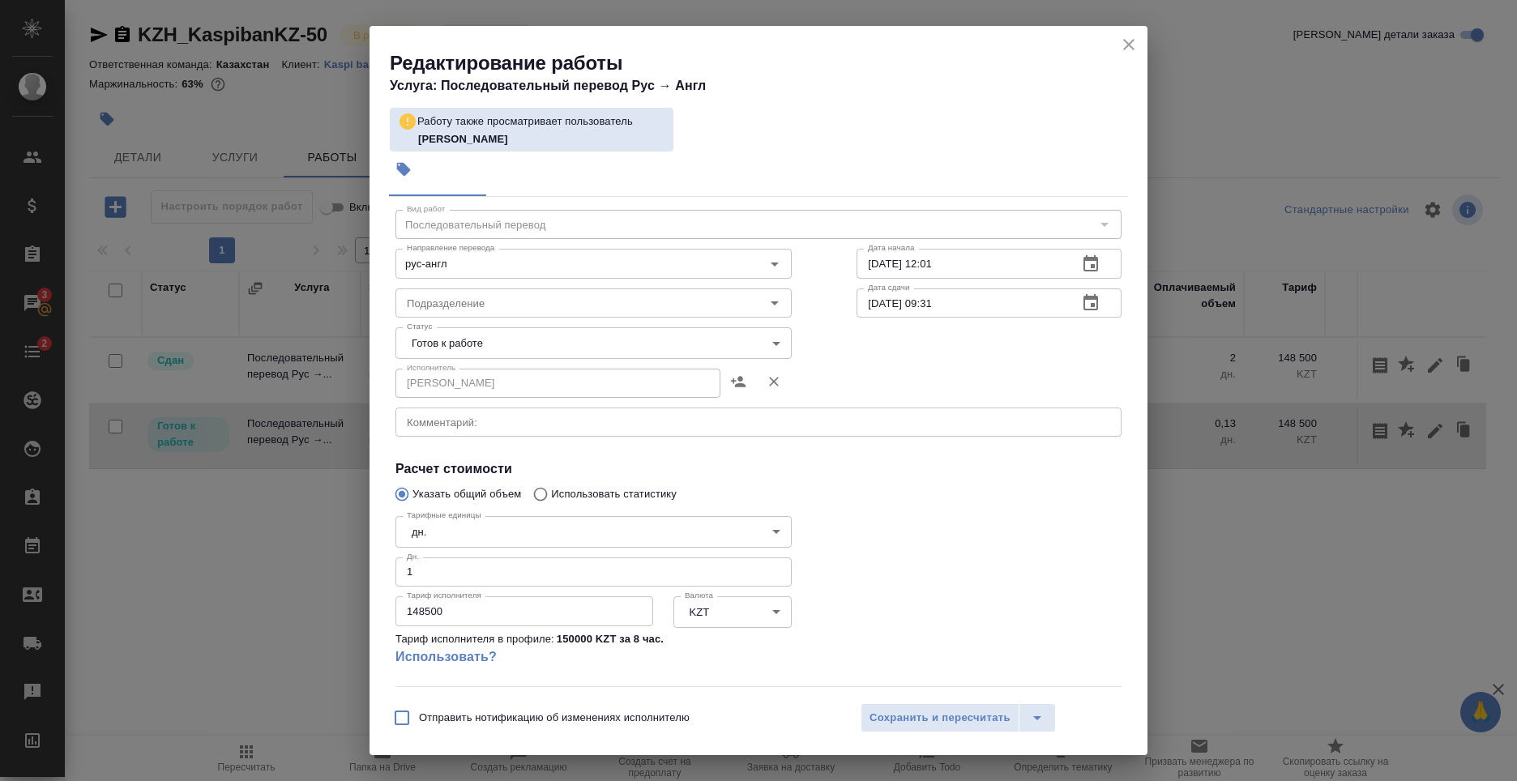
scroll to position [0, 0]
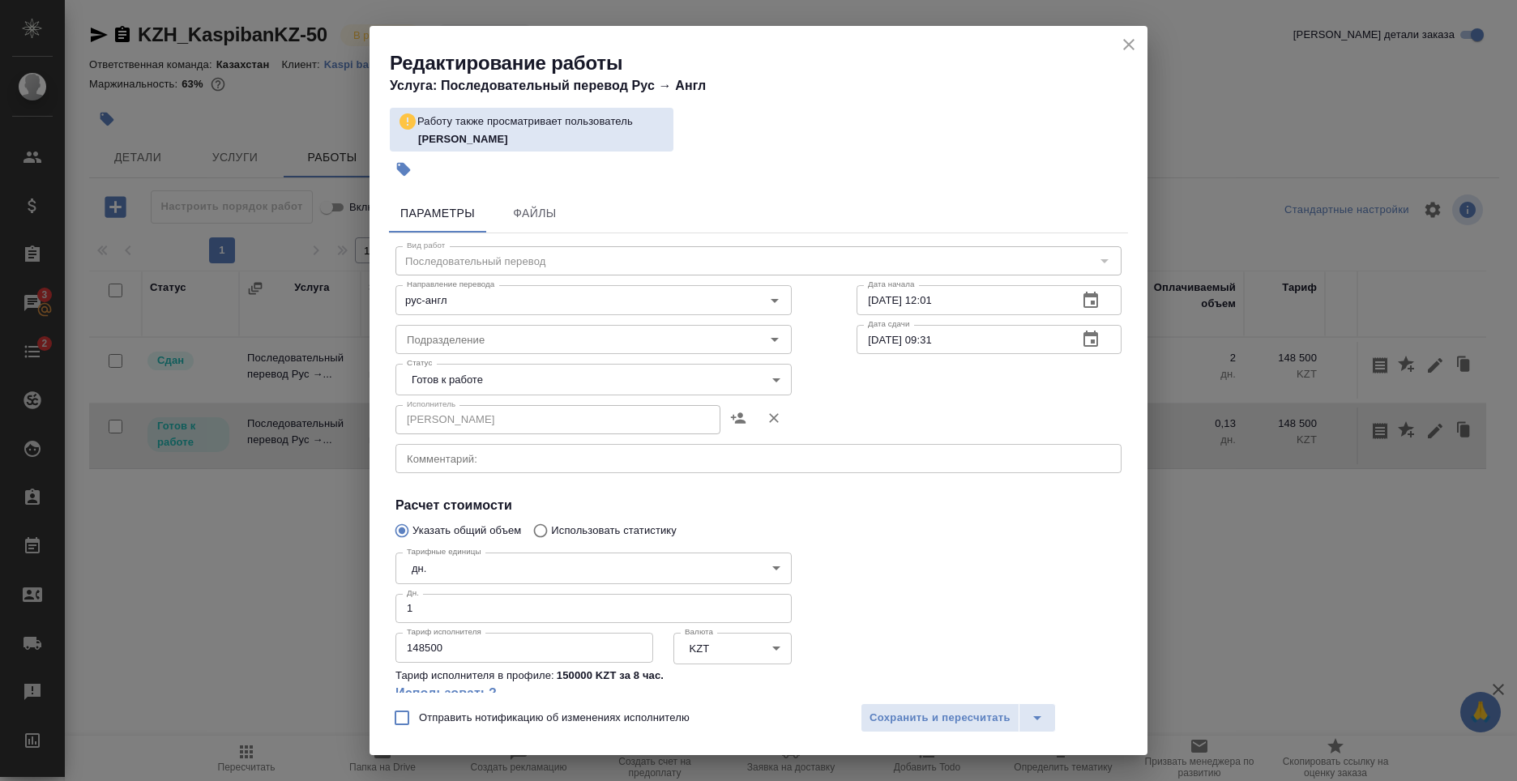
click at [1123, 46] on icon "close" at bounding box center [1128, 44] width 19 height 19
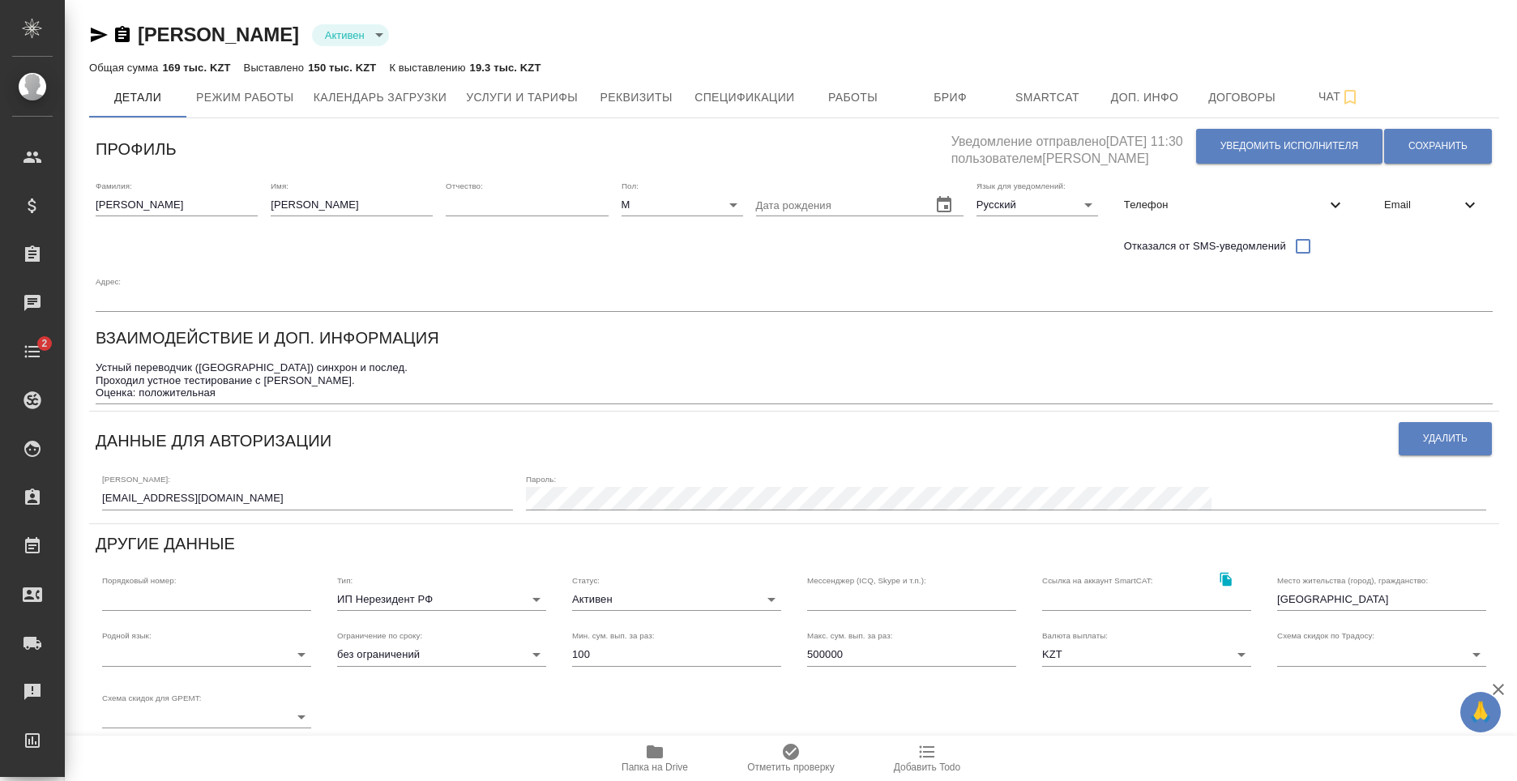
click at [559, 266] on div "Фамилия: Машнин Имя: Владимир Отчество: Пол: М male Дата рождения Язык для увед…" at bounding box center [794, 246] width 1410 height 144
click at [511, 99] on span "Услуги и тарифы" at bounding box center [522, 98] width 112 height 20
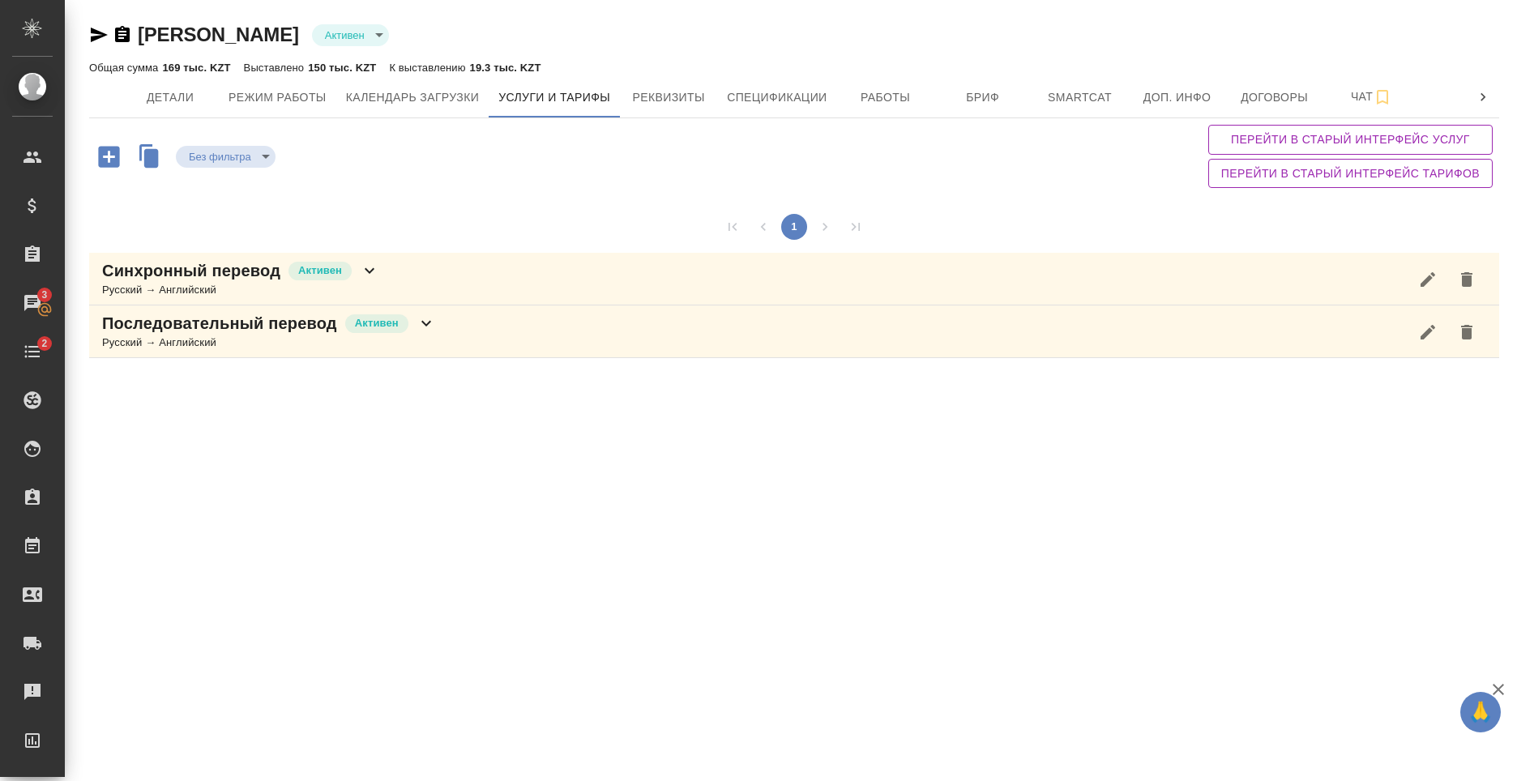
click at [339, 322] on div "Последовательный перевод Активен" at bounding box center [269, 323] width 334 height 23
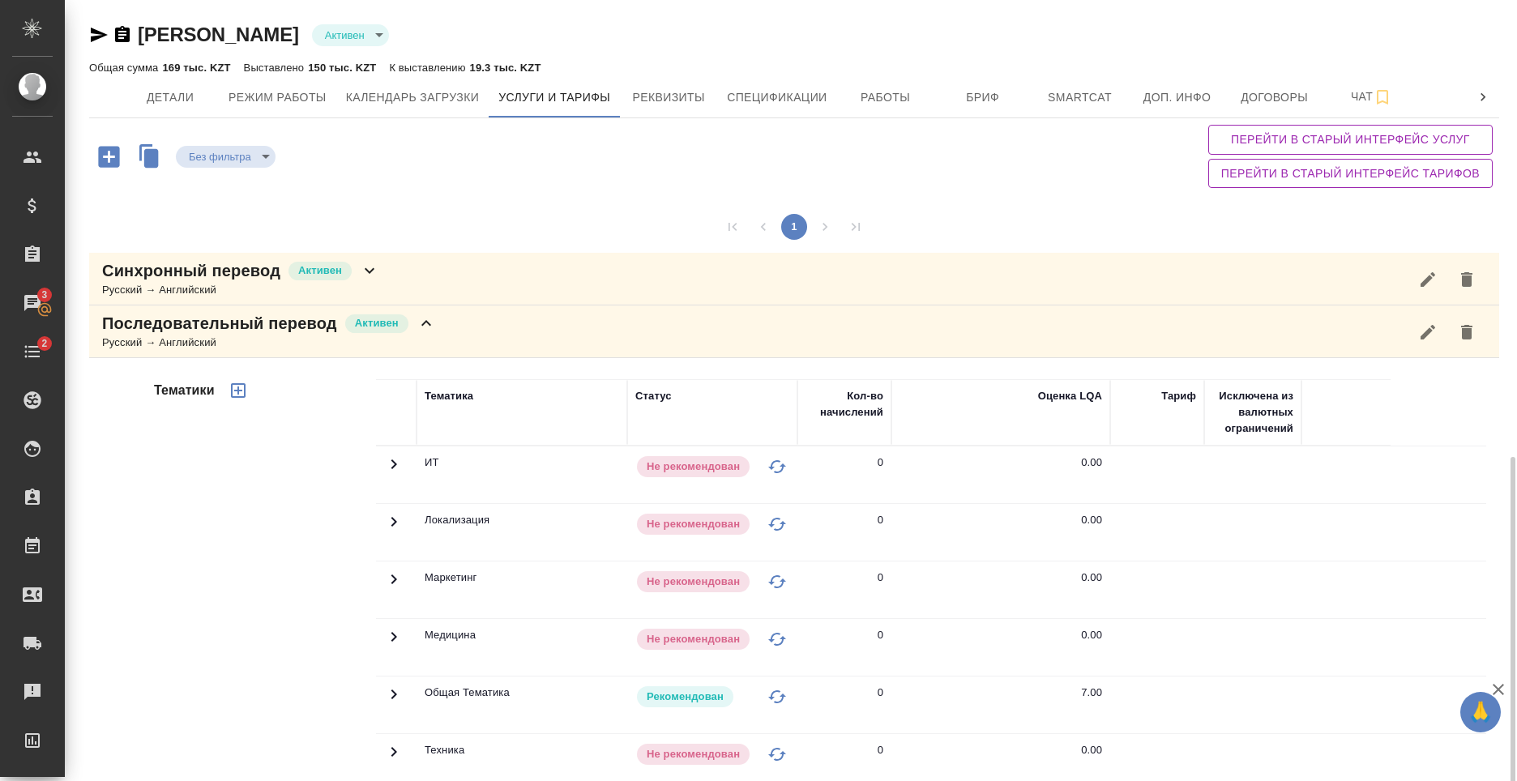
scroll to position [261, 0]
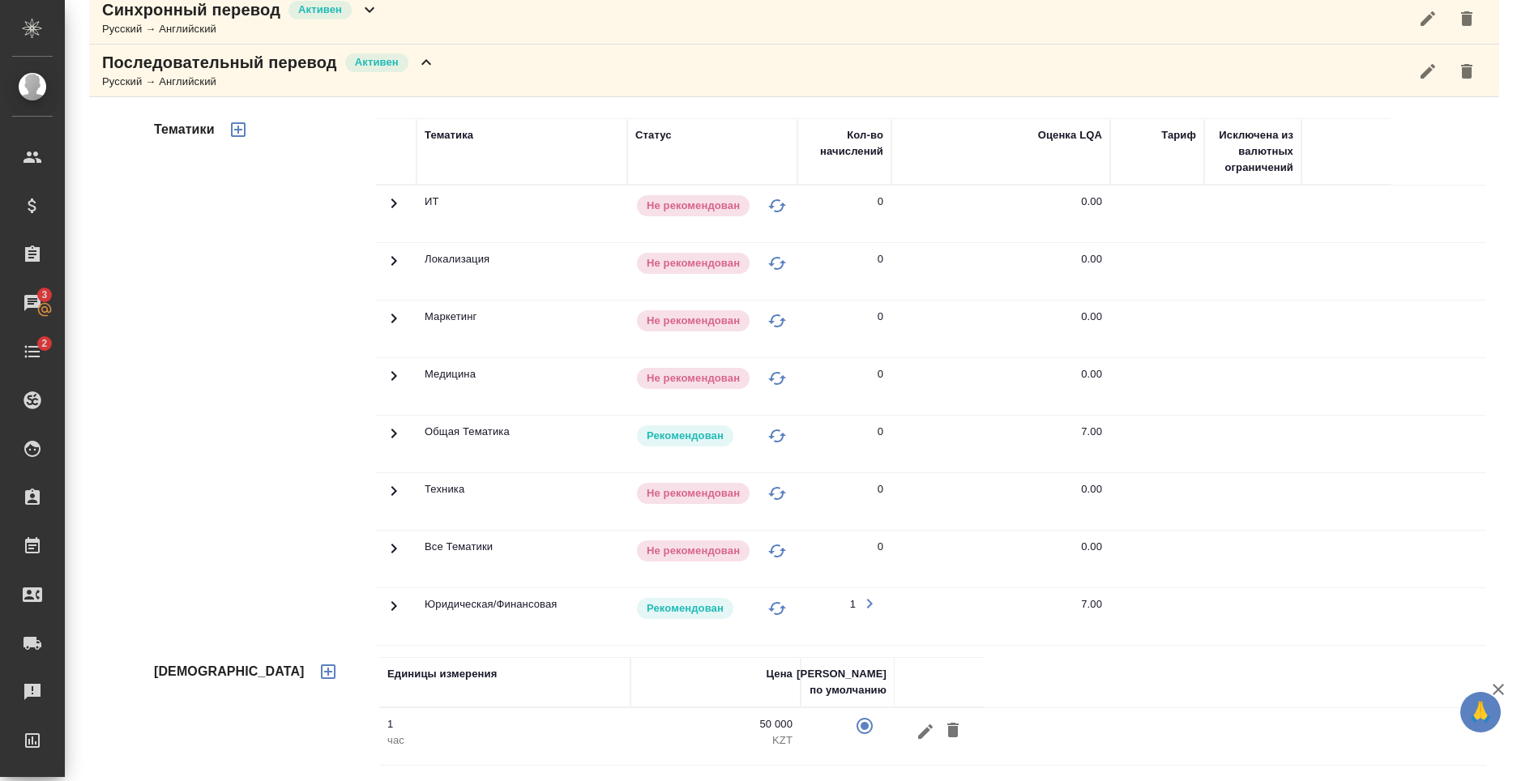
click at [638, 738] on p "KZT" at bounding box center [715, 740] width 154 height 16
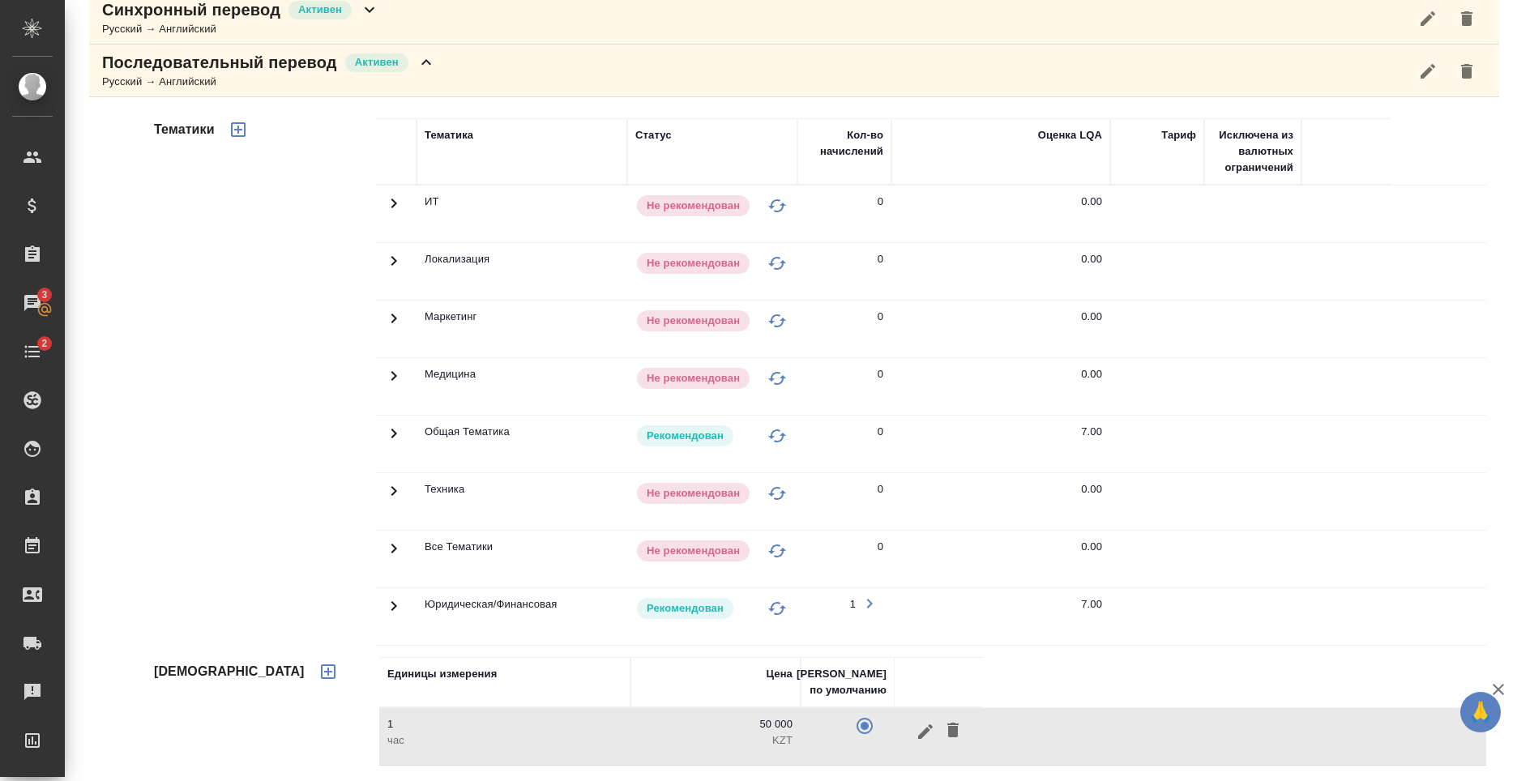
click at [309, 673] on button "button" at bounding box center [328, 671] width 39 height 39
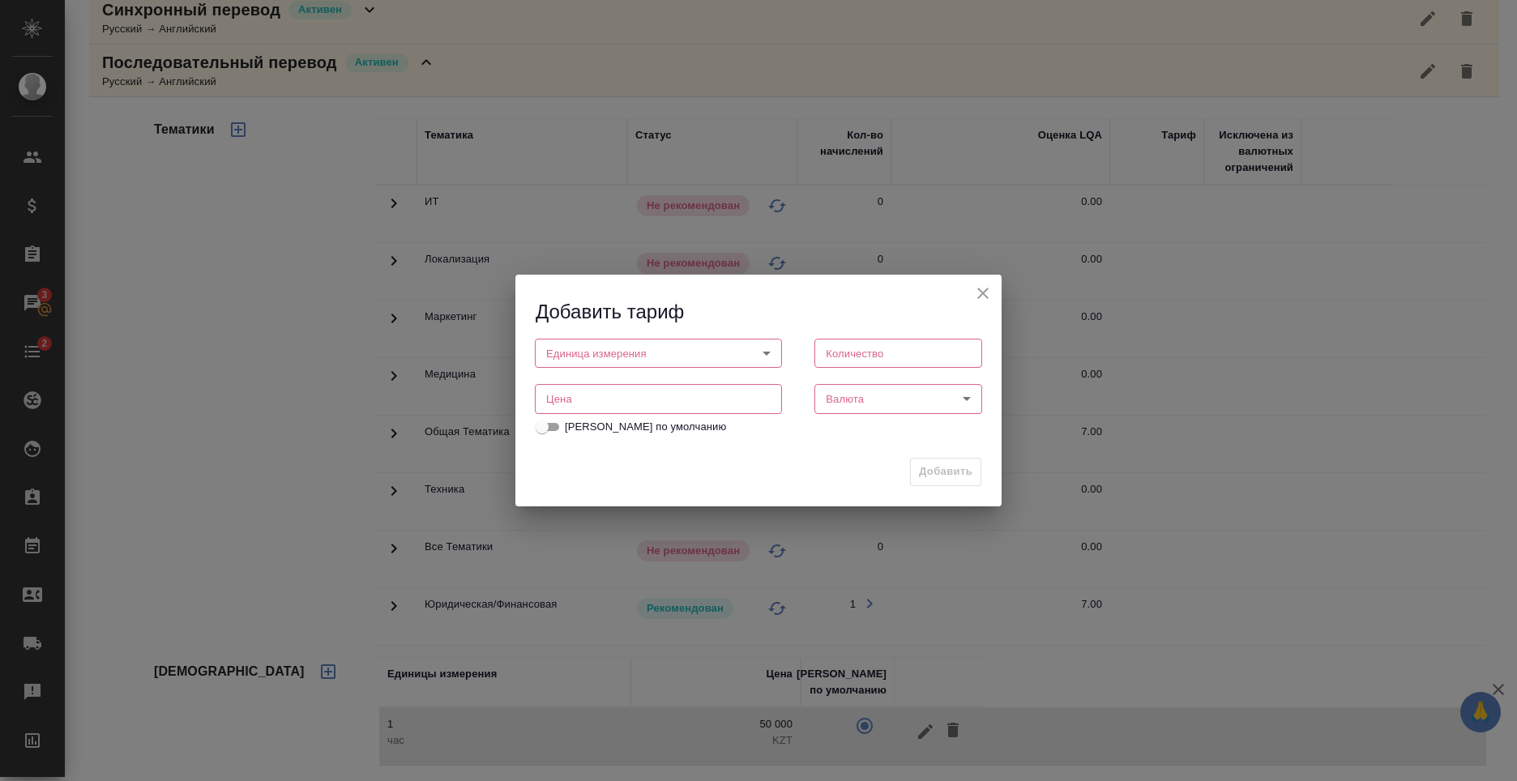
click at [664, 369] on div "Цена Цена" at bounding box center [659, 396] width 280 height 71
click at [669, 361] on body "🙏 .cls-1 fill:#fff; AWATERA Nikiforov Anton Клиенты Спецификации Заказы 3 Чаты …" at bounding box center [758, 390] width 1517 height 781
click at [624, 361] on li "дн." at bounding box center [658, 353] width 247 height 28
type input "5a8b1489cc6b4906c91bfd8a"
click at [920, 362] on input "number" at bounding box center [898, 353] width 168 height 29
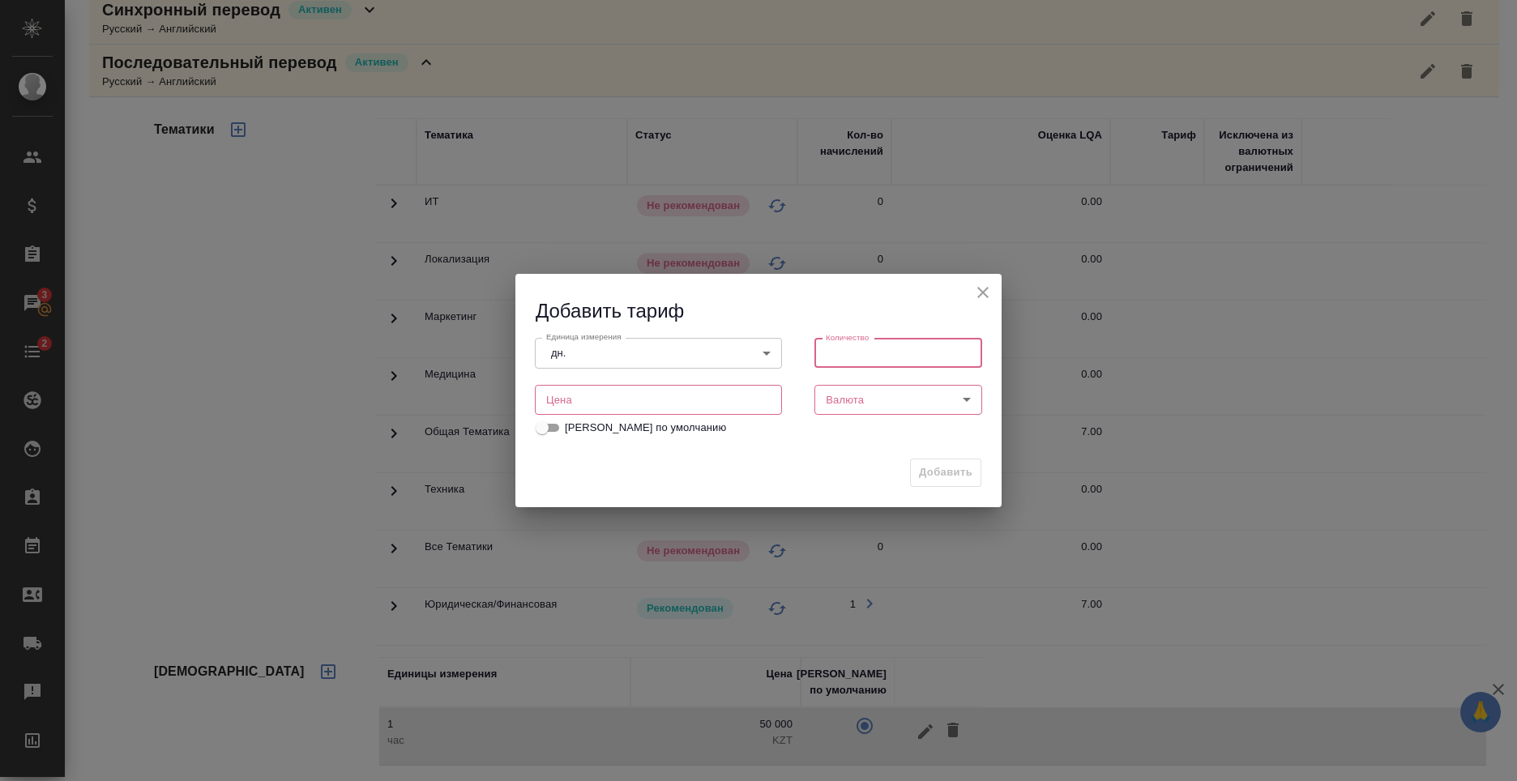
click at [822, 304] on h2 "Добавить тариф" at bounding box center [769, 311] width 466 height 27
click at [854, 361] on input "number" at bounding box center [898, 353] width 168 height 29
type input "1"
click at [718, 408] on input "number" at bounding box center [658, 399] width 247 height 29
type input "148500"
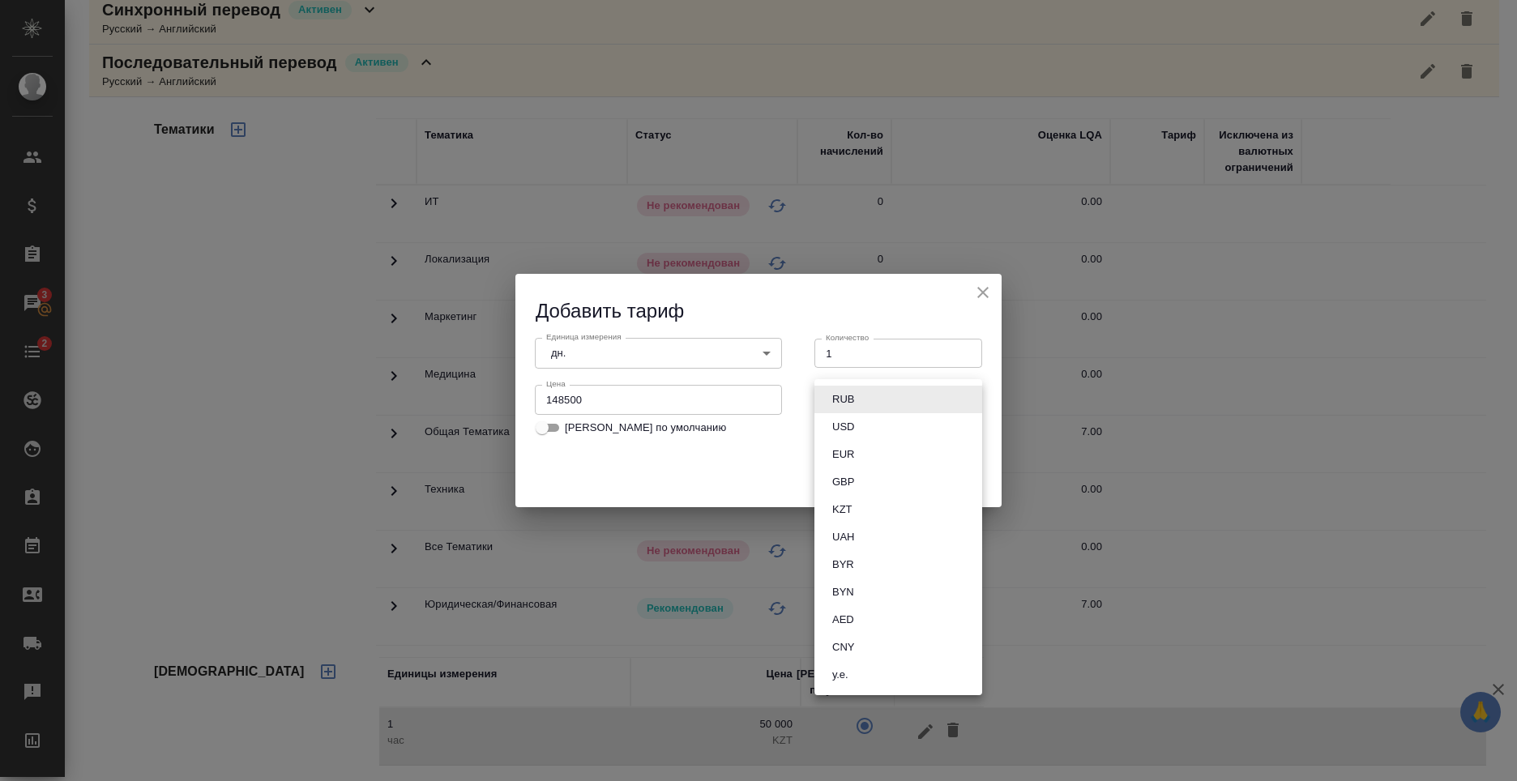
click at [892, 410] on body "🙏 .cls-1 fill:#fff; AWATERA Nikiforov Anton Клиенты Спецификации Заказы 3 Чаты …" at bounding box center [758, 390] width 1517 height 781
click at [889, 514] on li "KZT" at bounding box center [898, 510] width 168 height 28
type input "KZT"
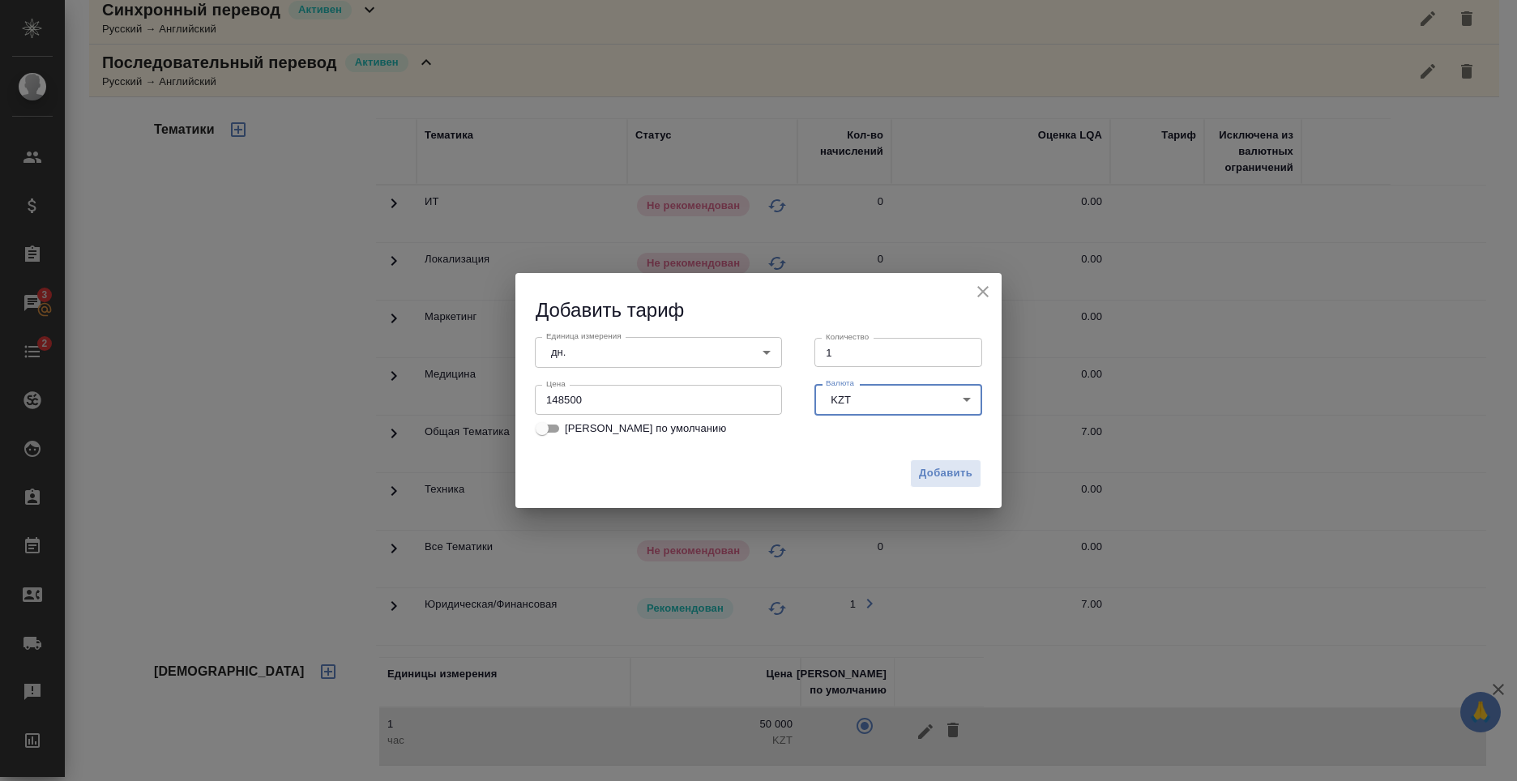
click at [702, 450] on div "Единица измерения дн. 5a8b1489cc6b4906c91bfd8a Единица измерения Количество 1 К…" at bounding box center [758, 388] width 486 height 128
click at [619, 429] on span "[PERSON_NAME] по умолчанию" at bounding box center [645, 429] width 161 height 16
click at [571, 429] on input "[PERSON_NAME] по умолчанию" at bounding box center [542, 428] width 58 height 19
checkbox input "true"
click at [959, 473] on span "Добавить" at bounding box center [945, 473] width 53 height 19
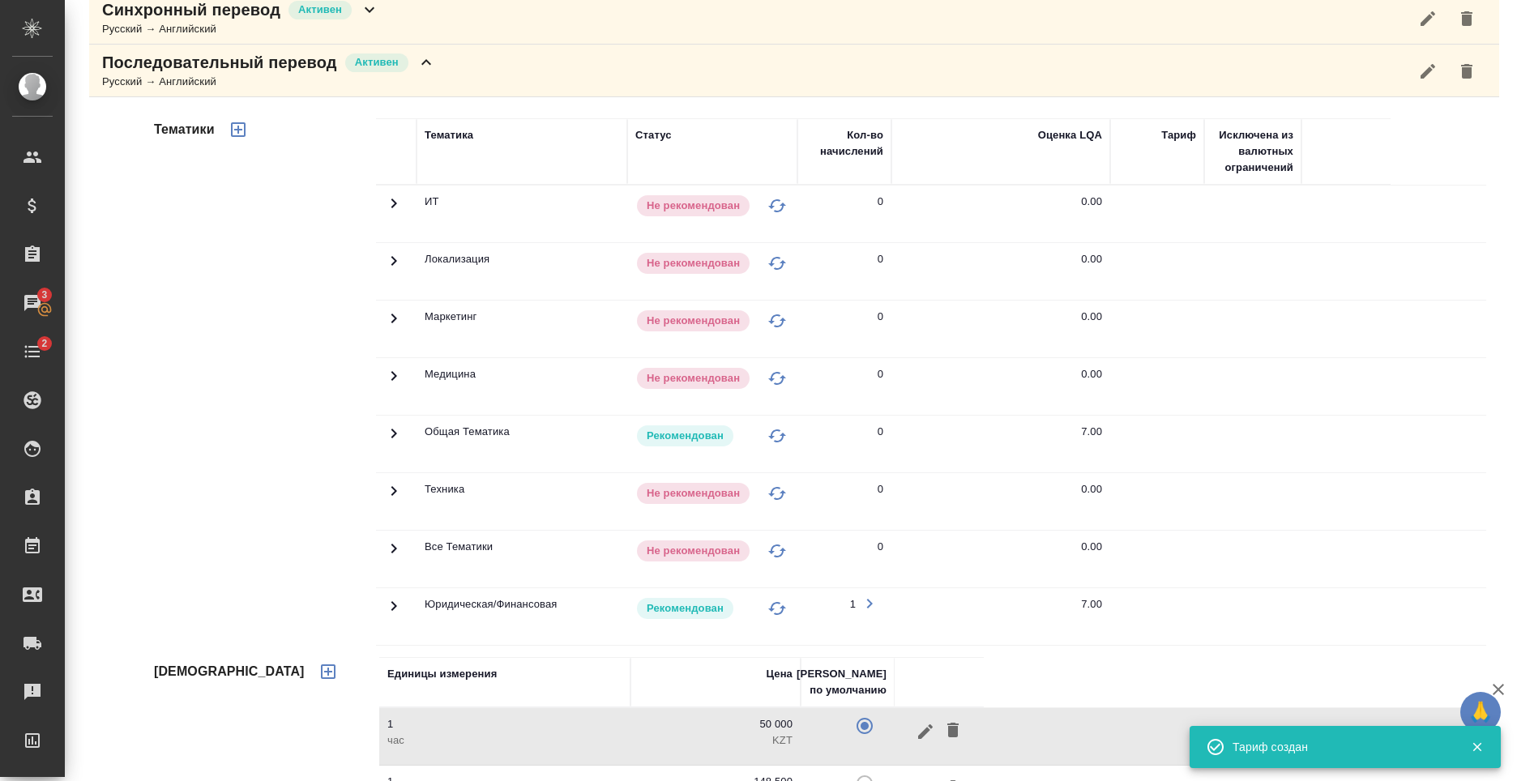
scroll to position [318, 0]
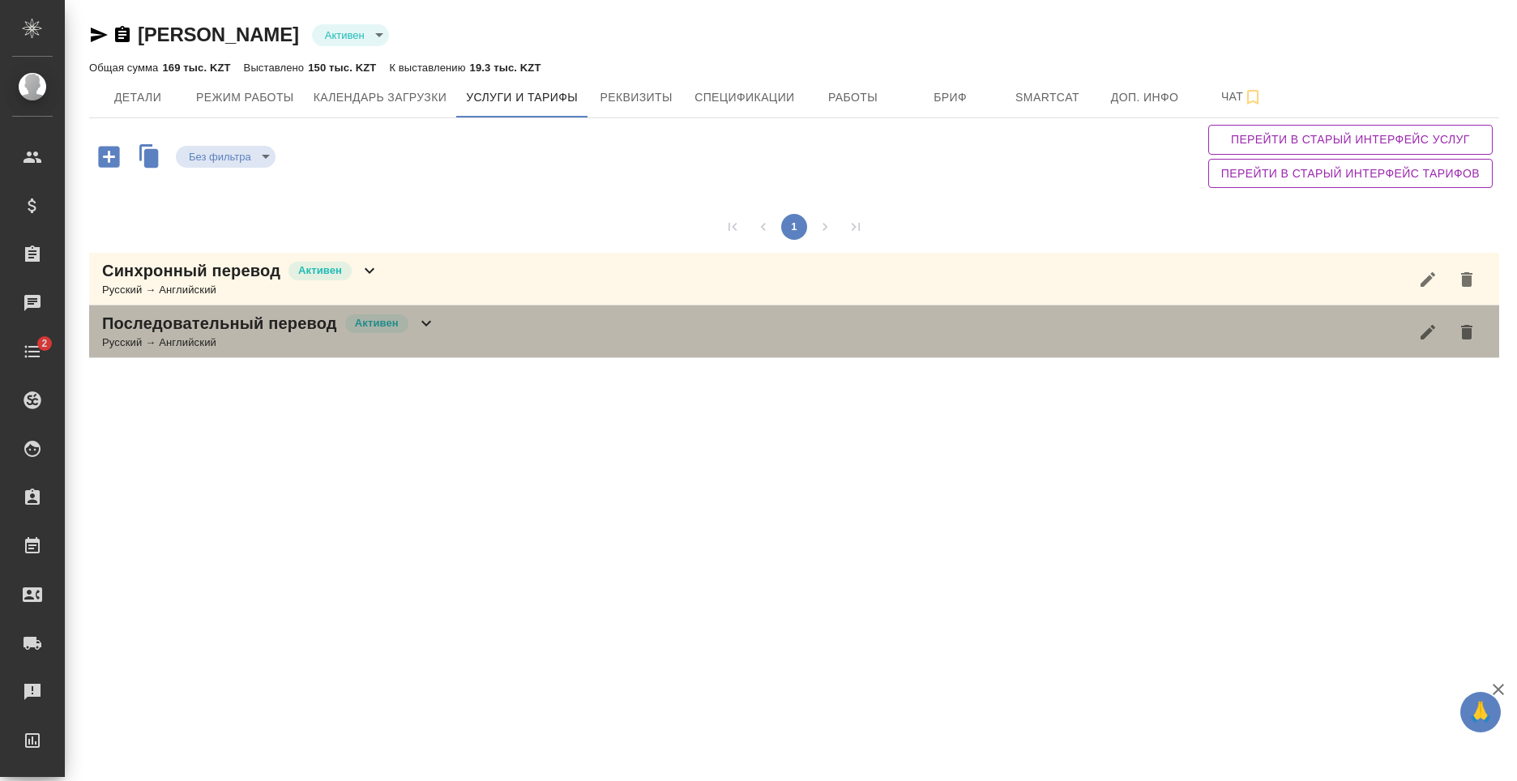
click at [260, 340] on div "Русский → Английский" at bounding box center [269, 343] width 334 height 16
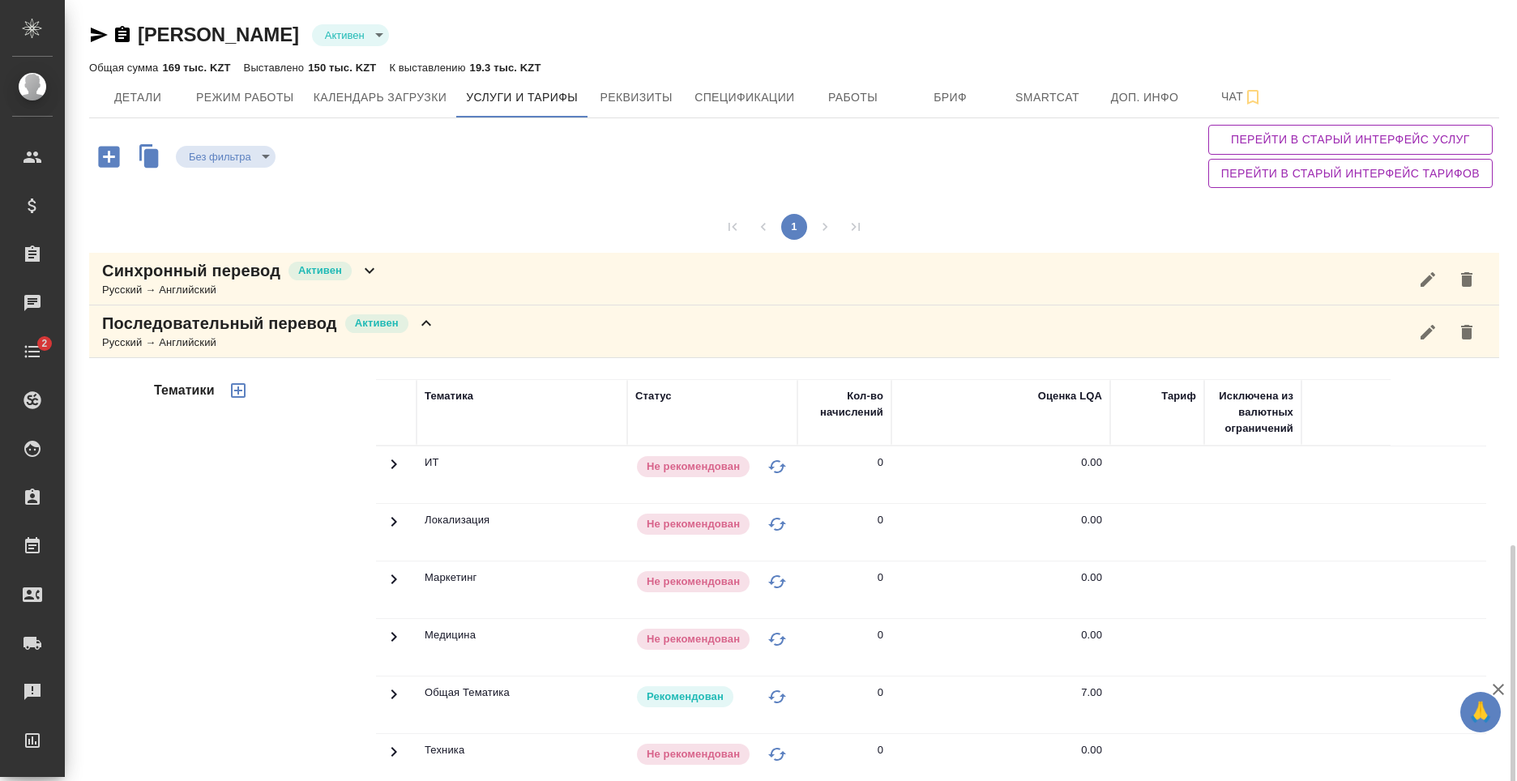
scroll to position [318, 0]
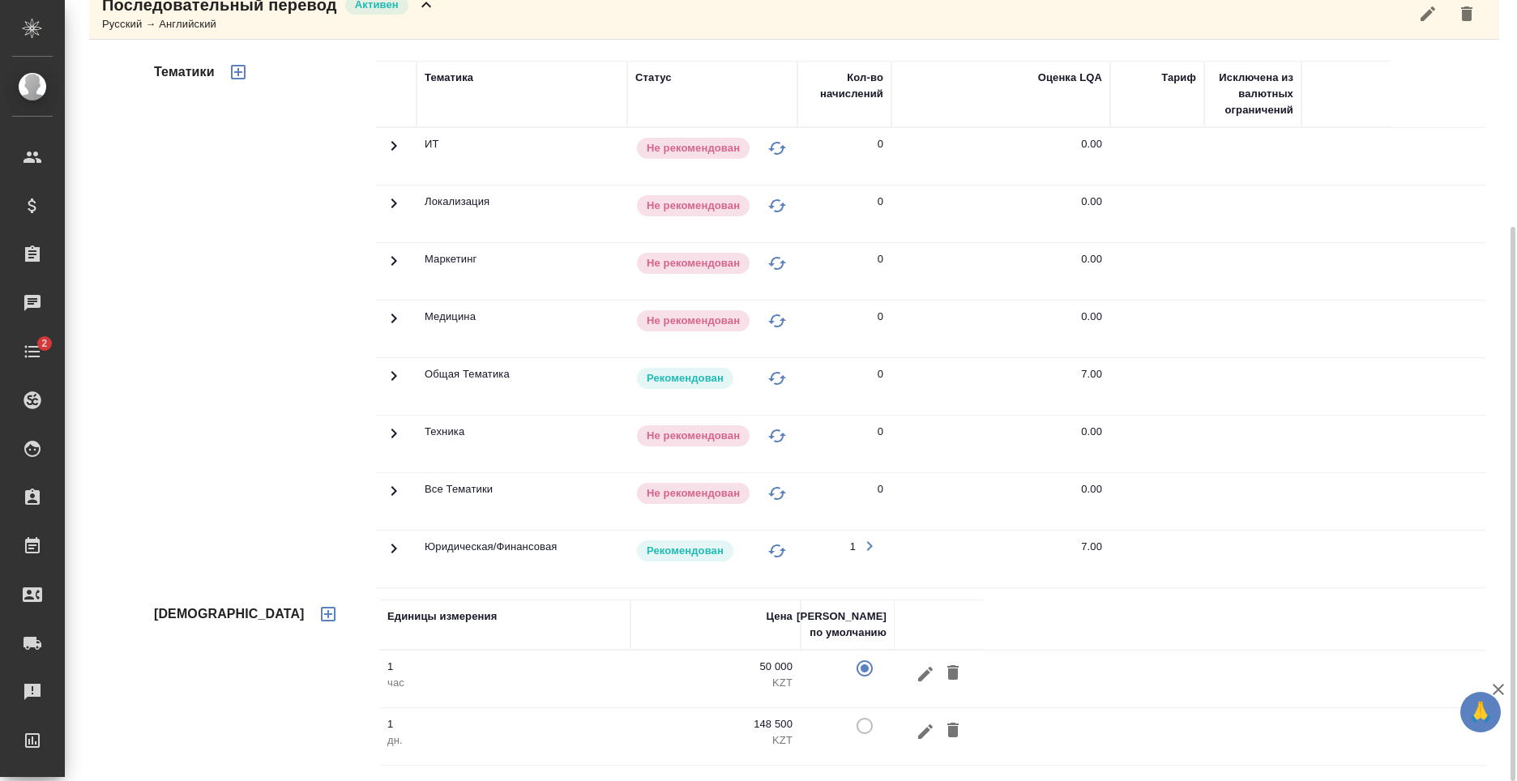
click at [858, 728] on td at bounding box center [848, 736] width 94 height 57
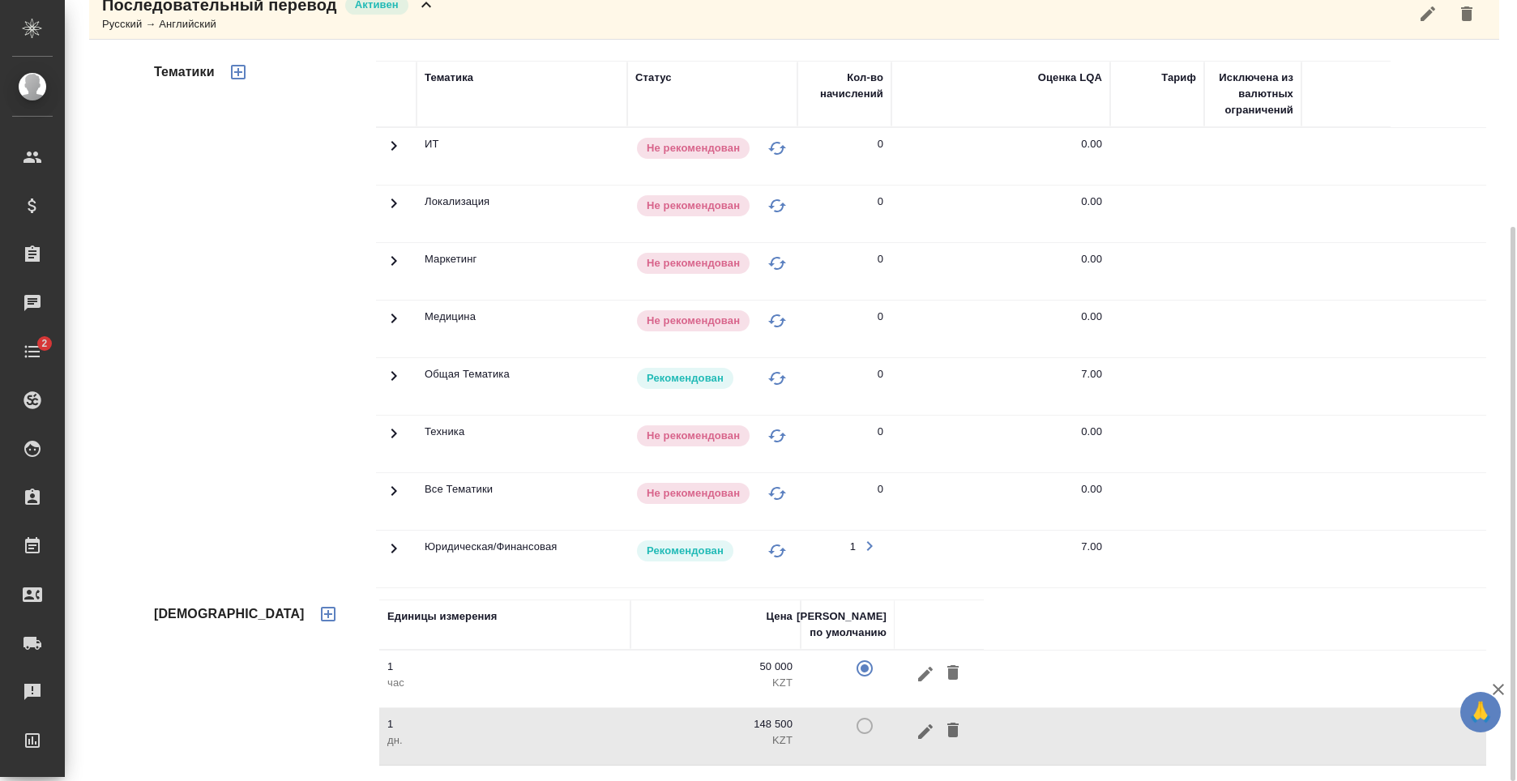
click at [864, 730] on td at bounding box center [848, 736] width 94 height 57
click at [865, 728] on td at bounding box center [848, 736] width 94 height 57
click at [866, 724] on td at bounding box center [848, 736] width 94 height 57
click at [1125, 664] on tr "1 час 50 000 KZT" at bounding box center [932, 680] width 1107 height 58
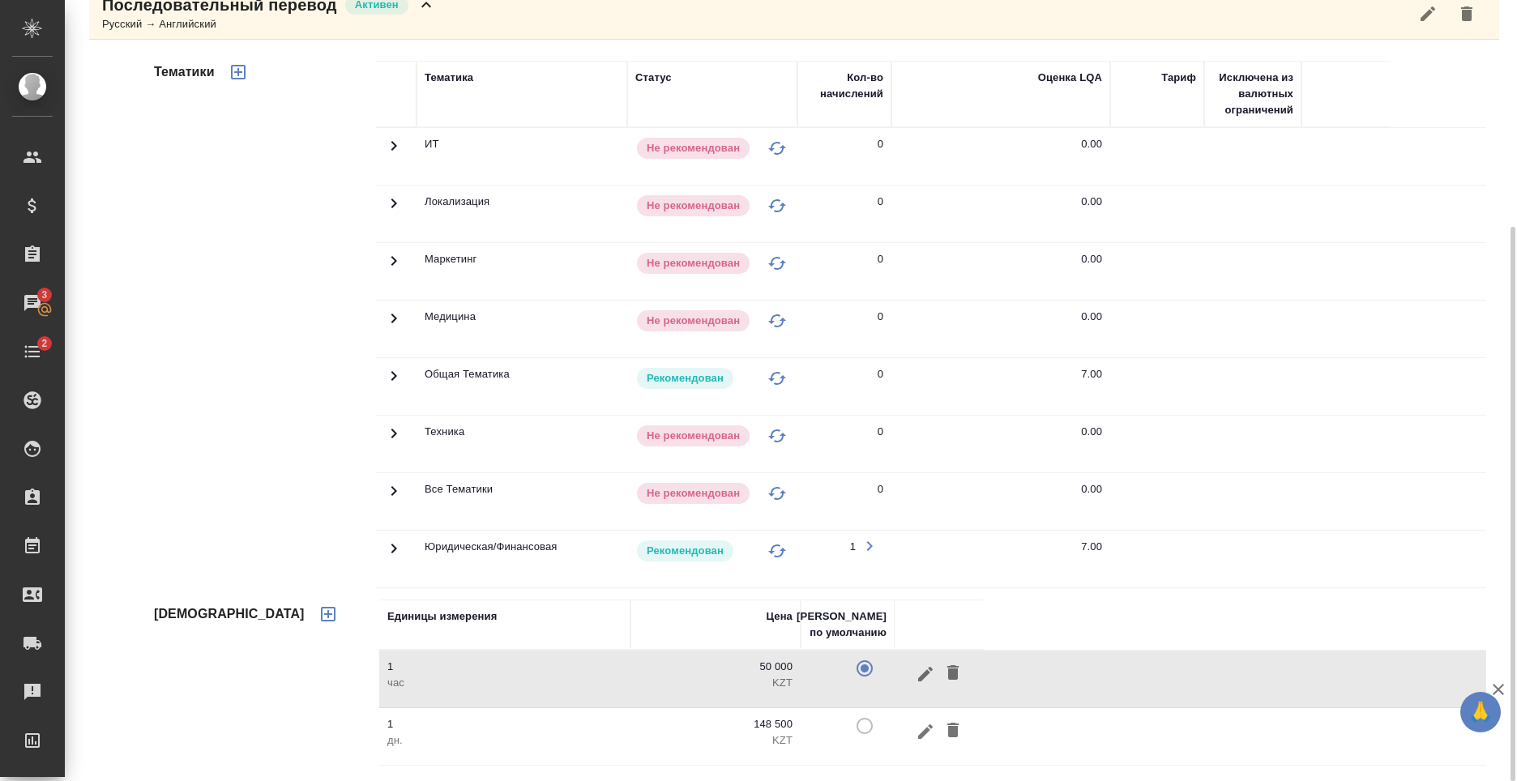
click at [1104, 726] on tr "1 дн. 148 500 KZT" at bounding box center [932, 737] width 1107 height 58
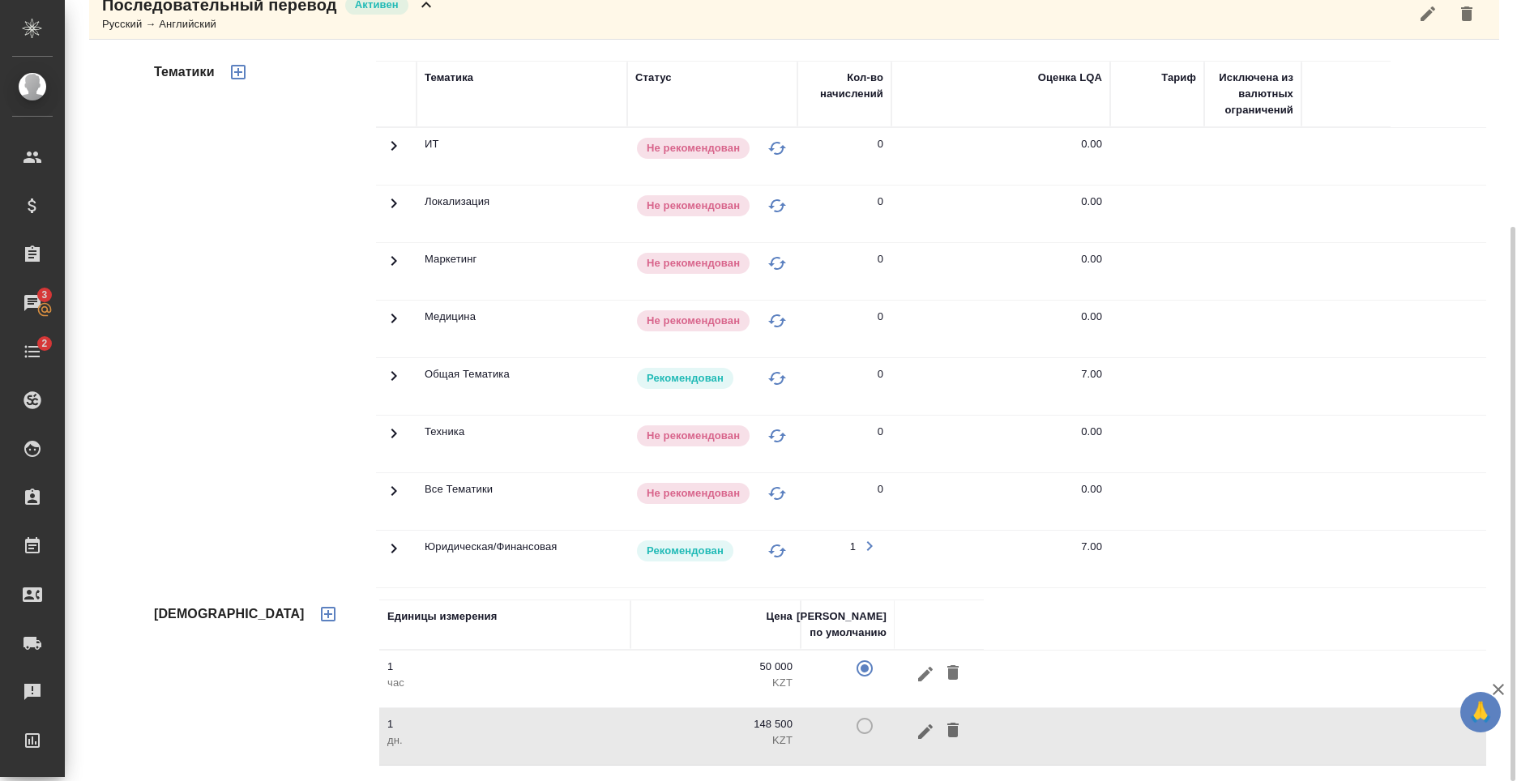
click at [869, 726] on td at bounding box center [848, 736] width 94 height 57
click at [867, 726] on td at bounding box center [848, 736] width 94 height 57
click at [867, 670] on td at bounding box center [848, 679] width 94 height 57
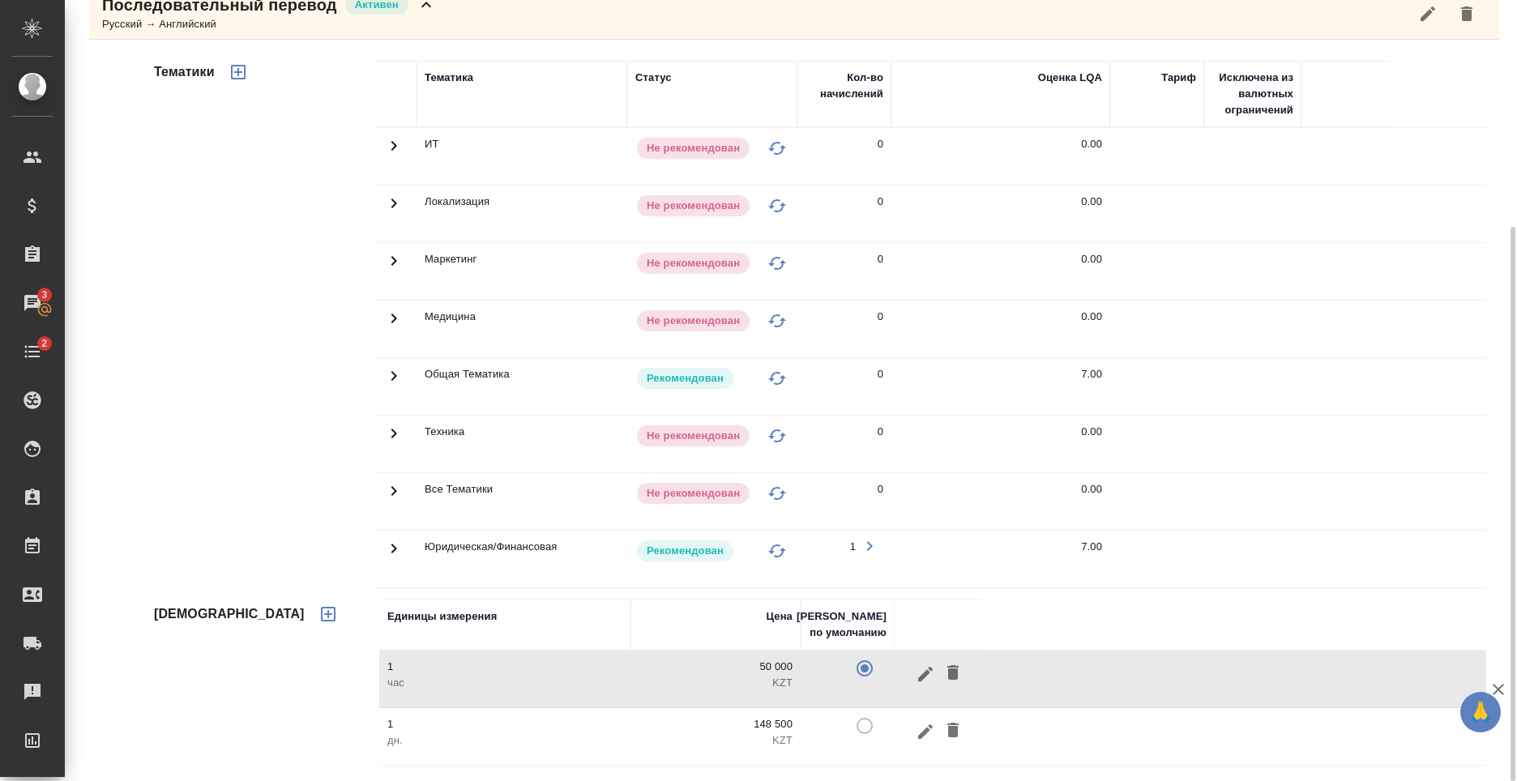
click at [867, 665] on td at bounding box center [848, 679] width 94 height 57
click at [920, 674] on icon "button" at bounding box center [925, 673] width 19 height 19
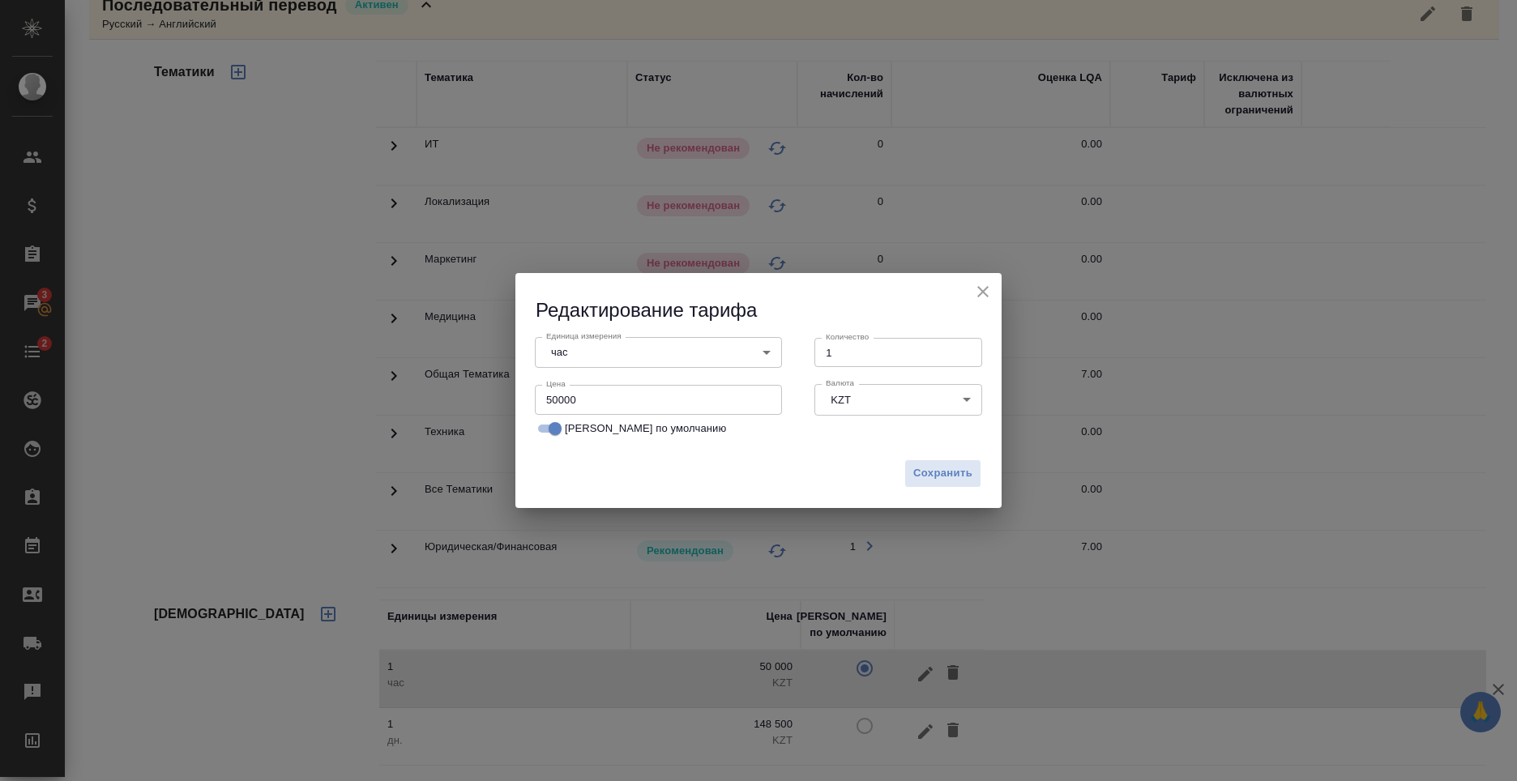
click at [613, 433] on span "Тариф по умолчанию" at bounding box center [645, 429] width 161 height 16
click at [584, 433] on input "Тариф по умолчанию" at bounding box center [555, 428] width 58 height 19
checkbox input "false"
click at [957, 472] on span "Сохранить" at bounding box center [942, 473] width 59 height 19
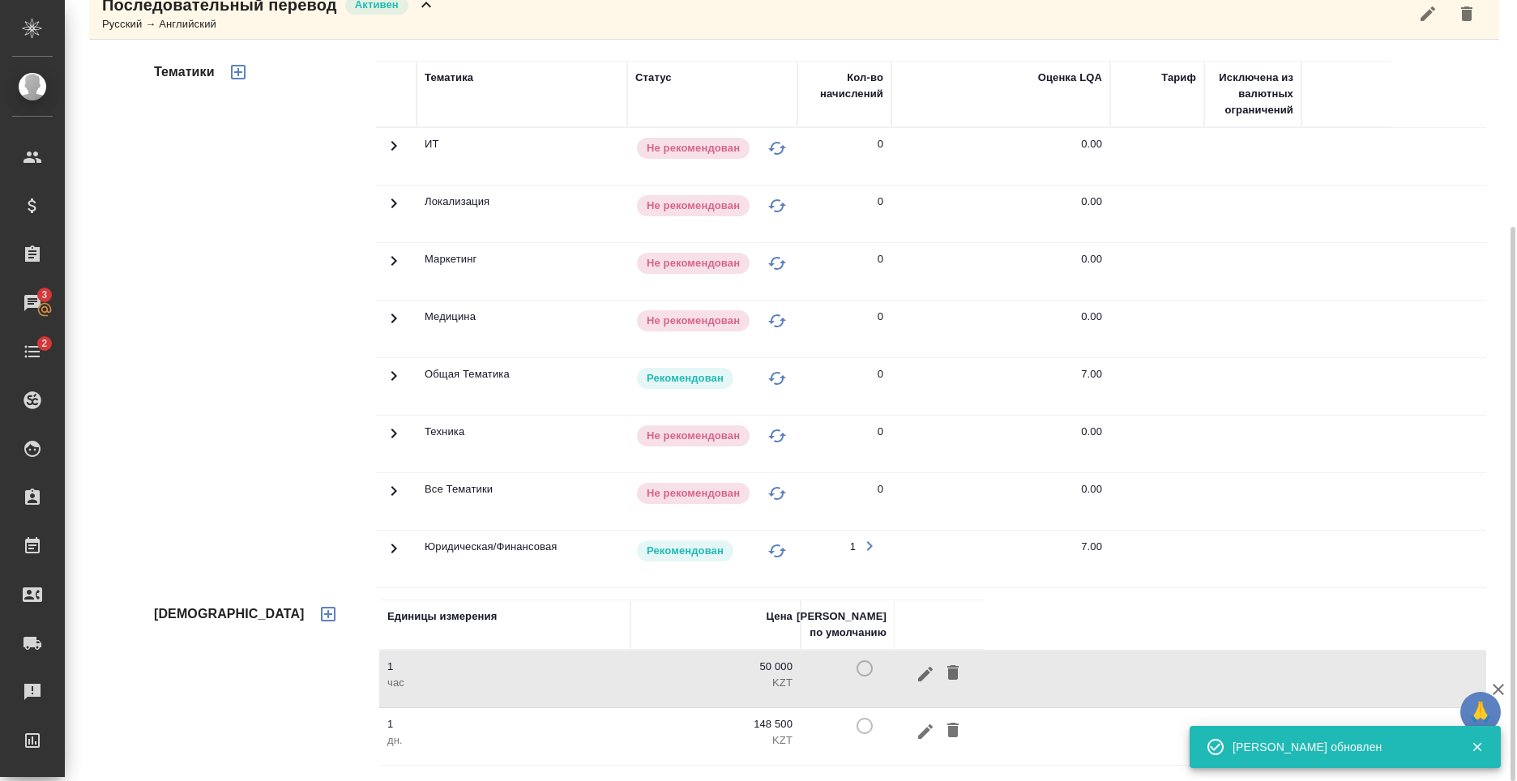
click at [864, 725] on td at bounding box center [848, 736] width 94 height 57
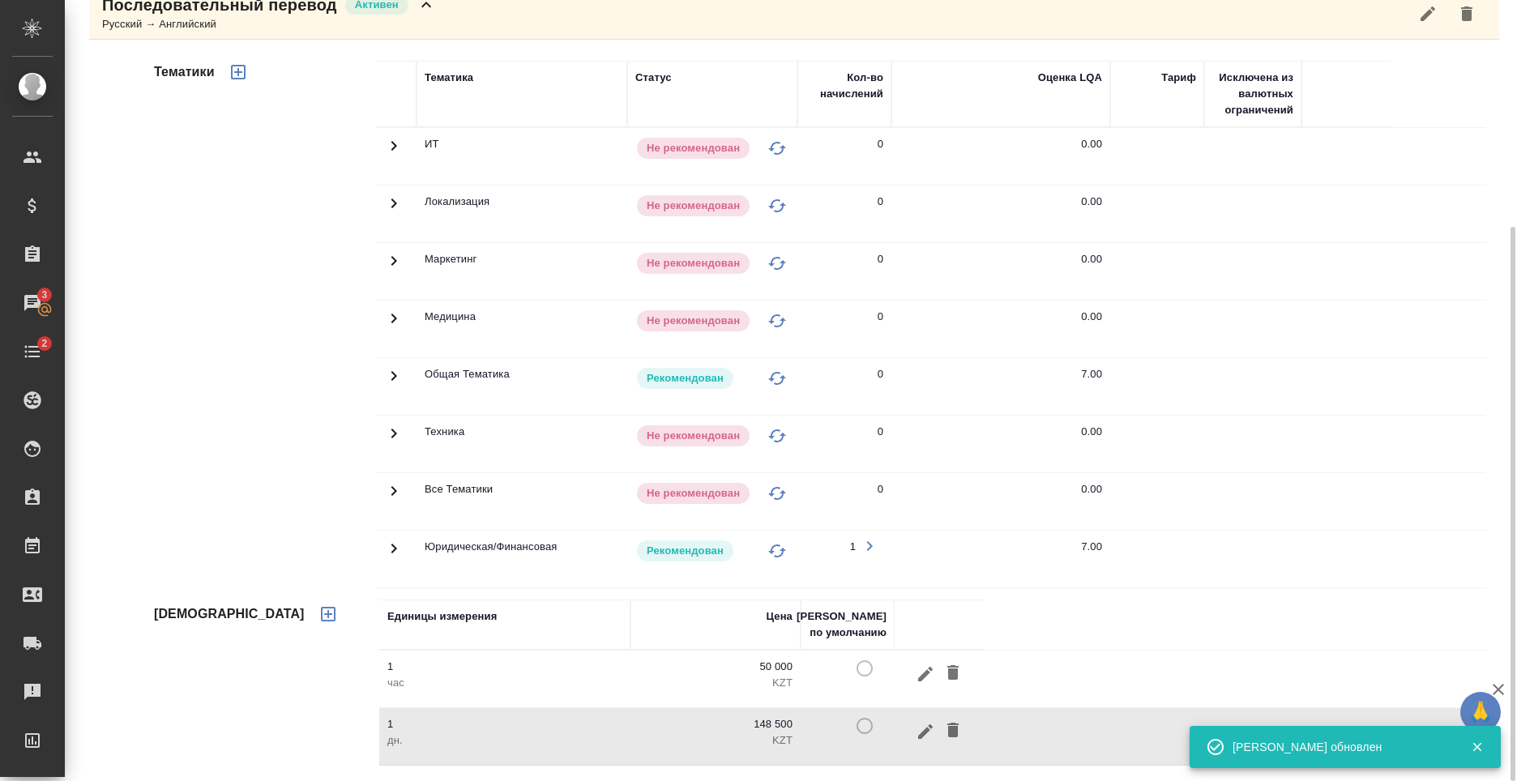
click at [917, 732] on icon "button" at bounding box center [925, 731] width 19 height 19
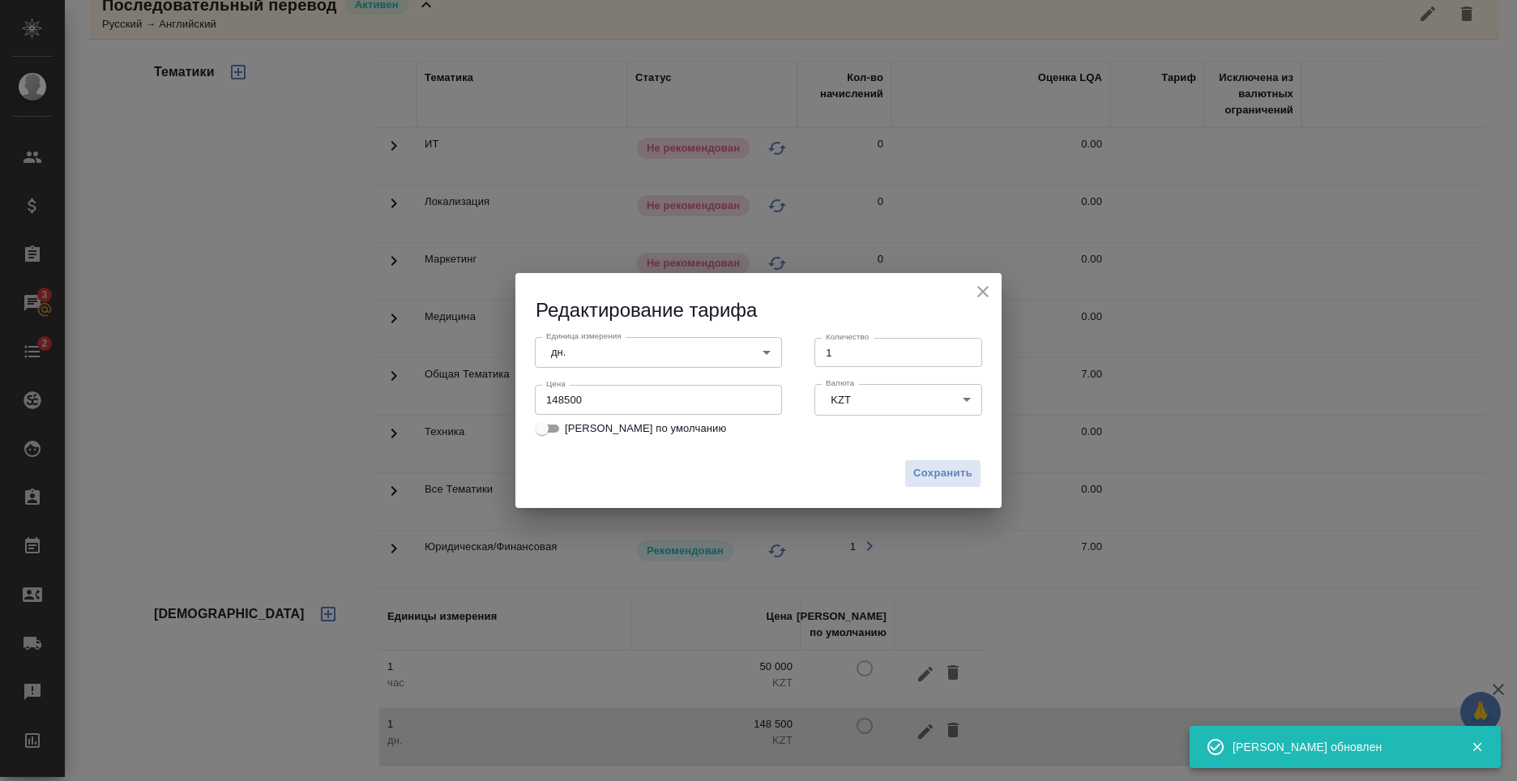
click at [657, 435] on span "Тариф по умолчанию" at bounding box center [645, 429] width 161 height 16
click at [571, 435] on input "Тариф по умолчанию" at bounding box center [542, 428] width 58 height 19
checkbox input "true"
click at [960, 468] on span "Сохранить" at bounding box center [942, 473] width 59 height 19
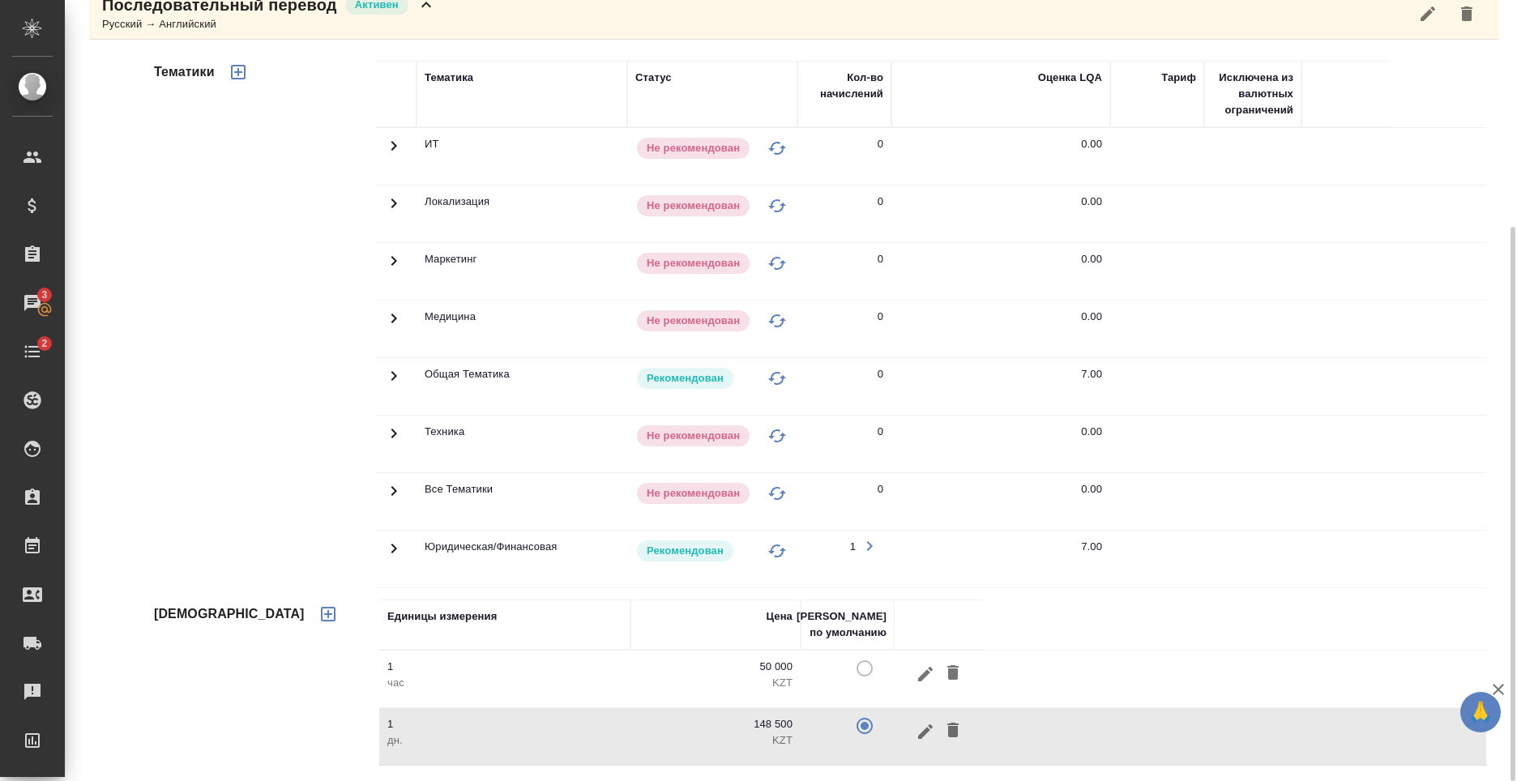
scroll to position [0, 0]
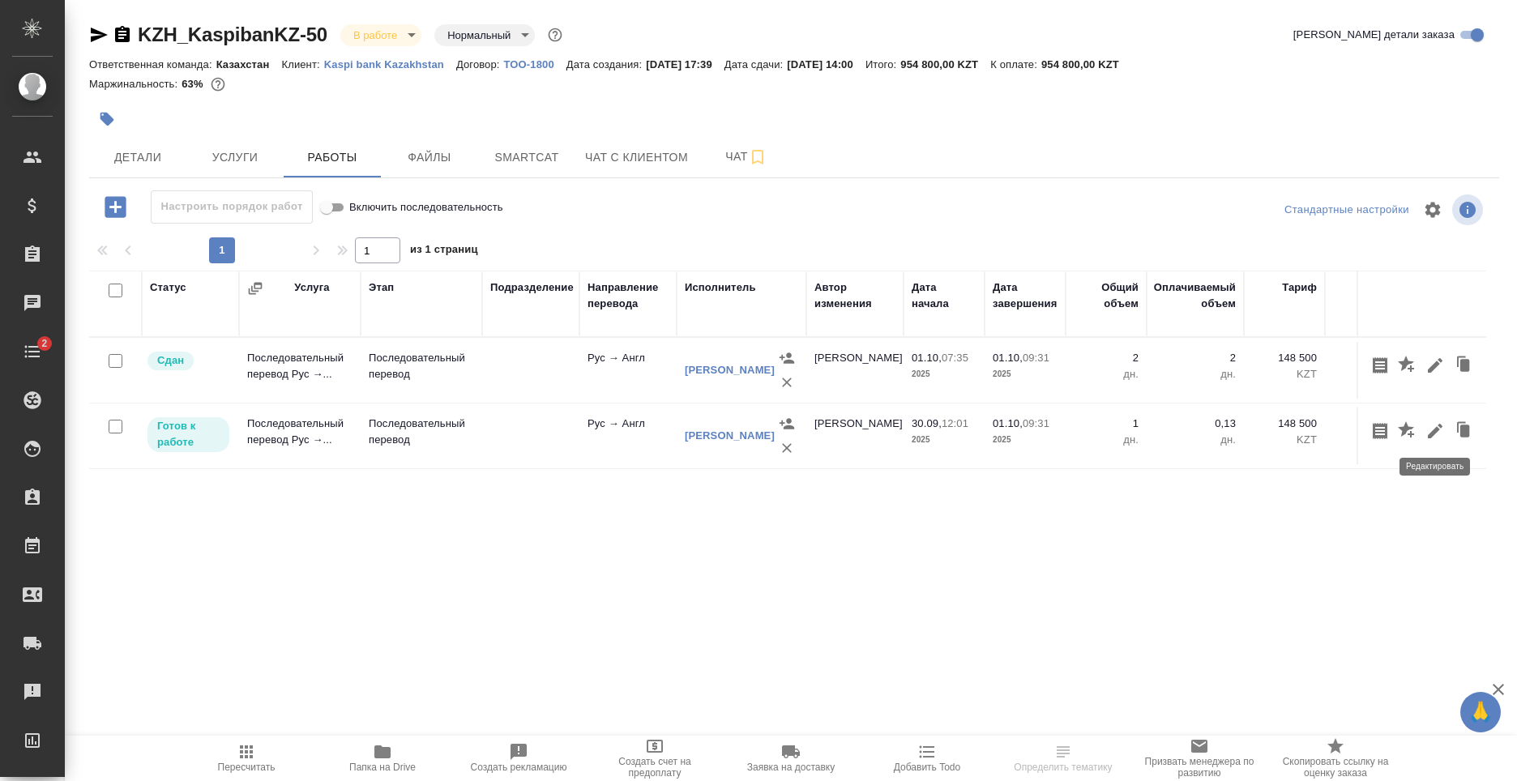
click at [1433, 430] on icon "button" at bounding box center [1435, 431] width 15 height 15
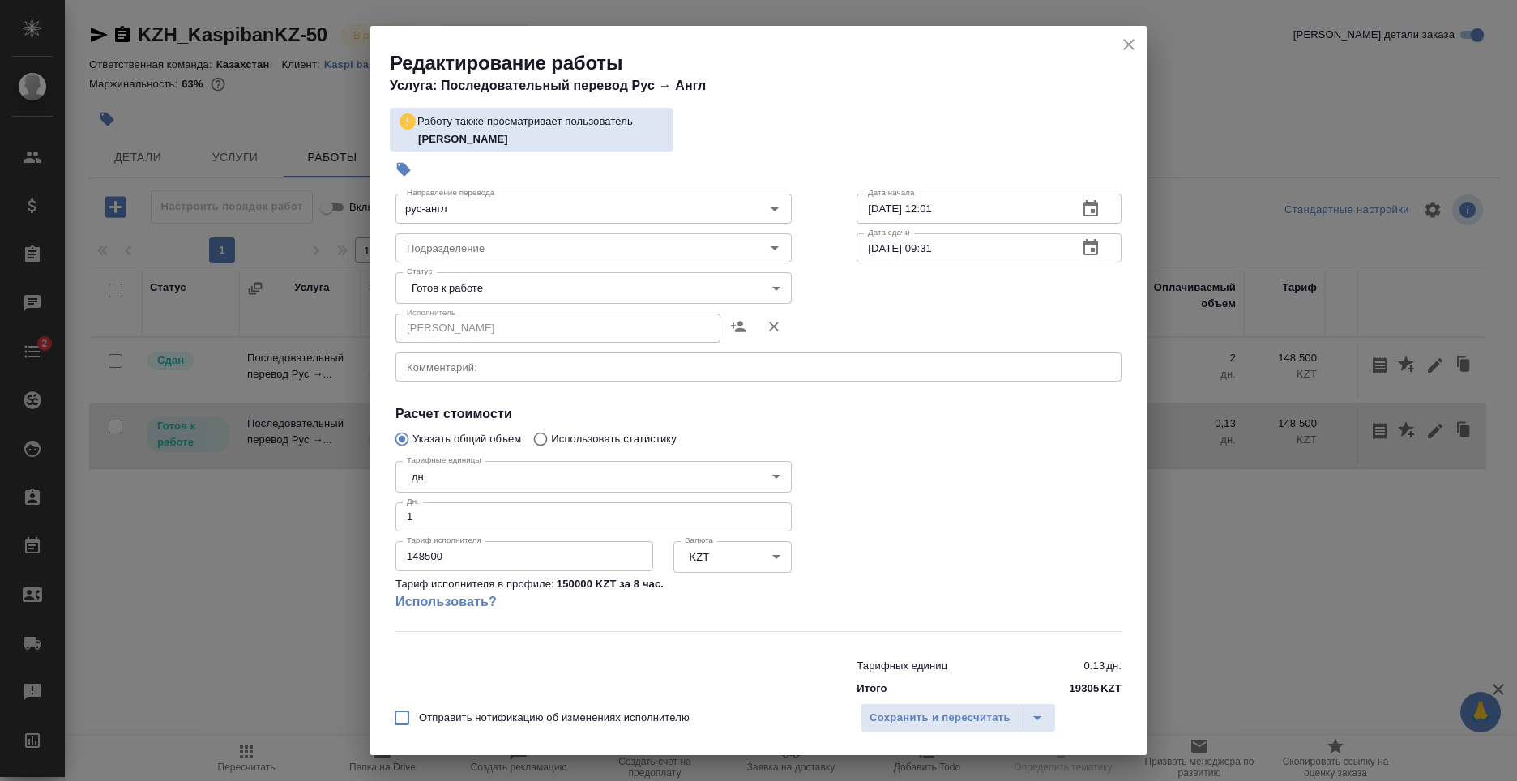
scroll to position [128, 0]
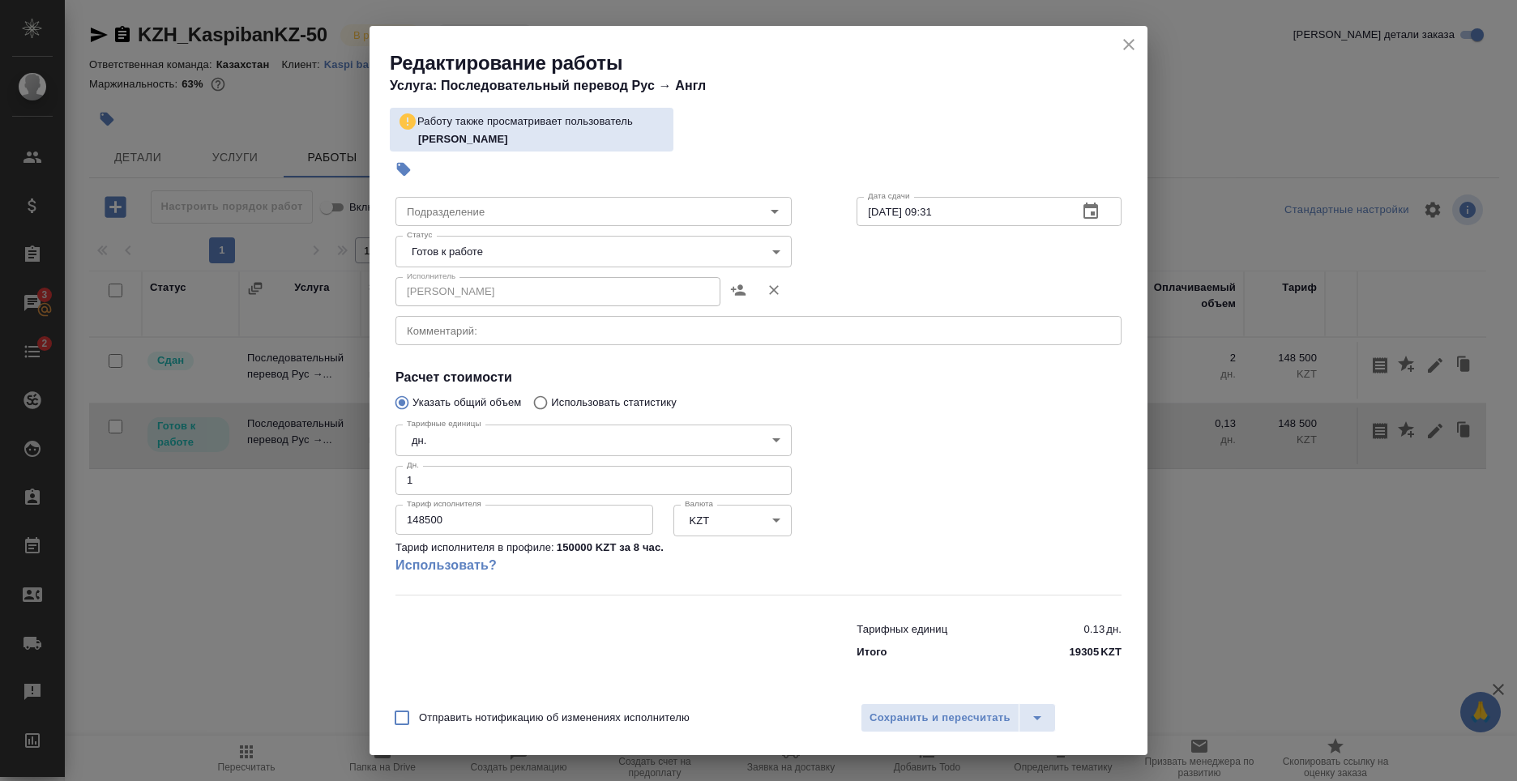
click at [1129, 49] on icon "close" at bounding box center [1128, 44] width 19 height 19
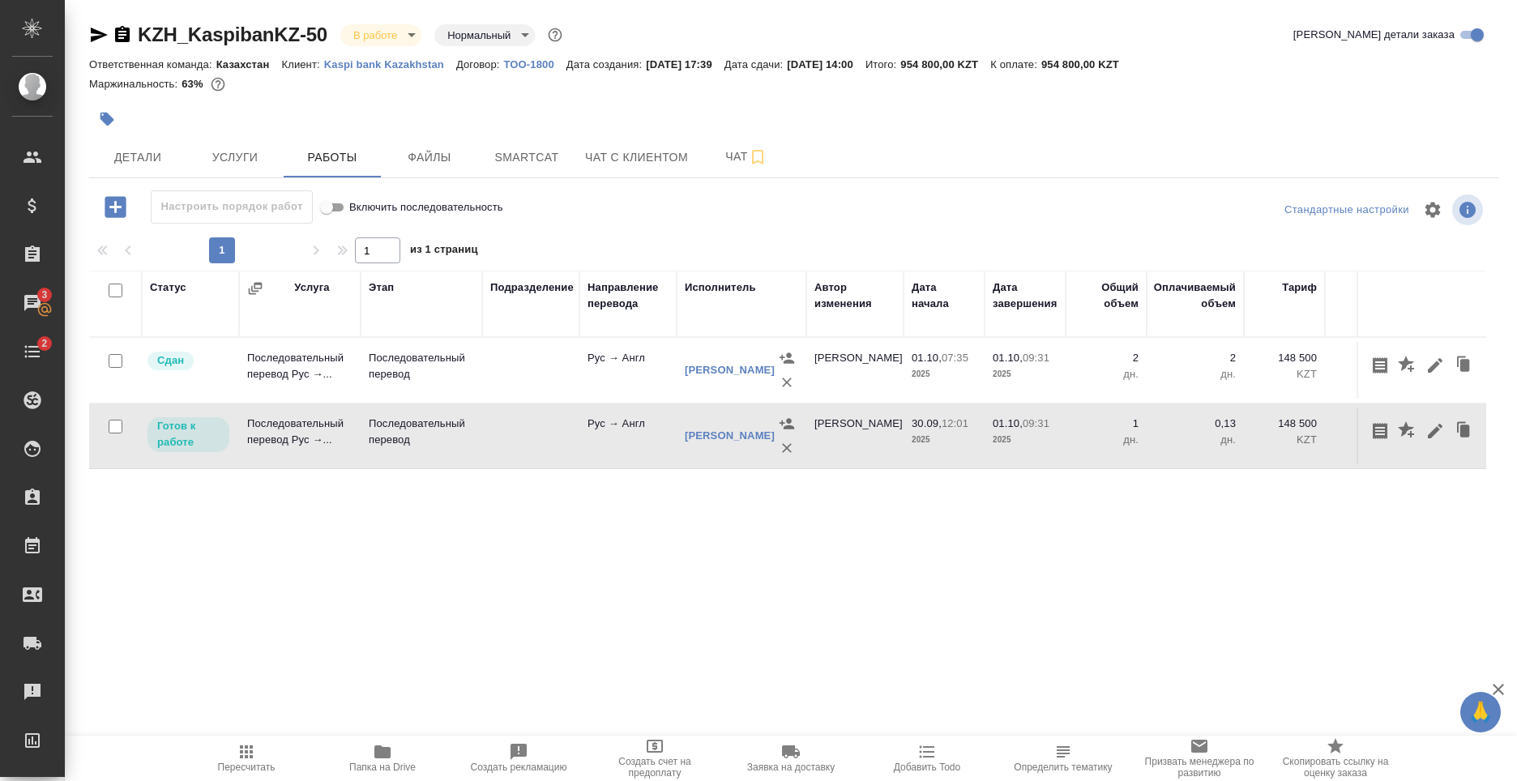
click at [1430, 437] on icon "button" at bounding box center [1435, 431] width 15 height 15
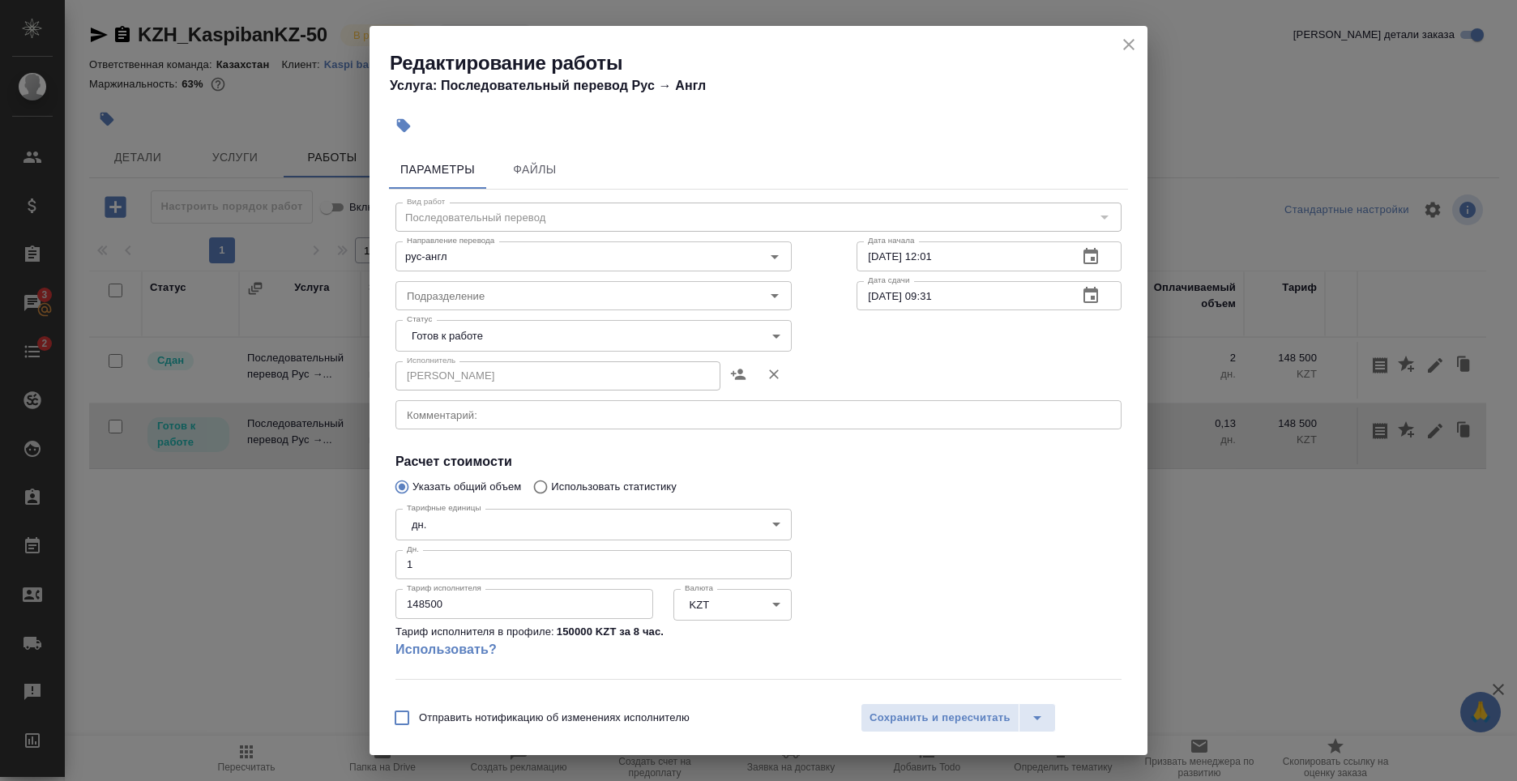
scroll to position [84, 0]
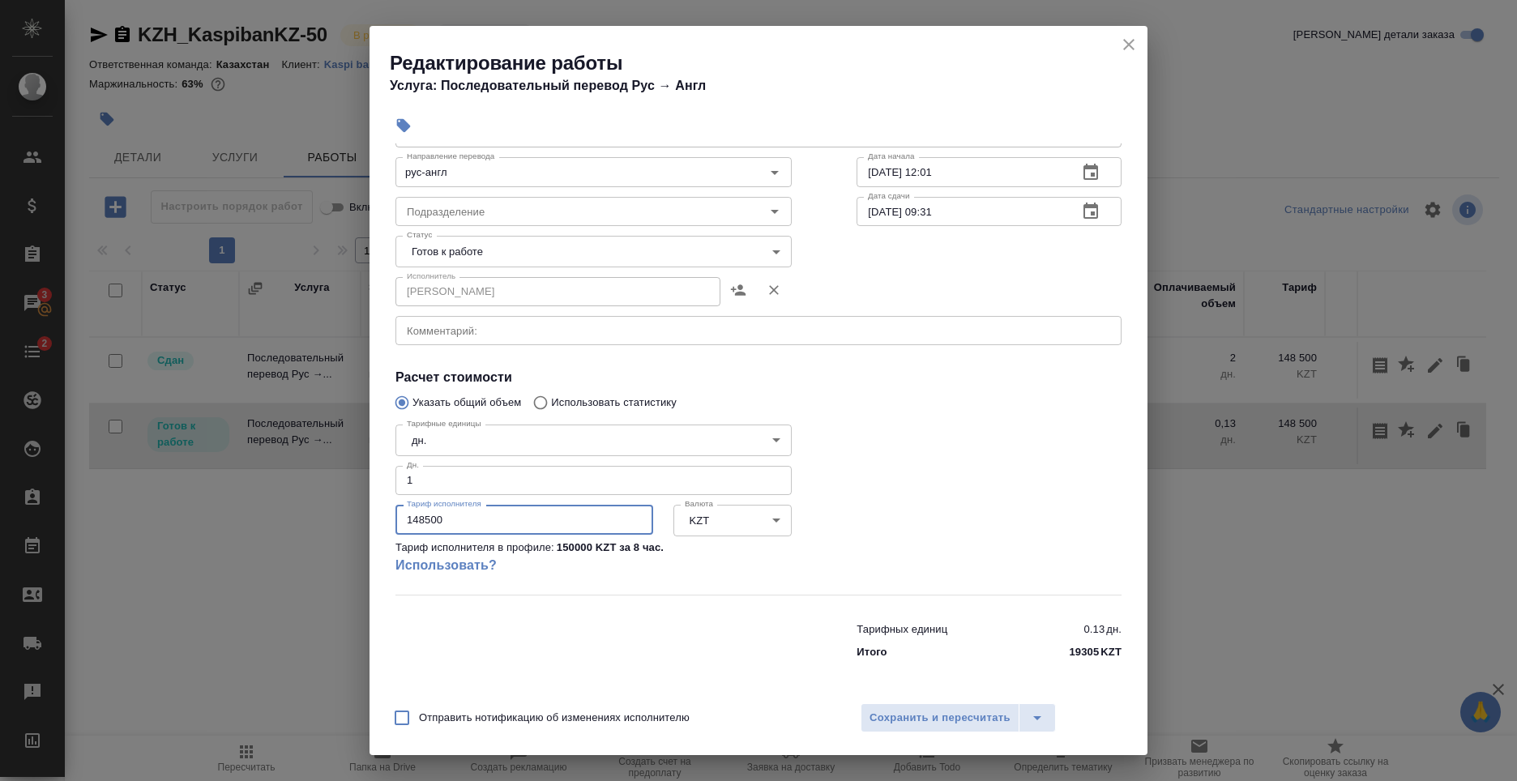
click at [475, 513] on input "148500" at bounding box center [524, 519] width 258 height 29
click at [444, 564] on link "Использовать?" at bounding box center [593, 565] width 396 height 19
type input "5a8b1489cc6b4906c91bfd93"
type input "150000"
click at [451, 564] on link "Использовать?" at bounding box center [593, 565] width 396 height 19
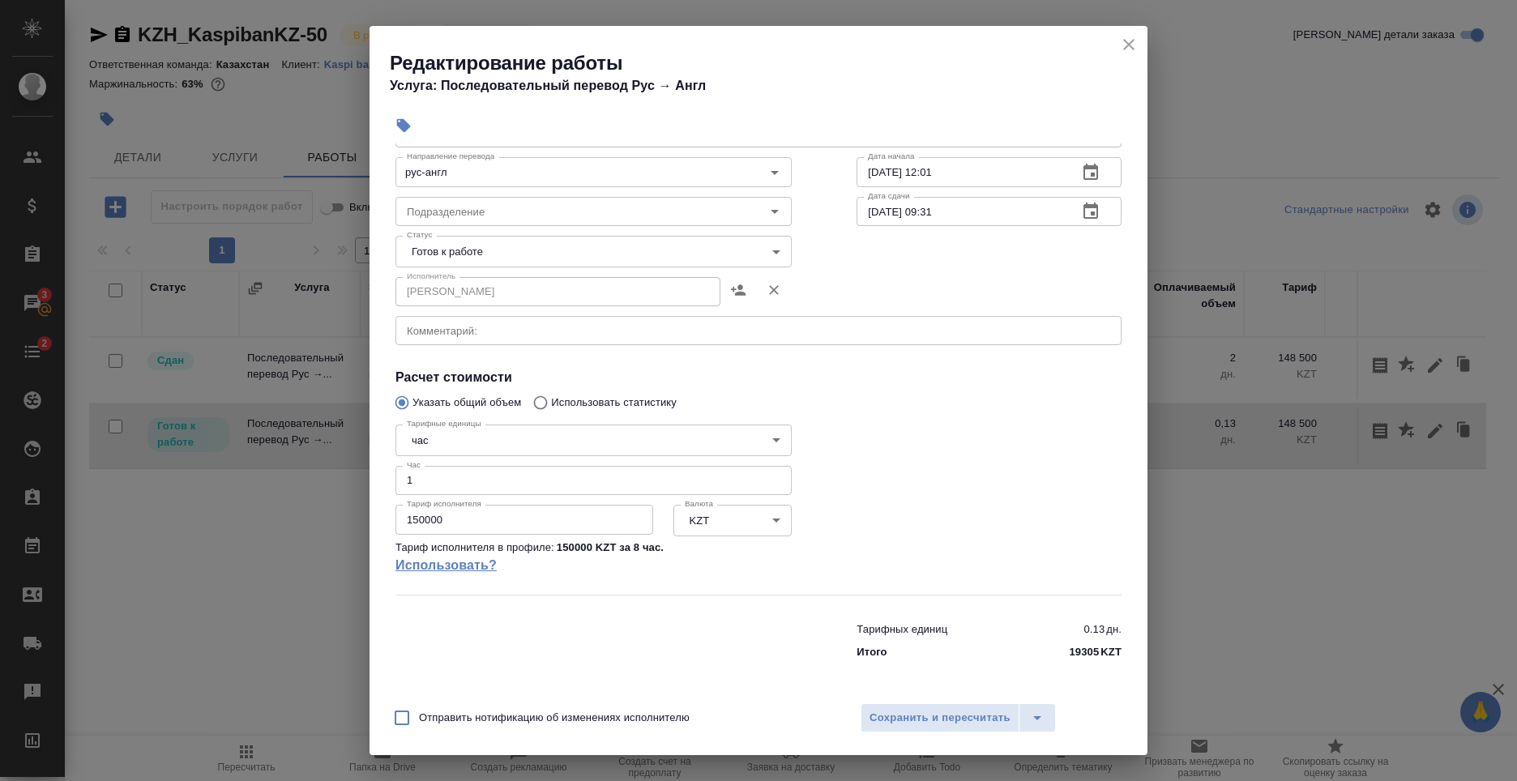
click at [451, 564] on link "Использовать?" at bounding box center [593, 565] width 396 height 19
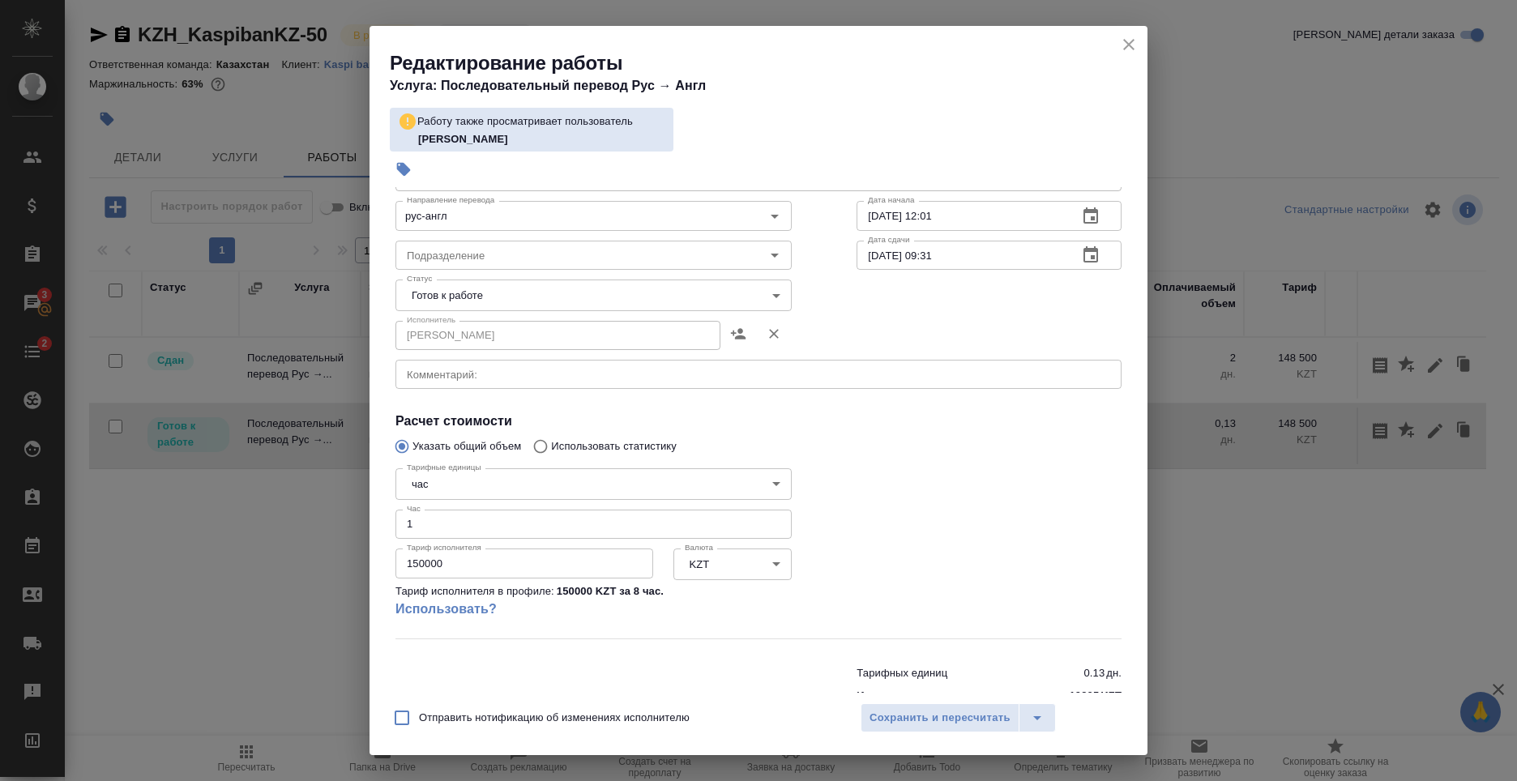
click at [493, 143] on b "[PERSON_NAME]" at bounding box center [463, 139] width 90 height 12
drag, startPoint x: 538, startPoint y: 142, endPoint x: 330, endPoint y: 96, distance: 213.1
click at [331, 96] on div "Редактирование работы Услуга: Последовательный перевод Рус → [PERSON_NAME] такж…" at bounding box center [758, 390] width 1517 height 781
click at [642, 140] on p "[PERSON_NAME]" at bounding box center [541, 139] width 247 height 16
click at [532, 629] on div "Тарифных единиц 0.13 дн. Итого 19305 KZT" at bounding box center [758, 681] width 791 height 110
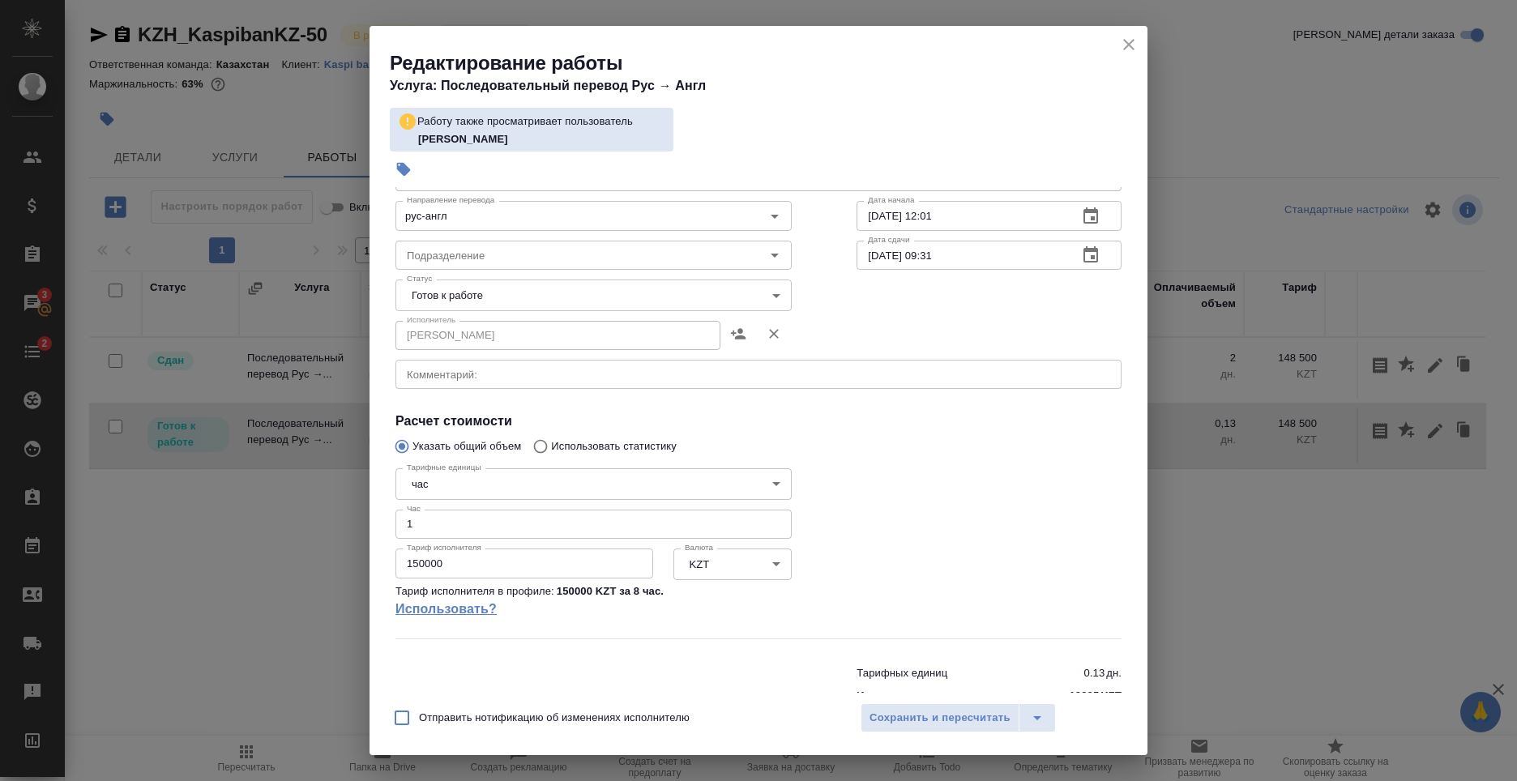
click at [454, 614] on link "Использовать?" at bounding box center [593, 609] width 396 height 19
click at [628, 591] on p "150000 KZT за 8 час ." at bounding box center [610, 591] width 107 height 16
click at [651, 603] on link "Использовать?" at bounding box center [593, 609] width 396 height 19
click at [643, 621] on div "Тарифные единицы час 5a8b1489cc6b4906c91bfd93 Тарифные единицы Час 1 Час Тариф …" at bounding box center [593, 550] width 396 height 176
drag, startPoint x: 392, startPoint y: 587, endPoint x: 559, endPoint y: 595, distance: 167.1
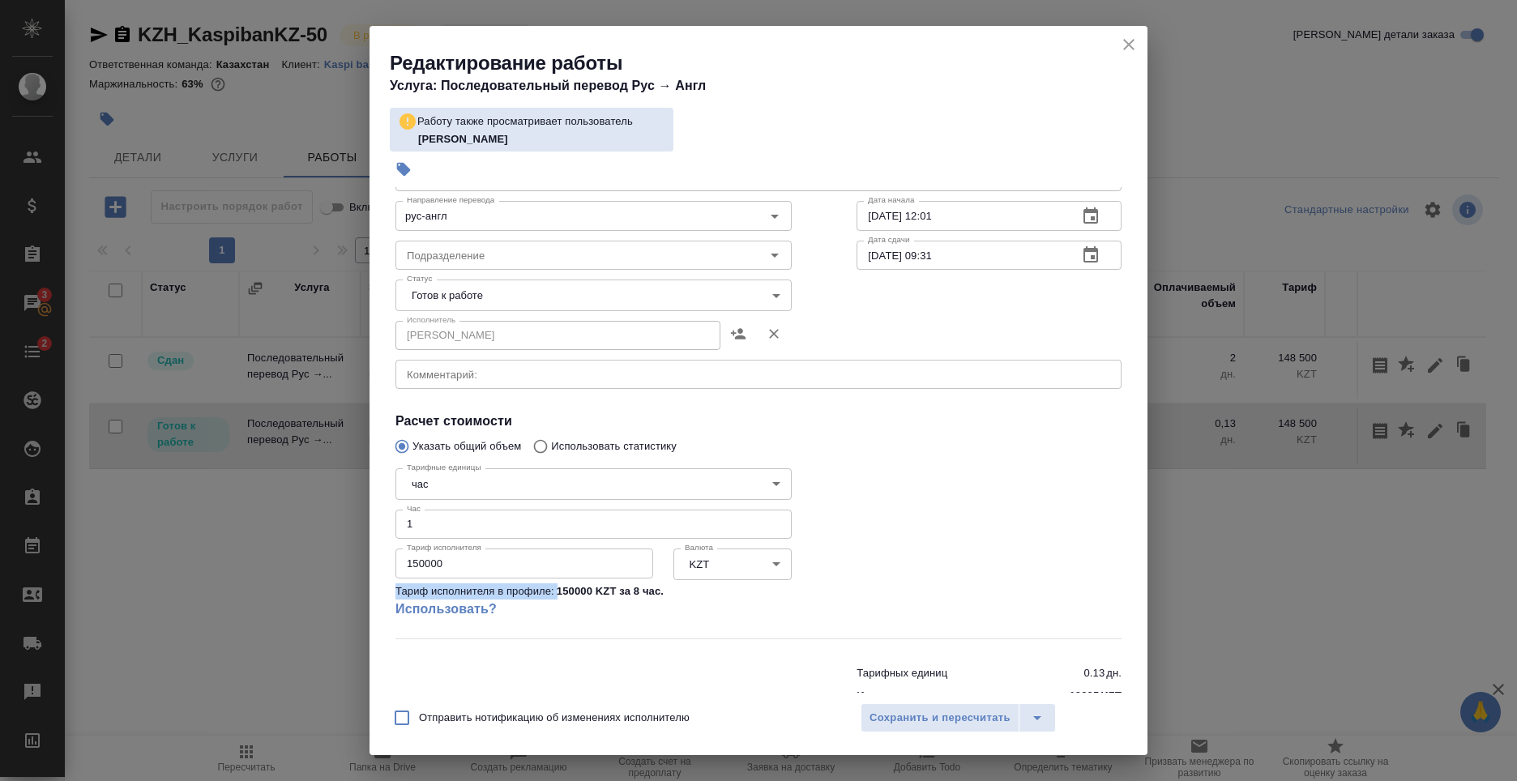
click at [559, 595] on div "Тарифные единицы час 5a8b1489cc6b4906c91bfd93 Тарифные единицы Час 1 Час Тариф …" at bounding box center [593, 549] width 461 height 241
copy p "Тариф исполнителя в профиле:"
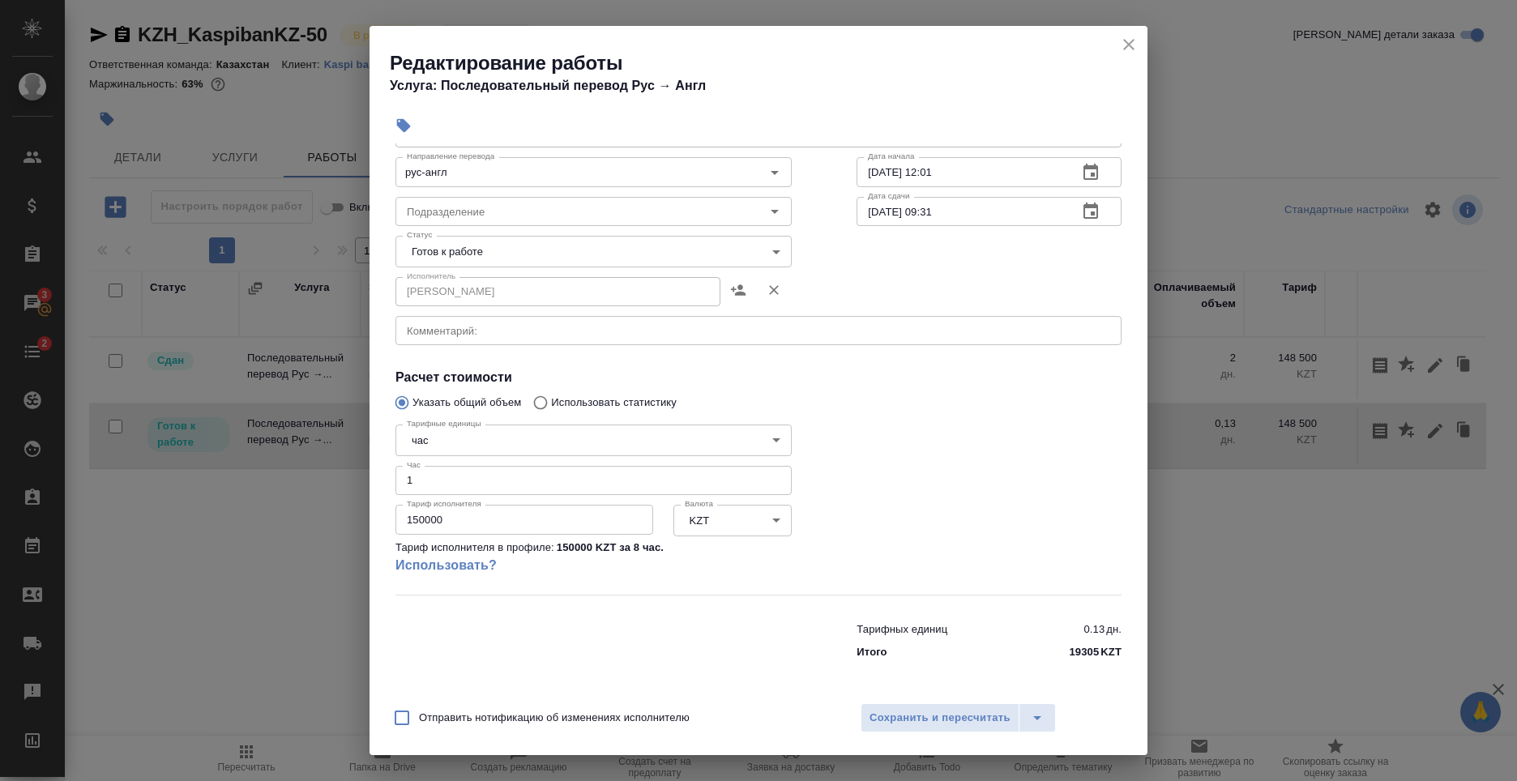
click at [905, 538] on div at bounding box center [989, 506] width 330 height 241
drag, startPoint x: 1008, startPoint y: 443, endPoint x: 960, endPoint y: 454, distance: 49.0
click at [1008, 443] on div at bounding box center [989, 506] width 330 height 241
click at [451, 565] on link "Использовать?" at bounding box center [593, 565] width 396 height 19
click at [909, 489] on div at bounding box center [989, 506] width 330 height 241
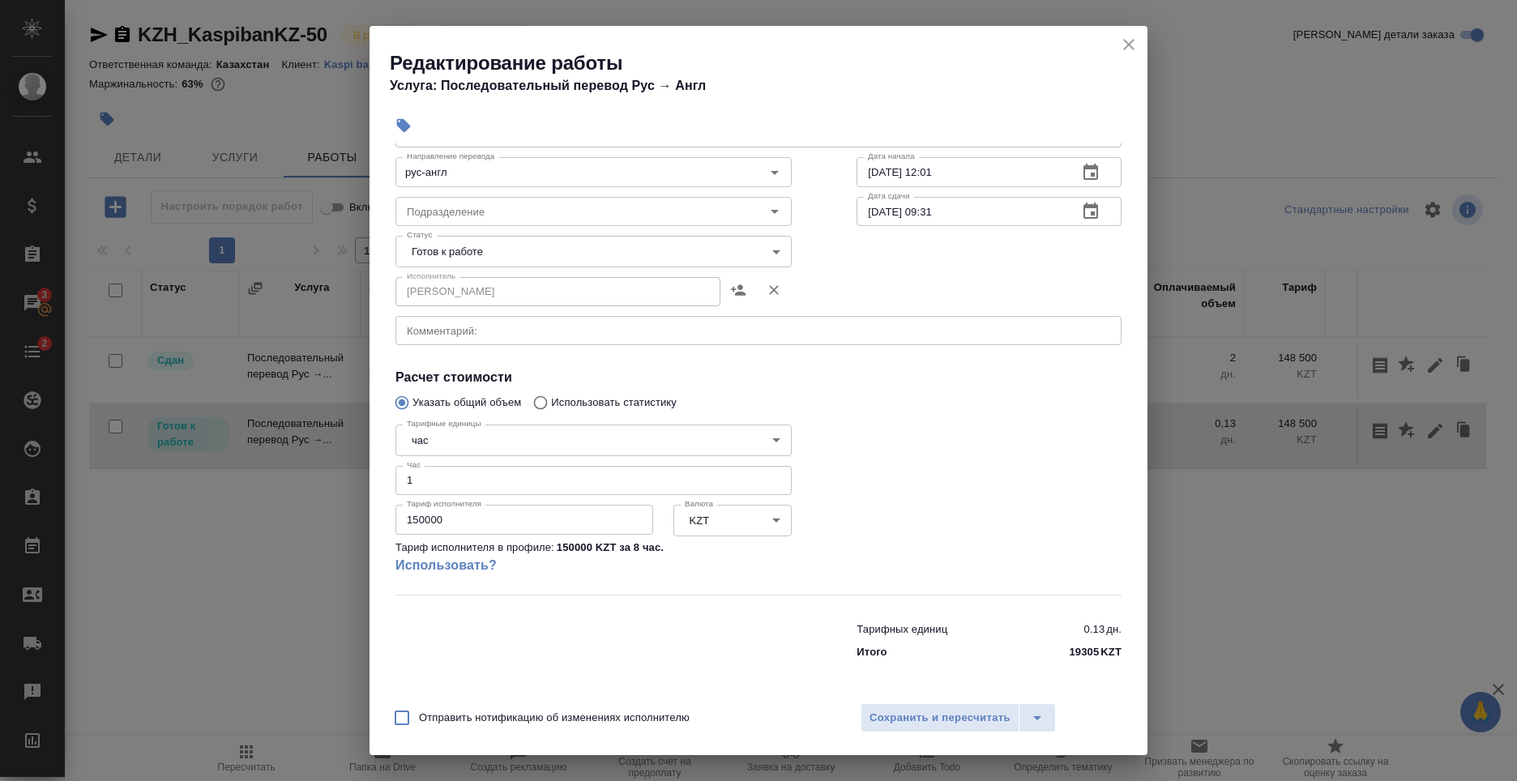
click at [557, 519] on input "150000" at bounding box center [524, 519] width 258 height 29
click at [874, 481] on div at bounding box center [989, 506] width 330 height 241
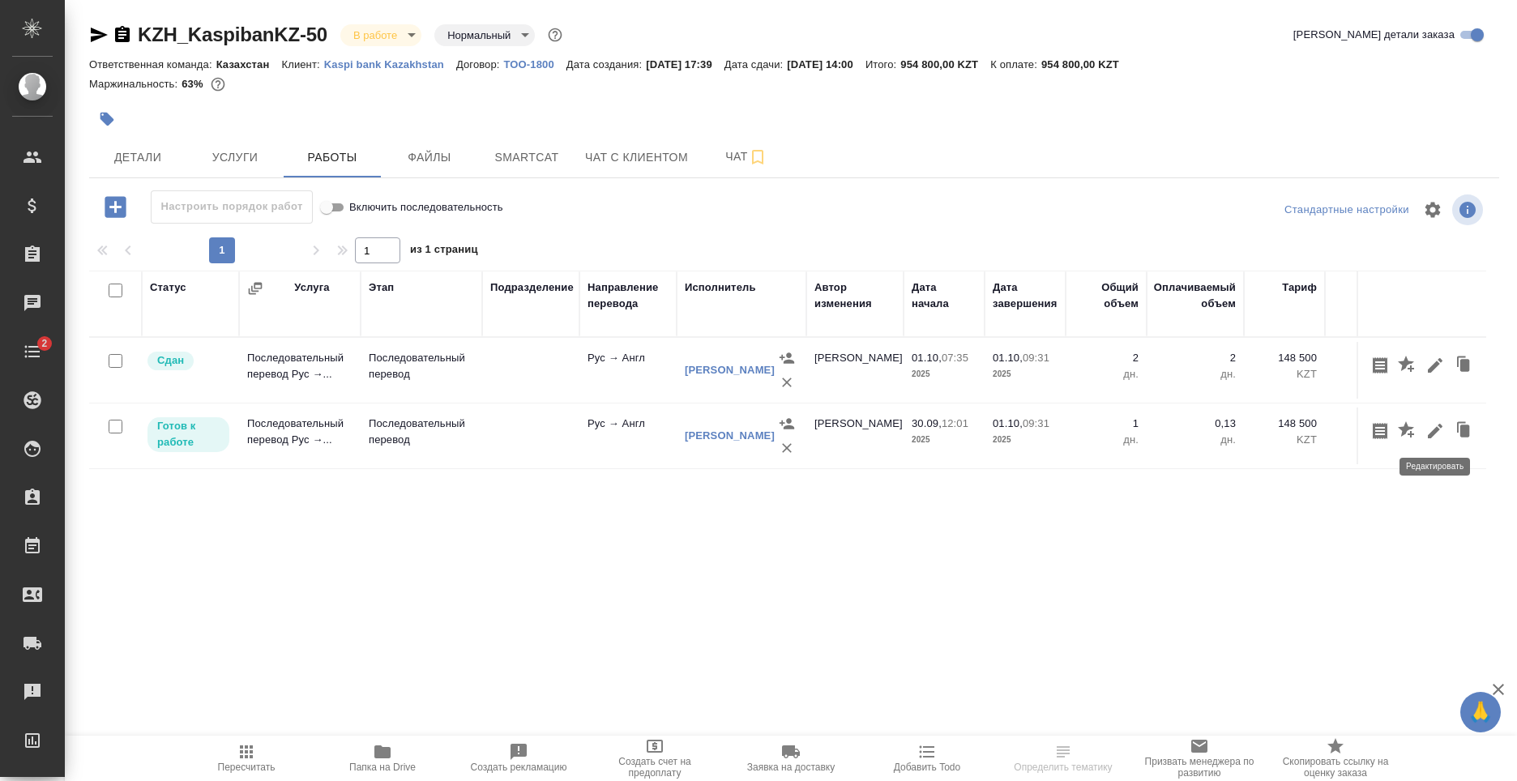
click at [1431, 431] on icon "button" at bounding box center [1434, 430] width 19 height 19
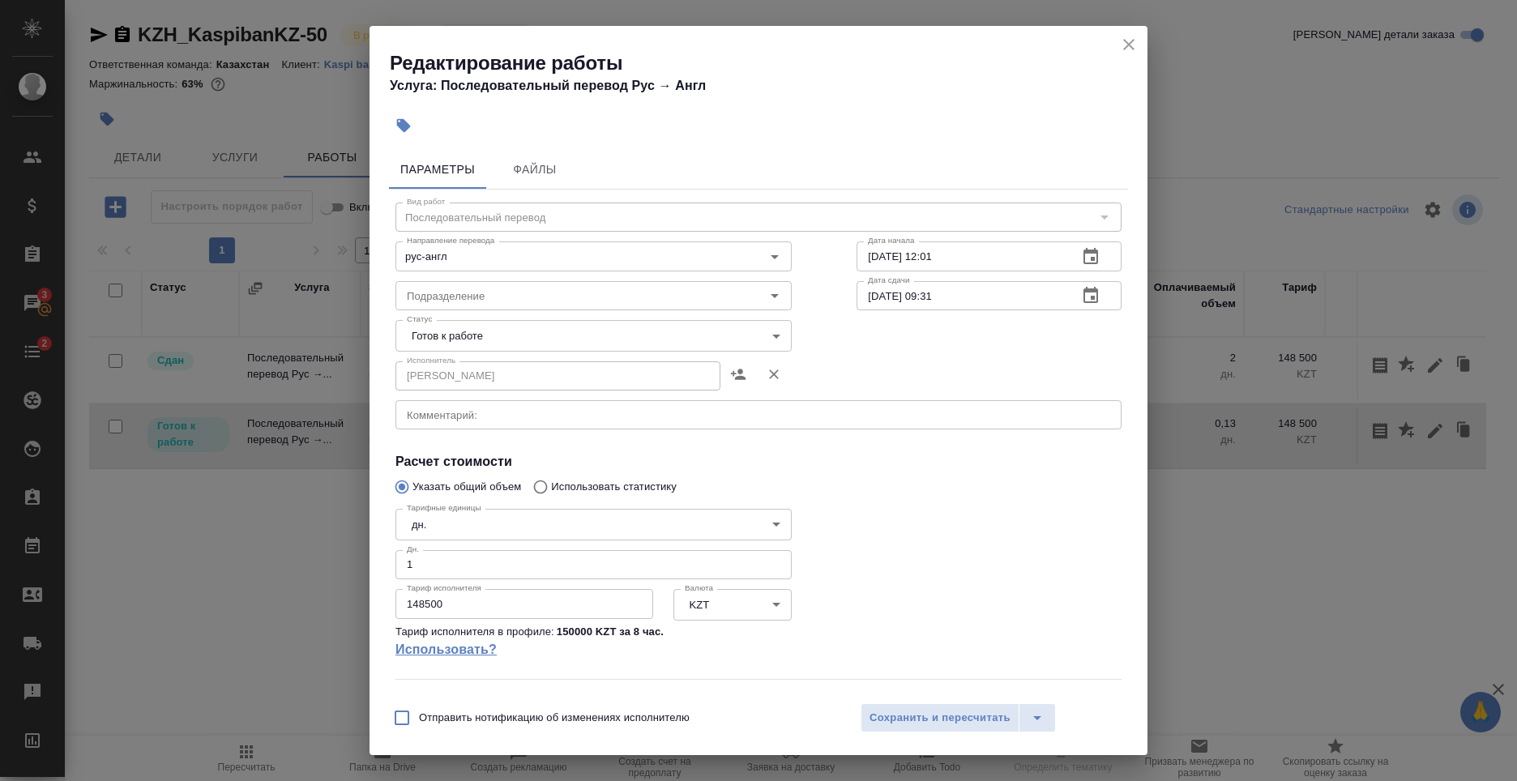
click at [427, 647] on link "Использовать?" at bounding box center [593, 649] width 396 height 19
type input "5a8b1489cc6b4906c91bfd93"
type input "150000"
click at [1126, 50] on icon "close" at bounding box center [1128, 44] width 19 height 19
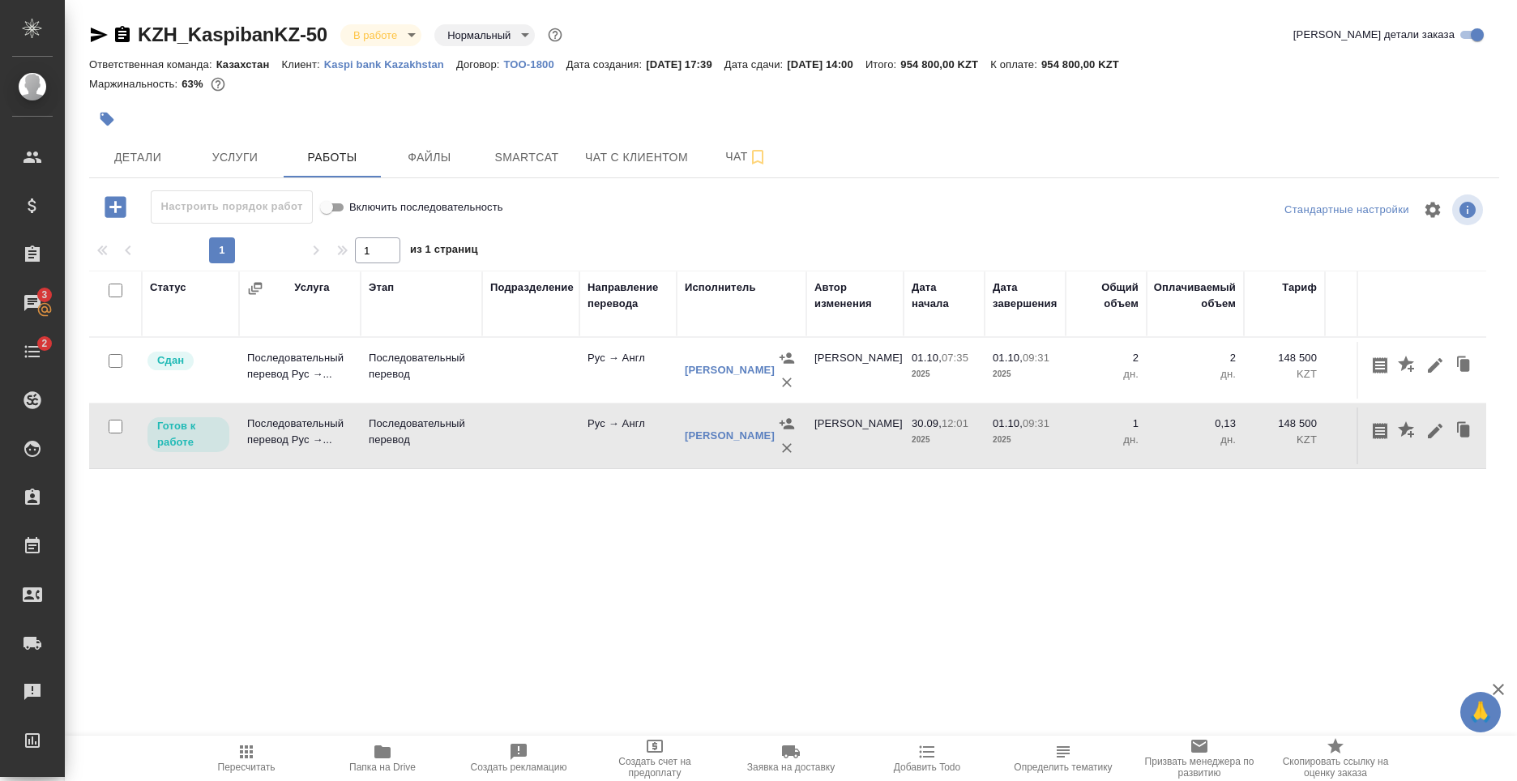
click at [1372, 475] on div "Статус Услуга Этап Подразделение Направление перевода Исполнитель Автор изменен…" at bounding box center [787, 453] width 1397 height 365
click at [1436, 438] on icon "button" at bounding box center [1434, 430] width 19 height 19
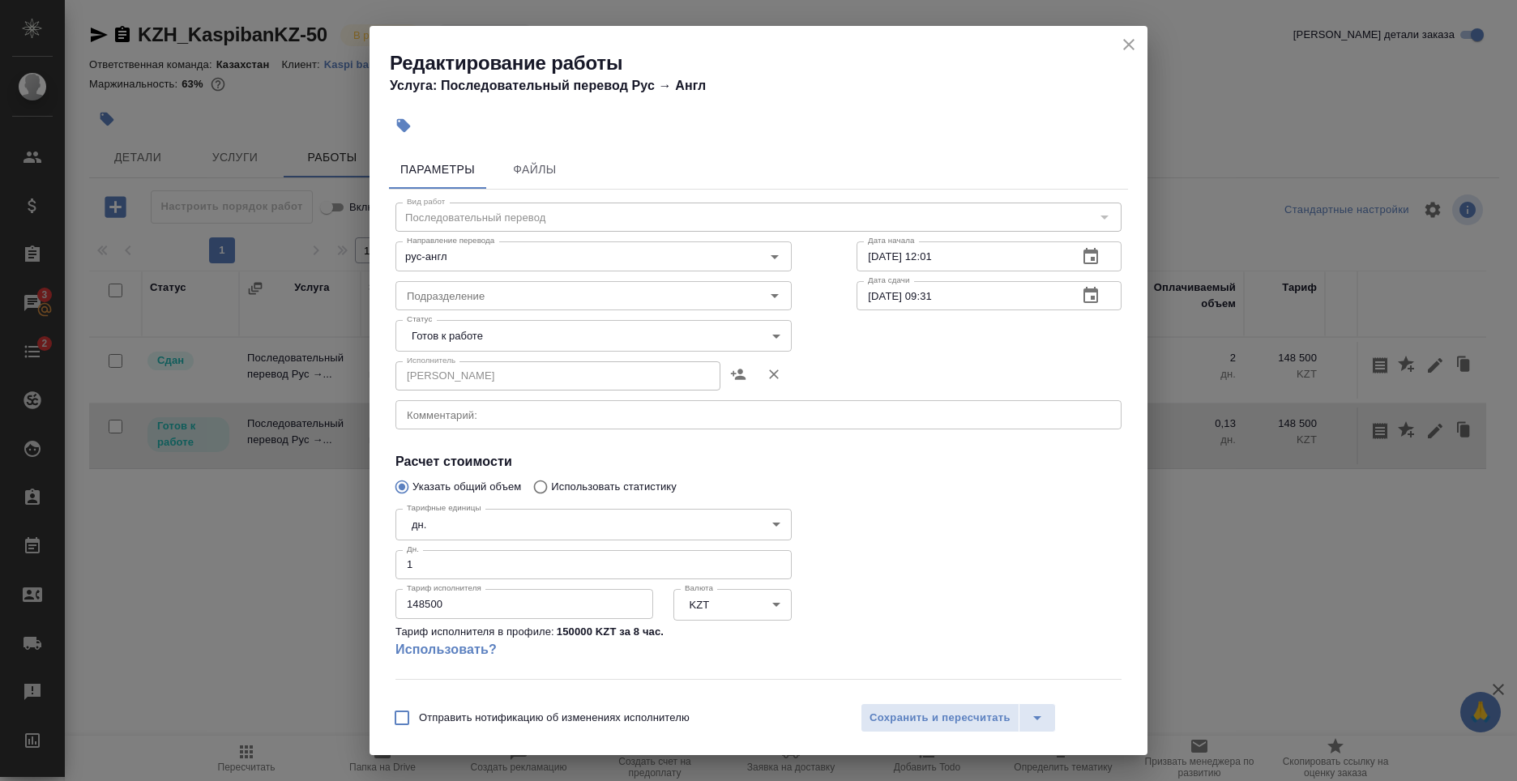
click at [1211, 612] on div "Редактирование работы Услуга: Последовательный перевод Рус → Англ Параметры Фай…" at bounding box center [758, 390] width 1517 height 781
click at [1125, 47] on icon "close" at bounding box center [1128, 44] width 11 height 11
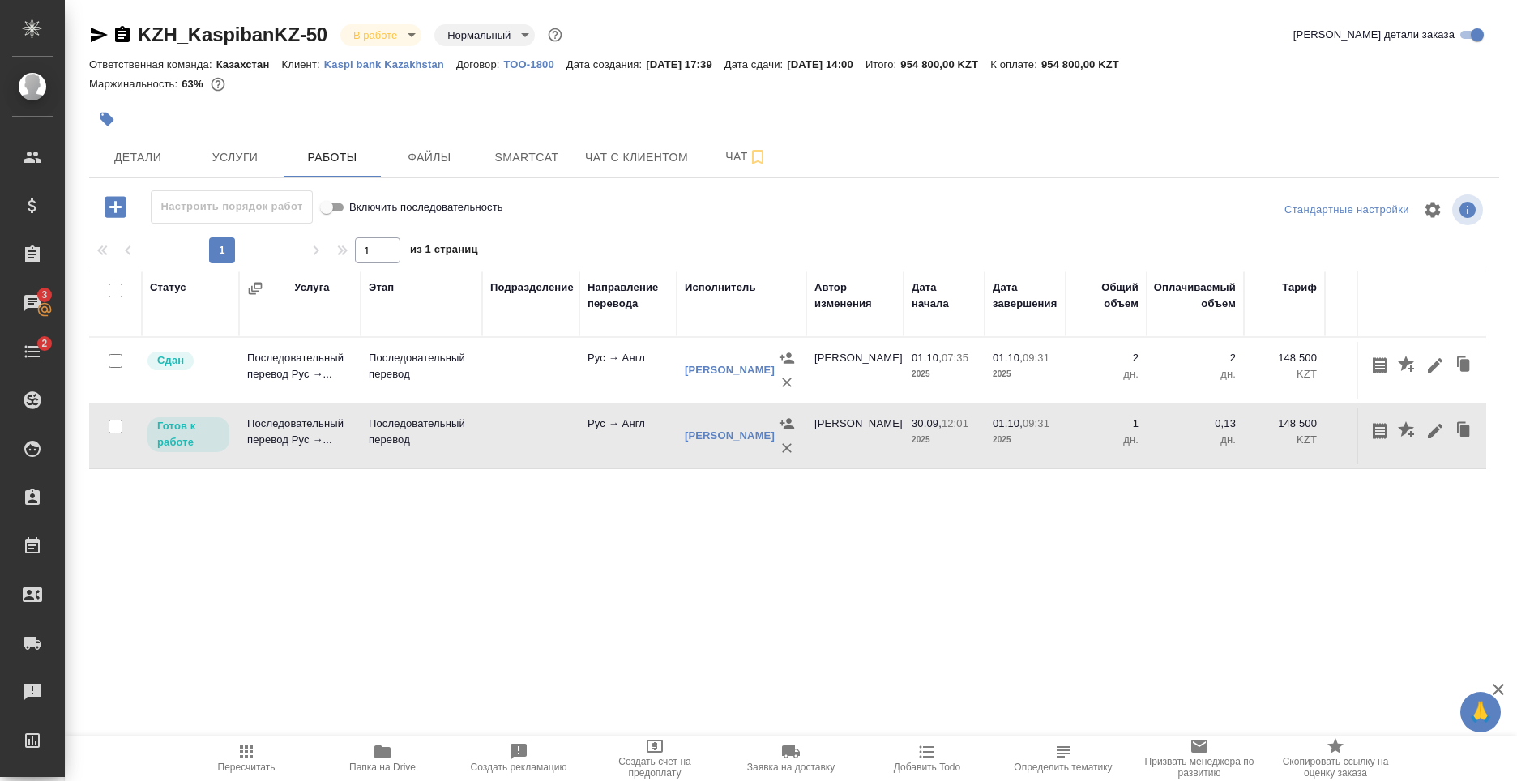
click at [1009, 446] on p "2025" at bounding box center [1025, 440] width 65 height 16
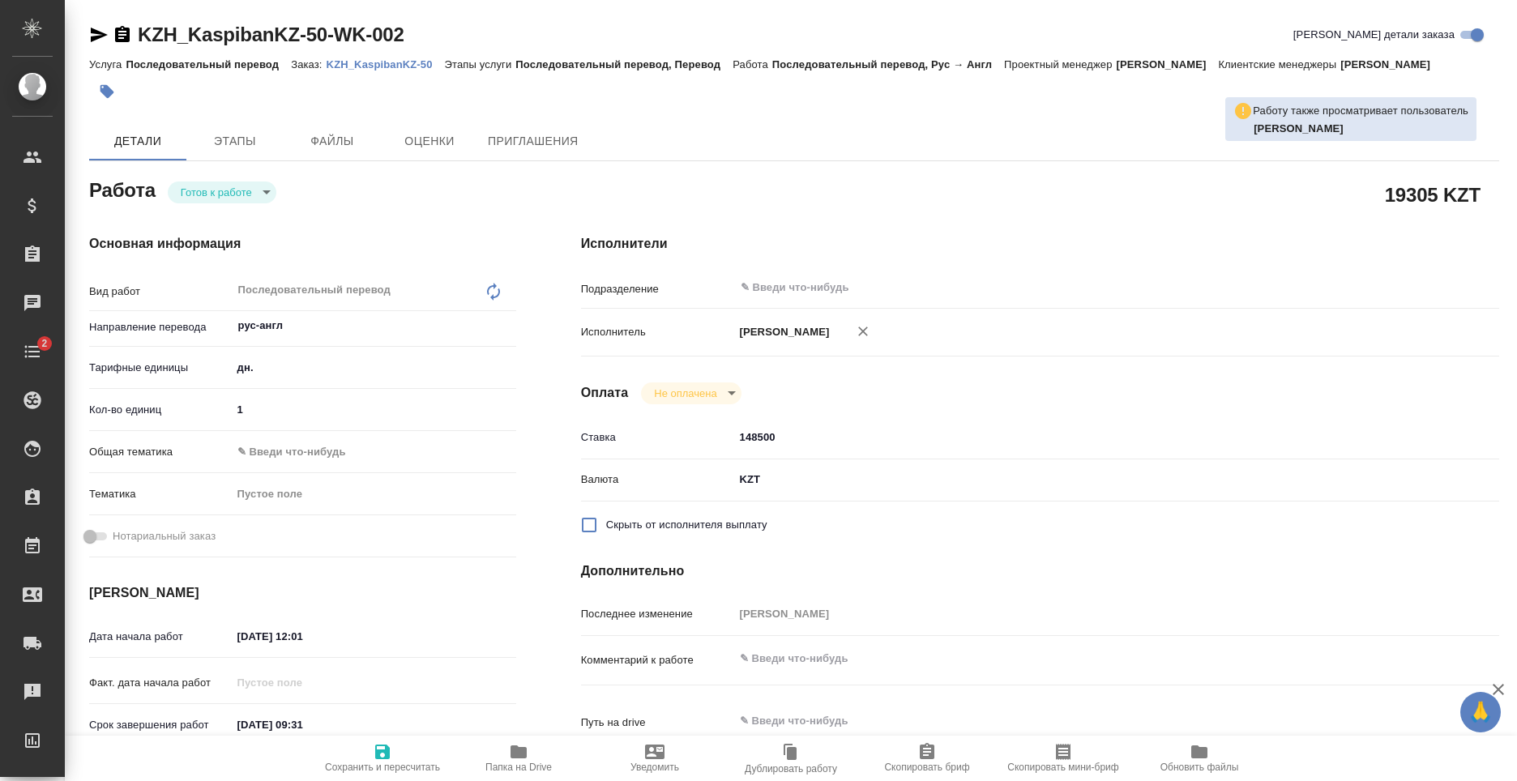
type textarea "x"
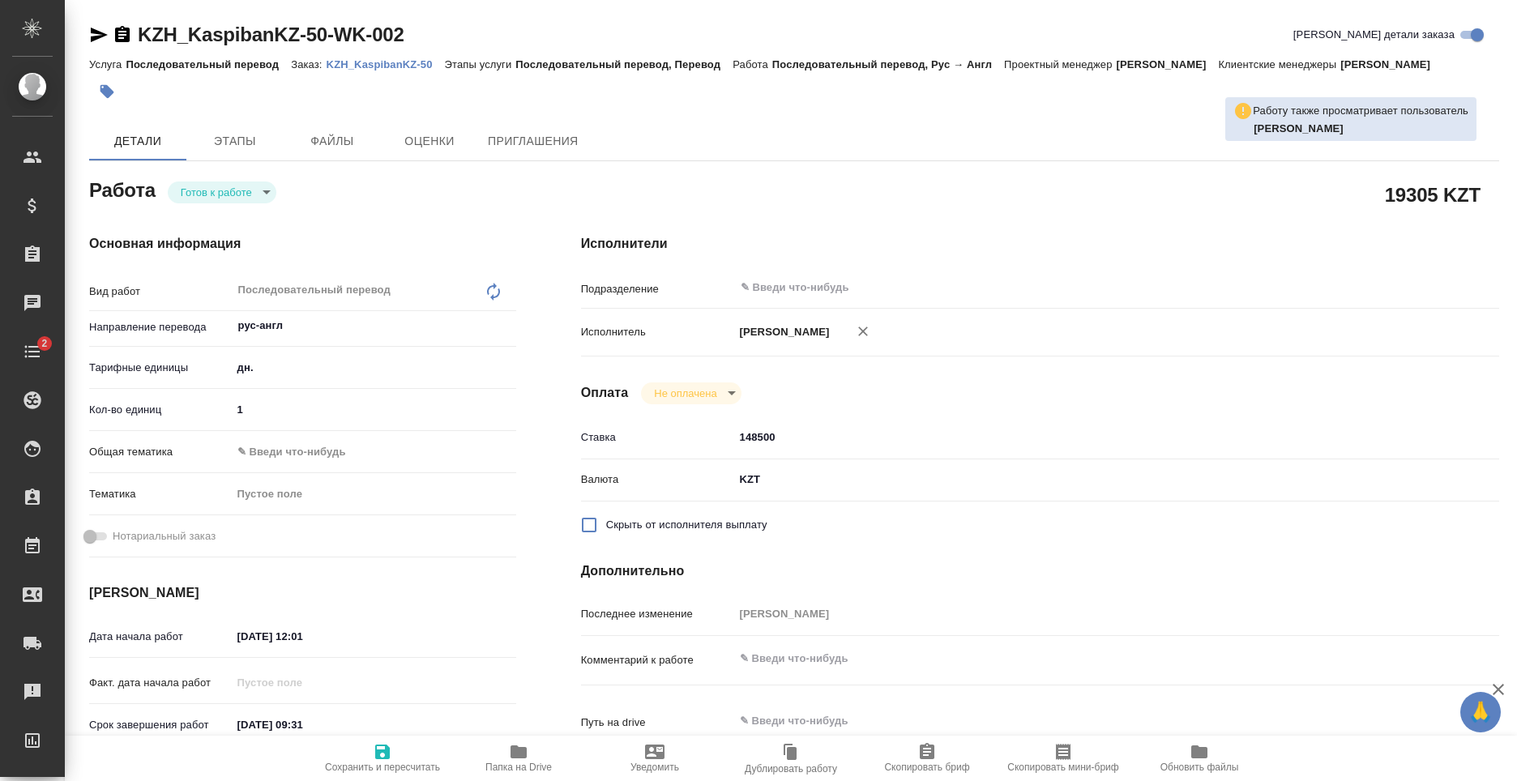
type textarea "x"
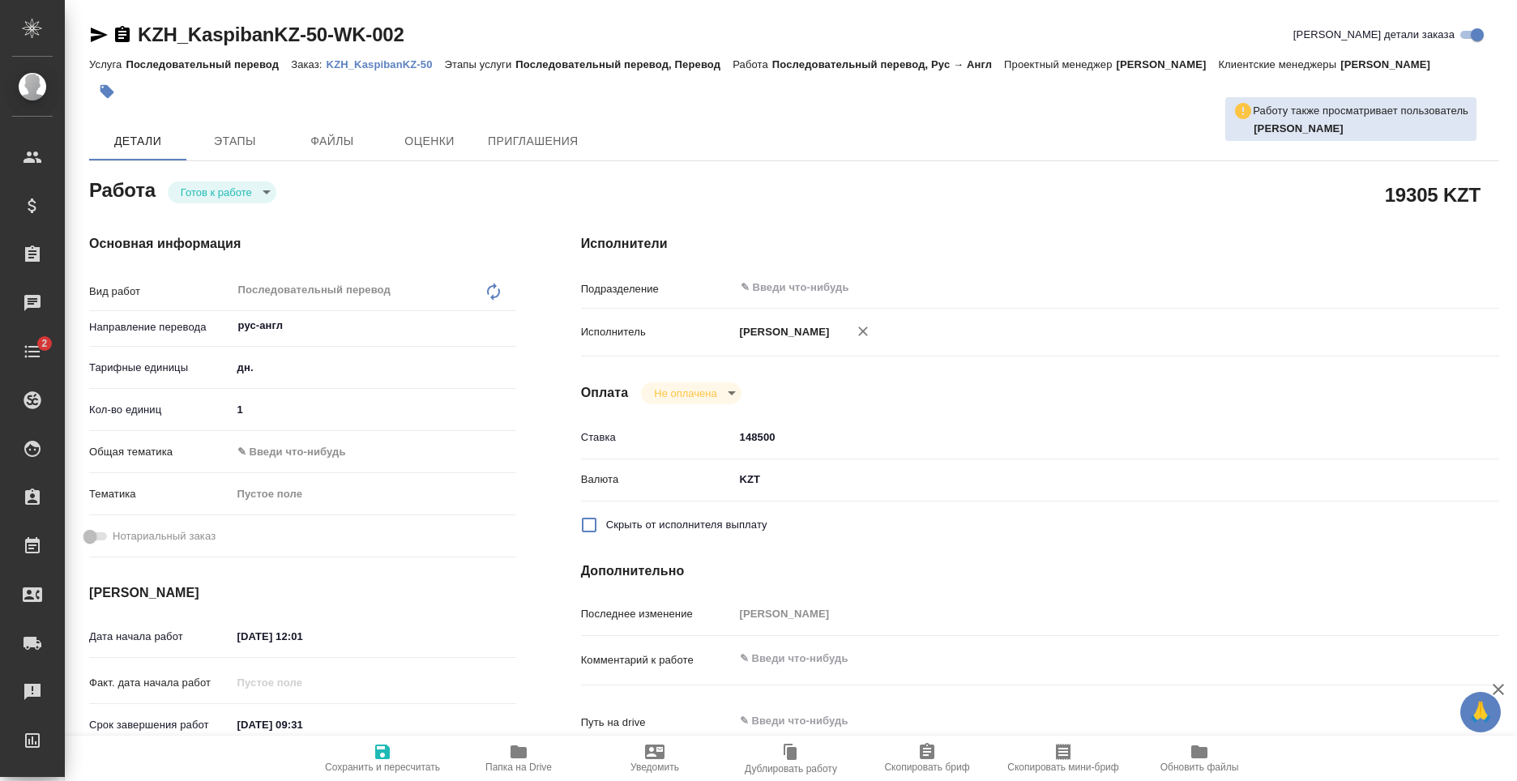
type textarea "x"
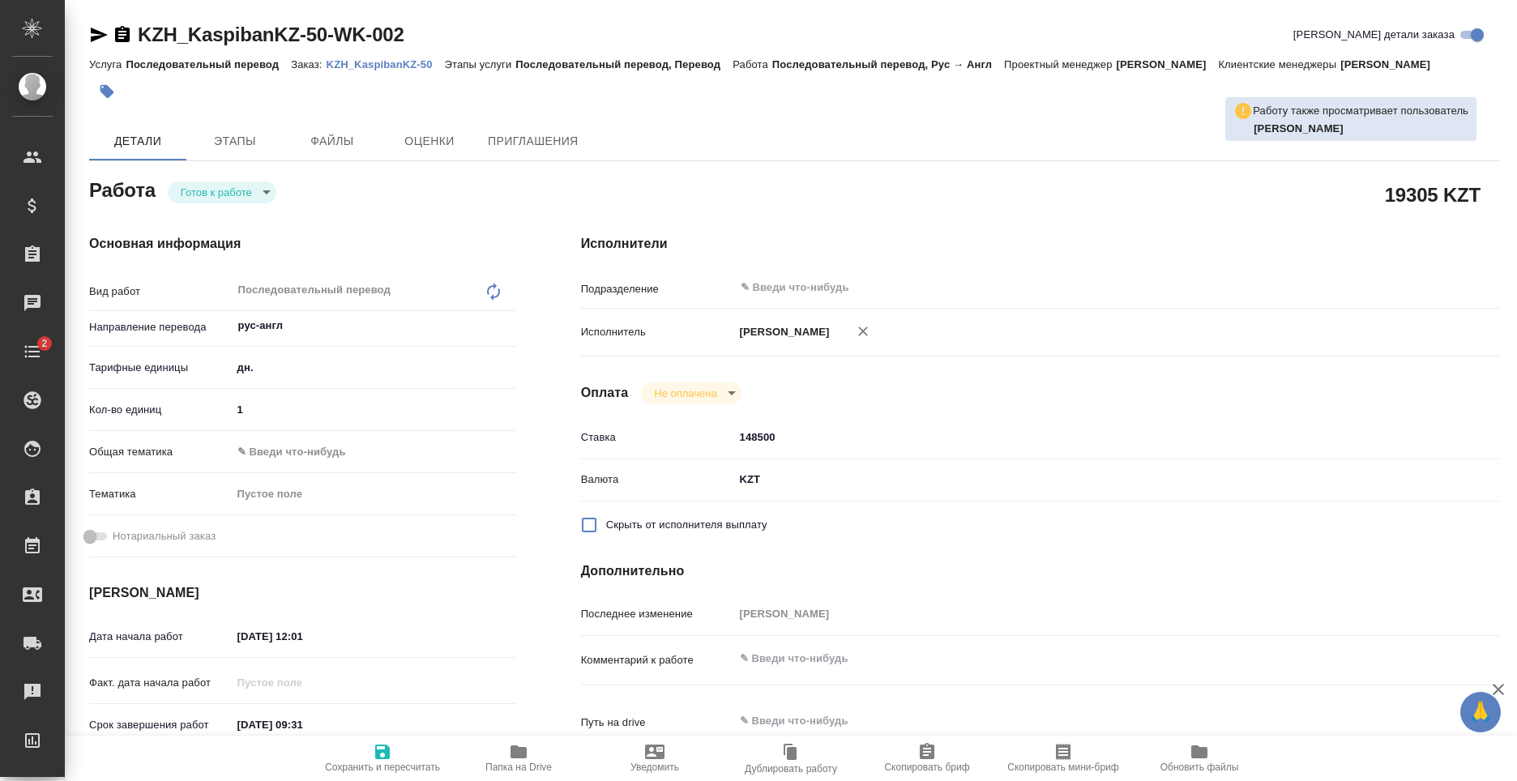
type textarea "x"
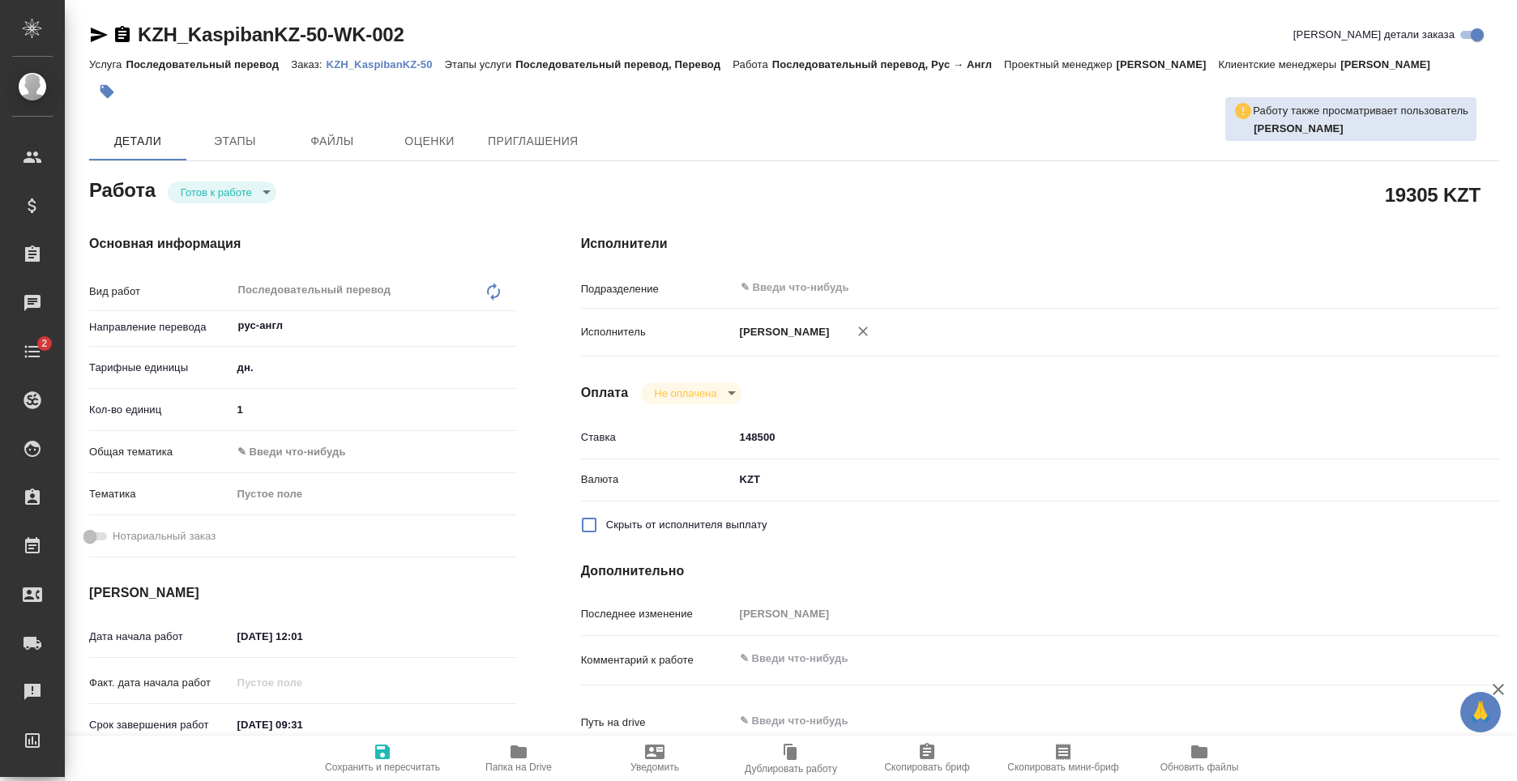
type textarea "x"
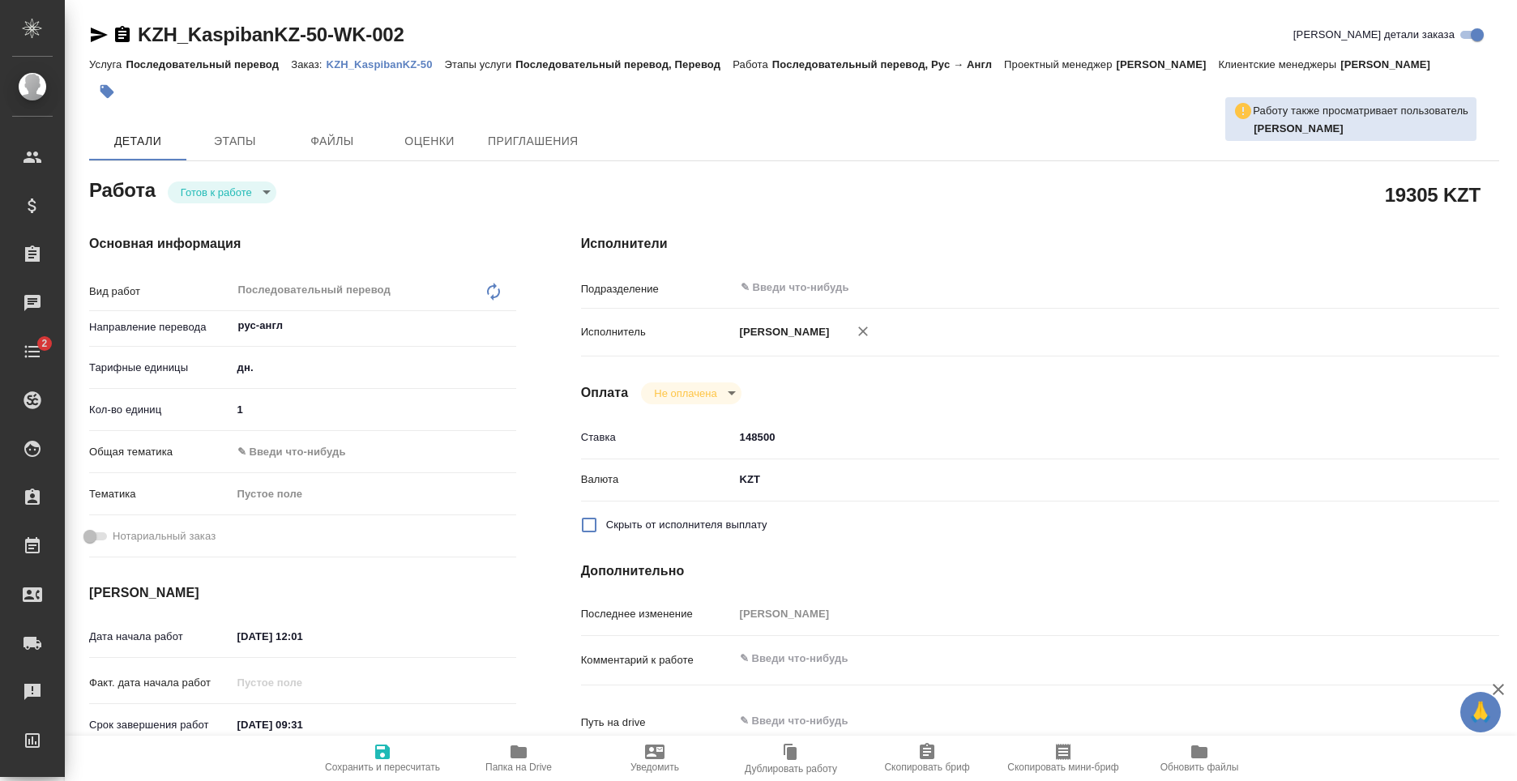
type textarea "x"
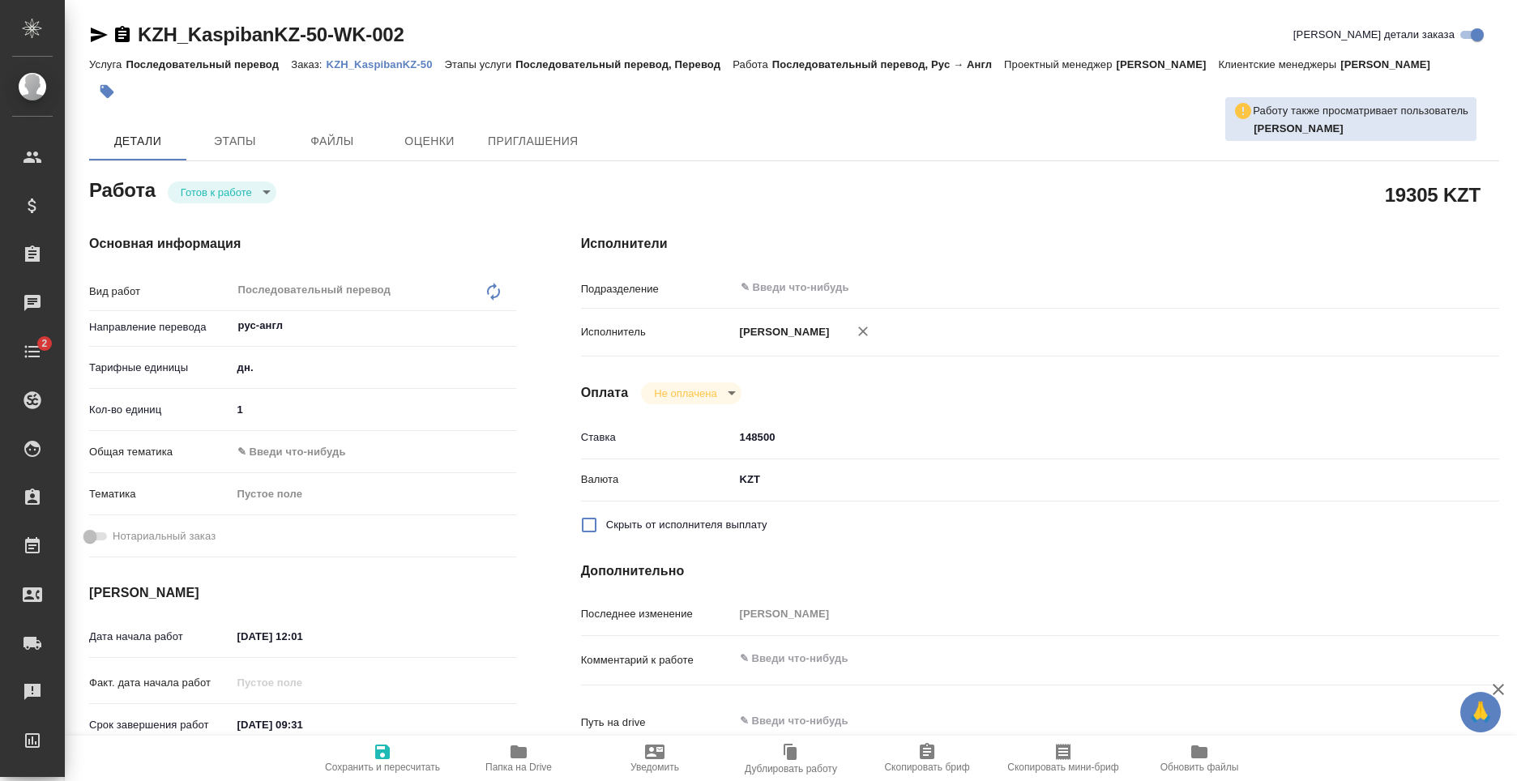
type textarea "x"
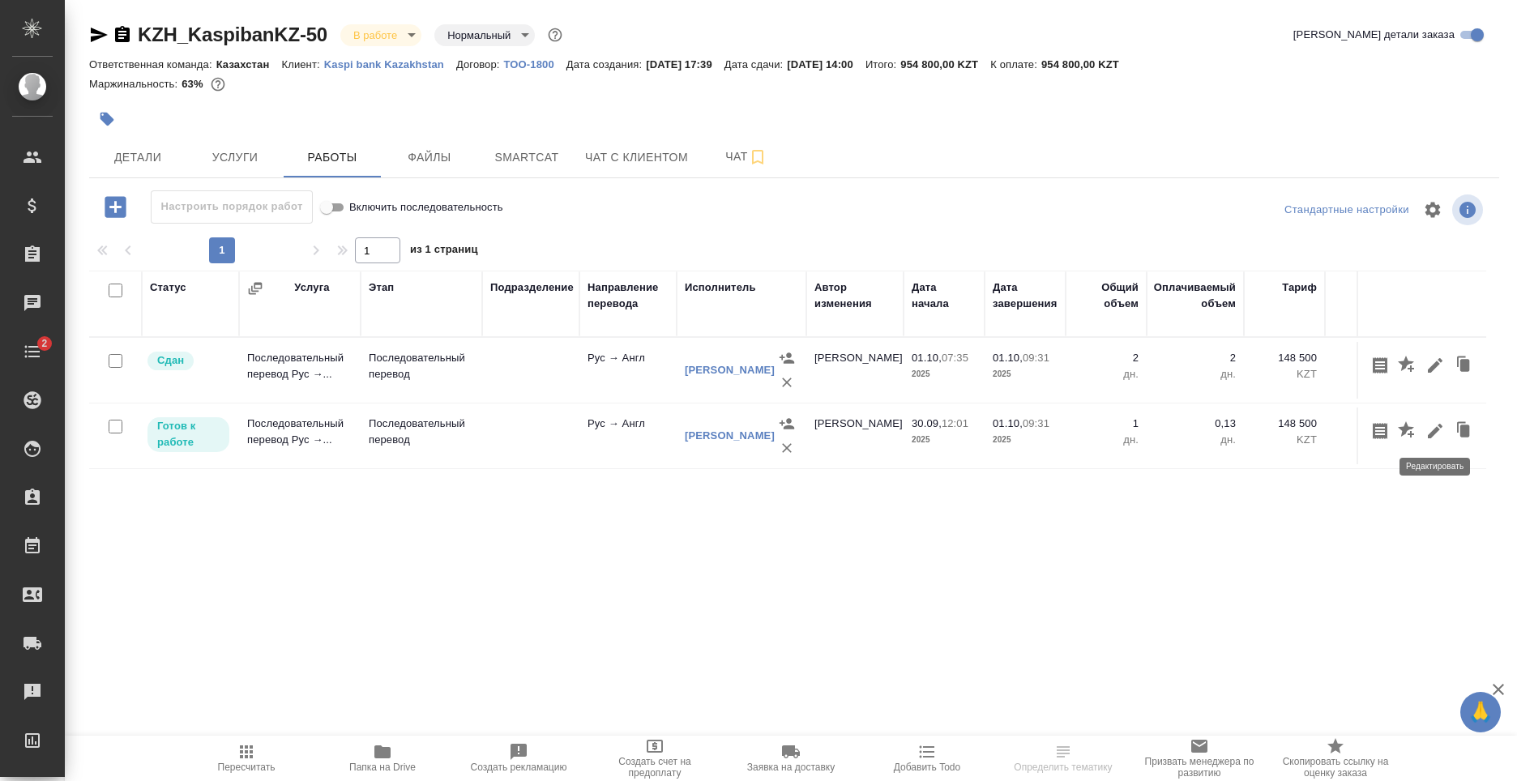
click at [1429, 438] on icon "button" at bounding box center [1435, 431] width 15 height 15
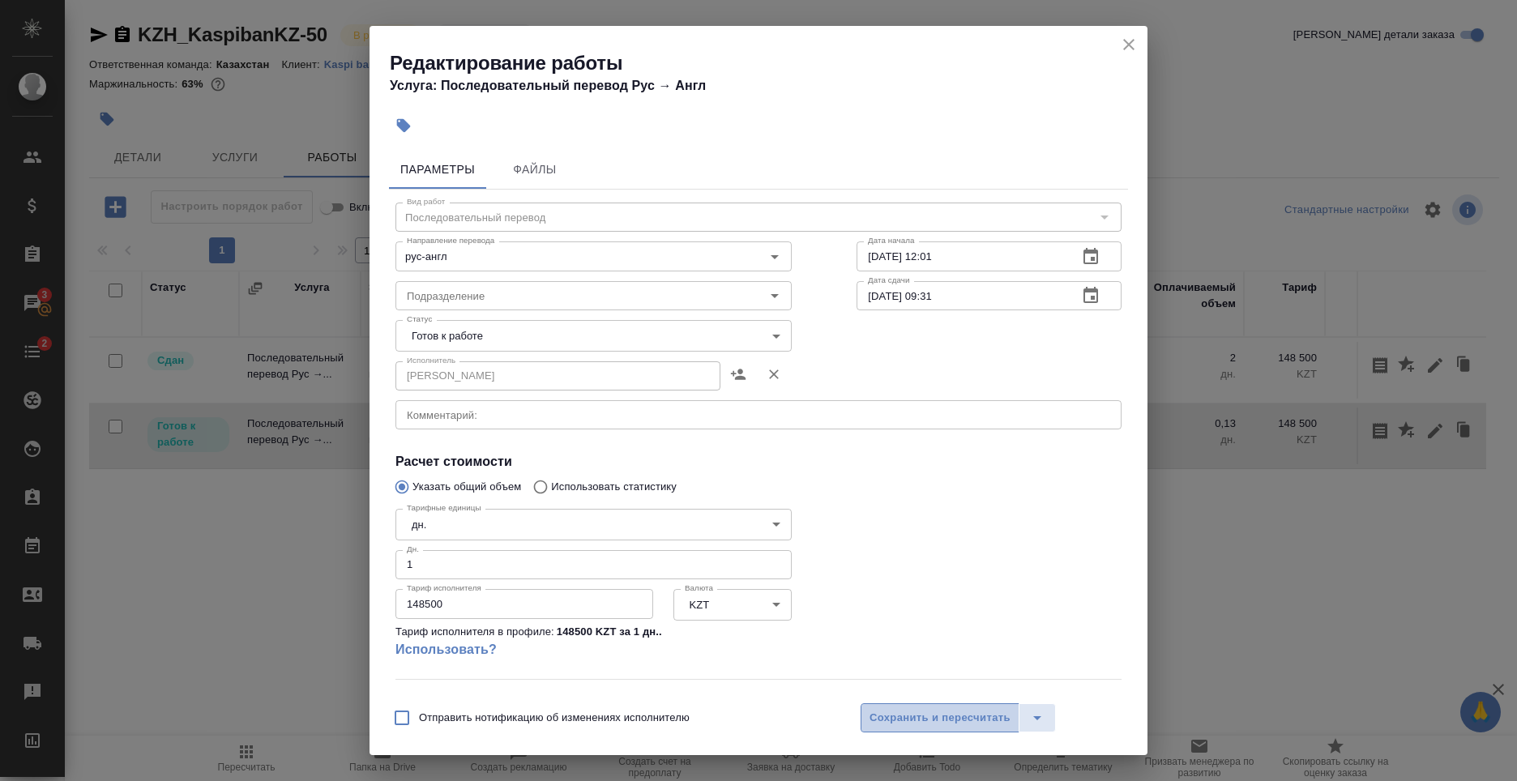
click at [939, 722] on span "Сохранить и пересчитать" at bounding box center [939, 718] width 141 height 19
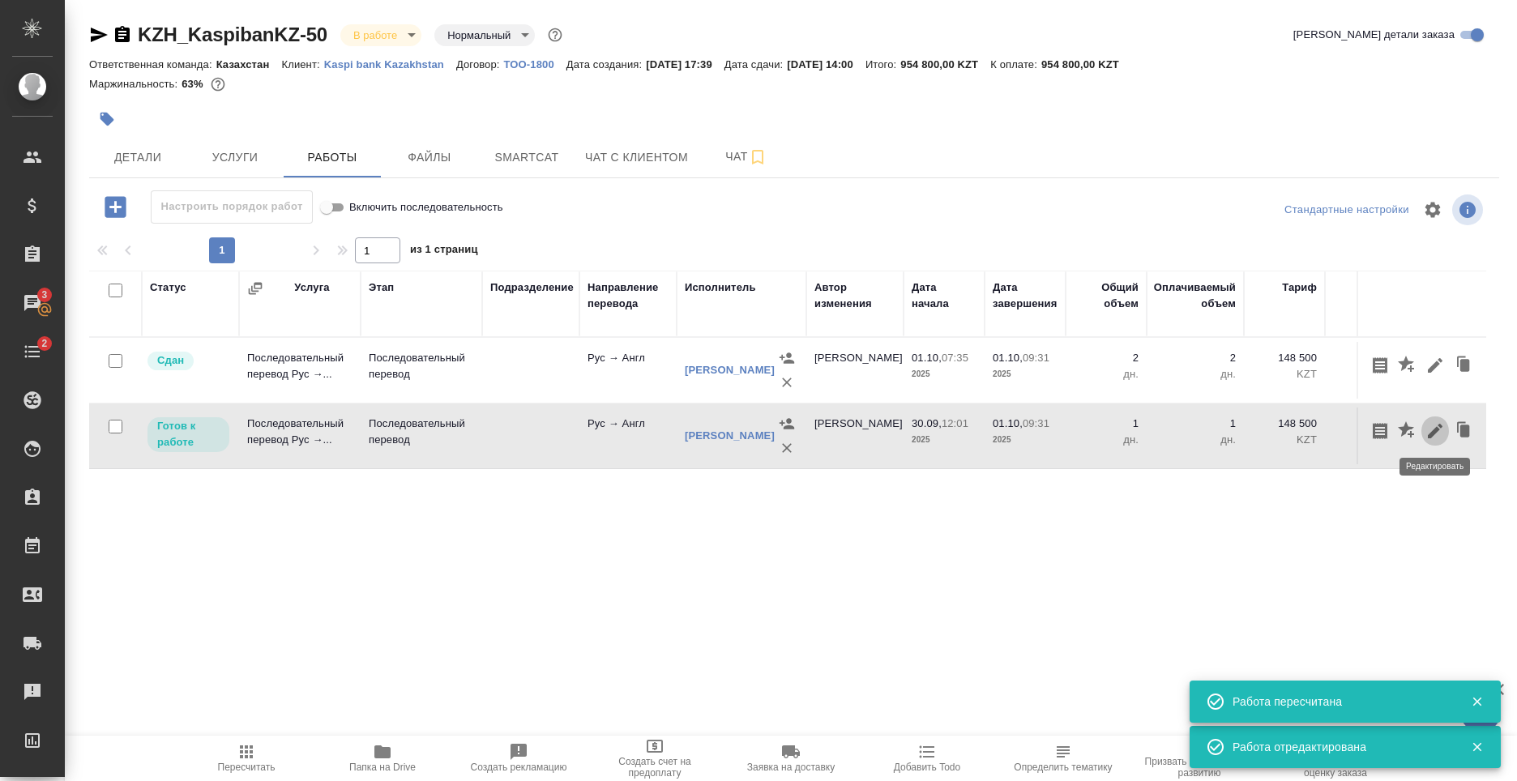
click at [1428, 433] on icon "button" at bounding box center [1434, 430] width 19 height 19
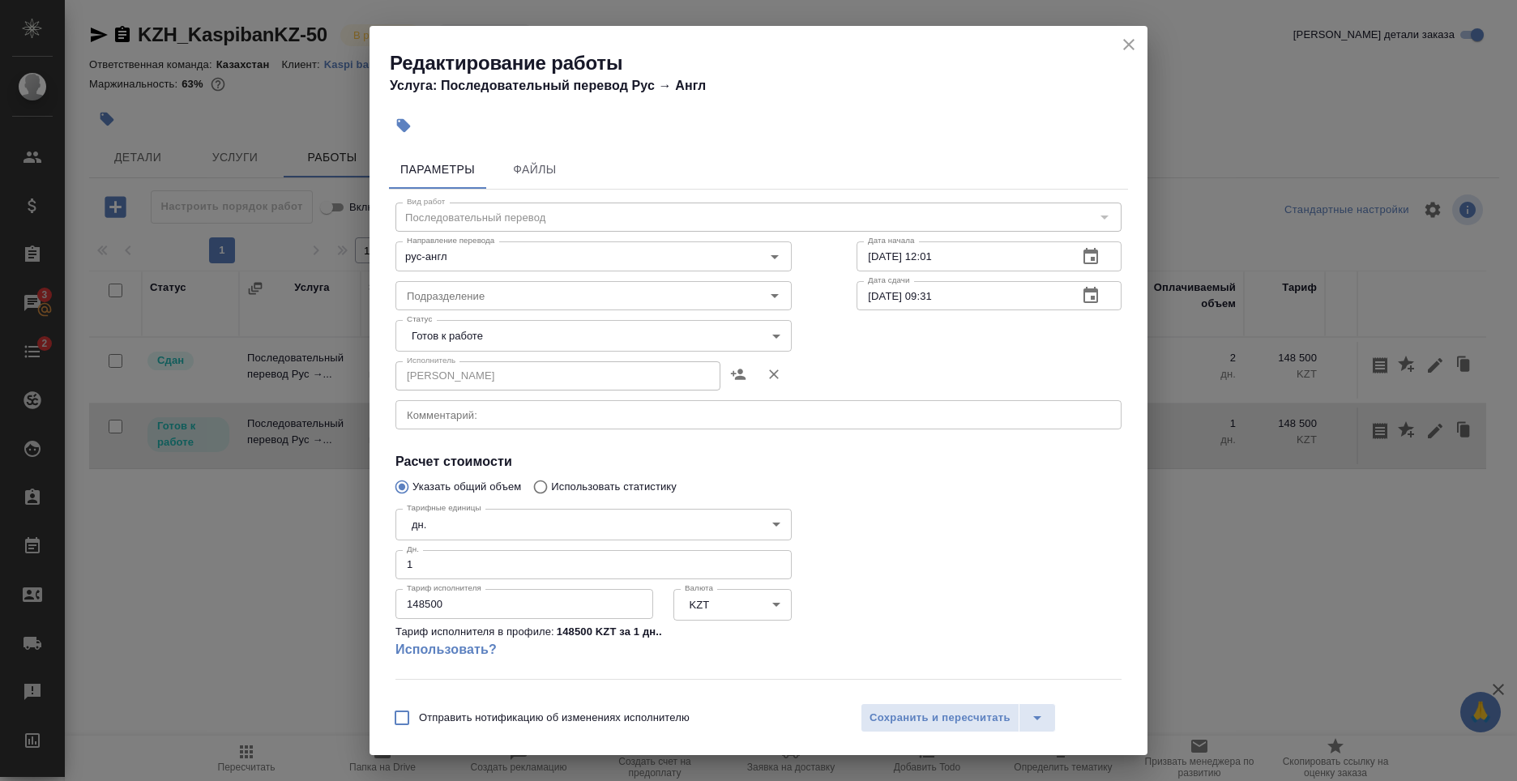
click at [1005, 620] on div at bounding box center [989, 590] width 330 height 241
click at [1129, 41] on icon "close" at bounding box center [1128, 44] width 19 height 19
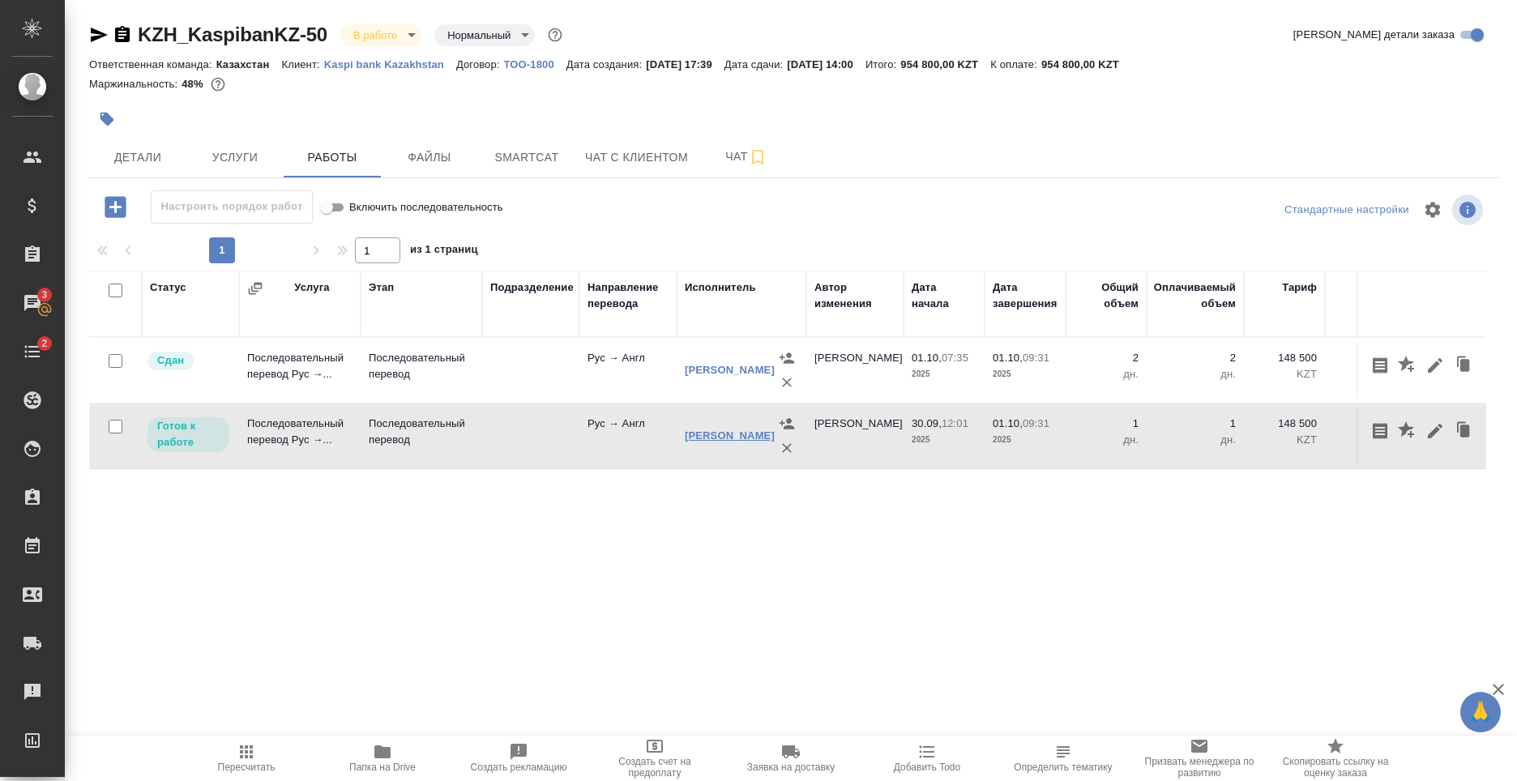
click at [707, 442] on link "[PERSON_NAME]" at bounding box center [730, 435] width 90 height 12
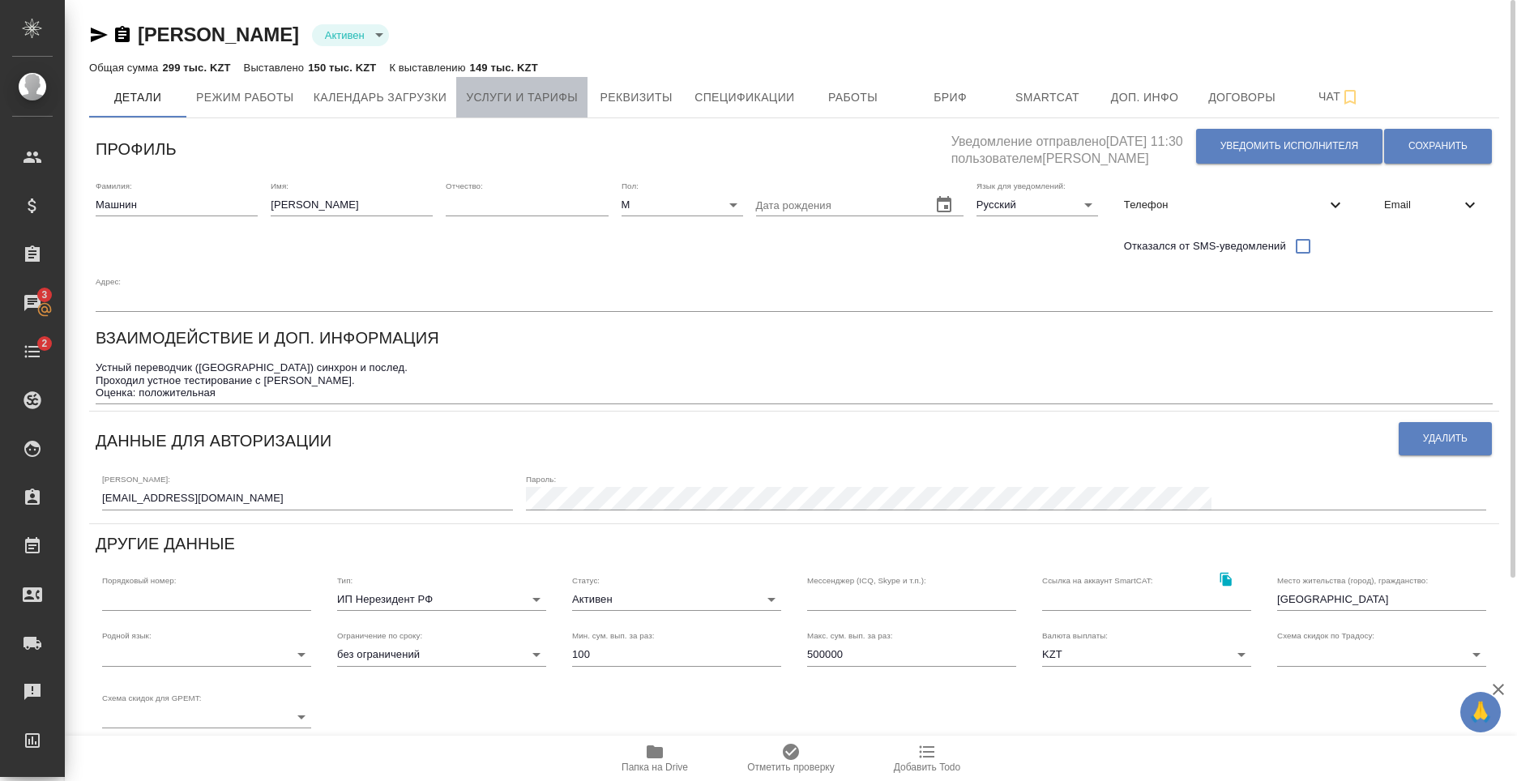
click at [539, 106] on span "Услуги и тарифы" at bounding box center [522, 98] width 112 height 20
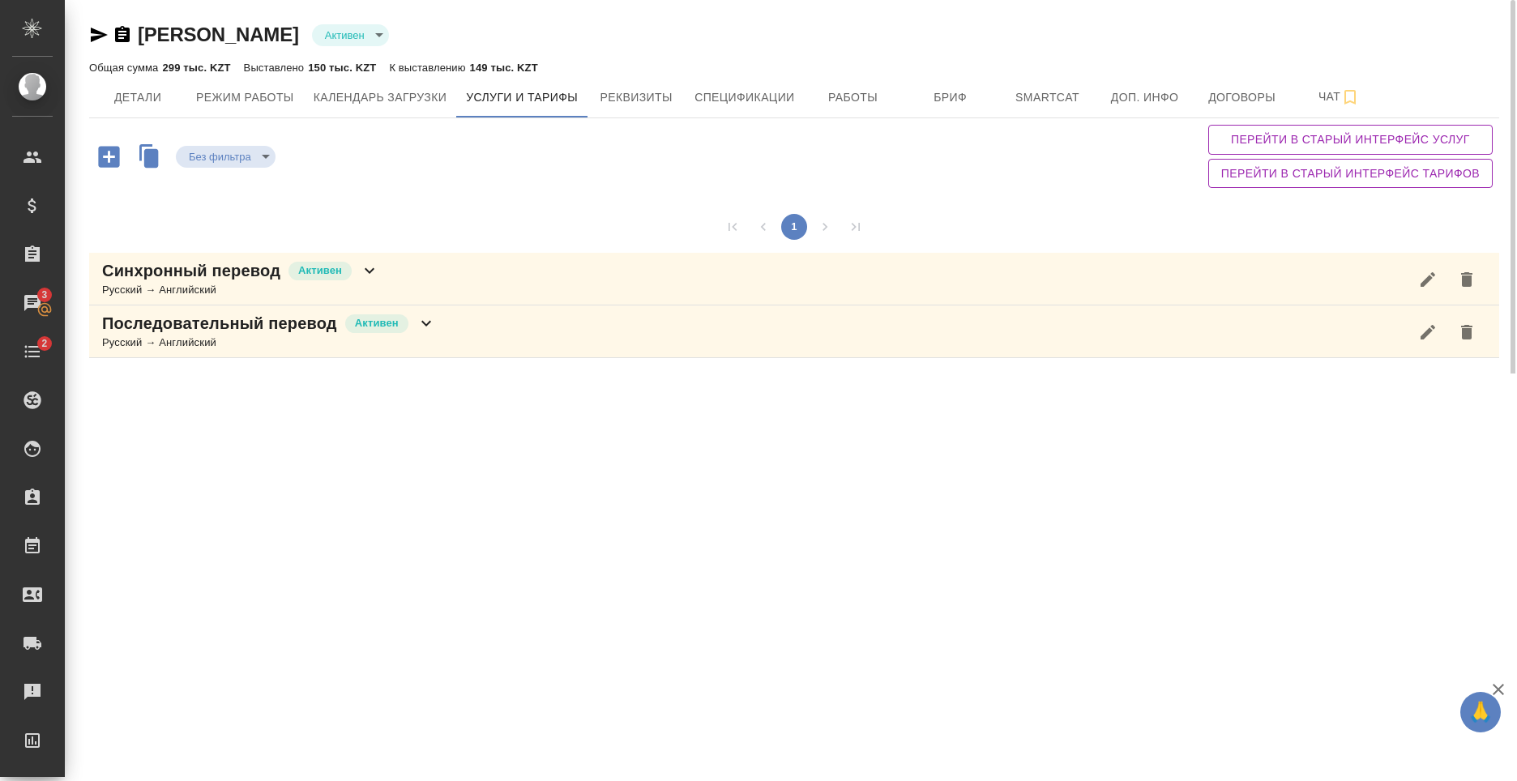
click at [431, 323] on icon at bounding box center [425, 323] width 19 height 19
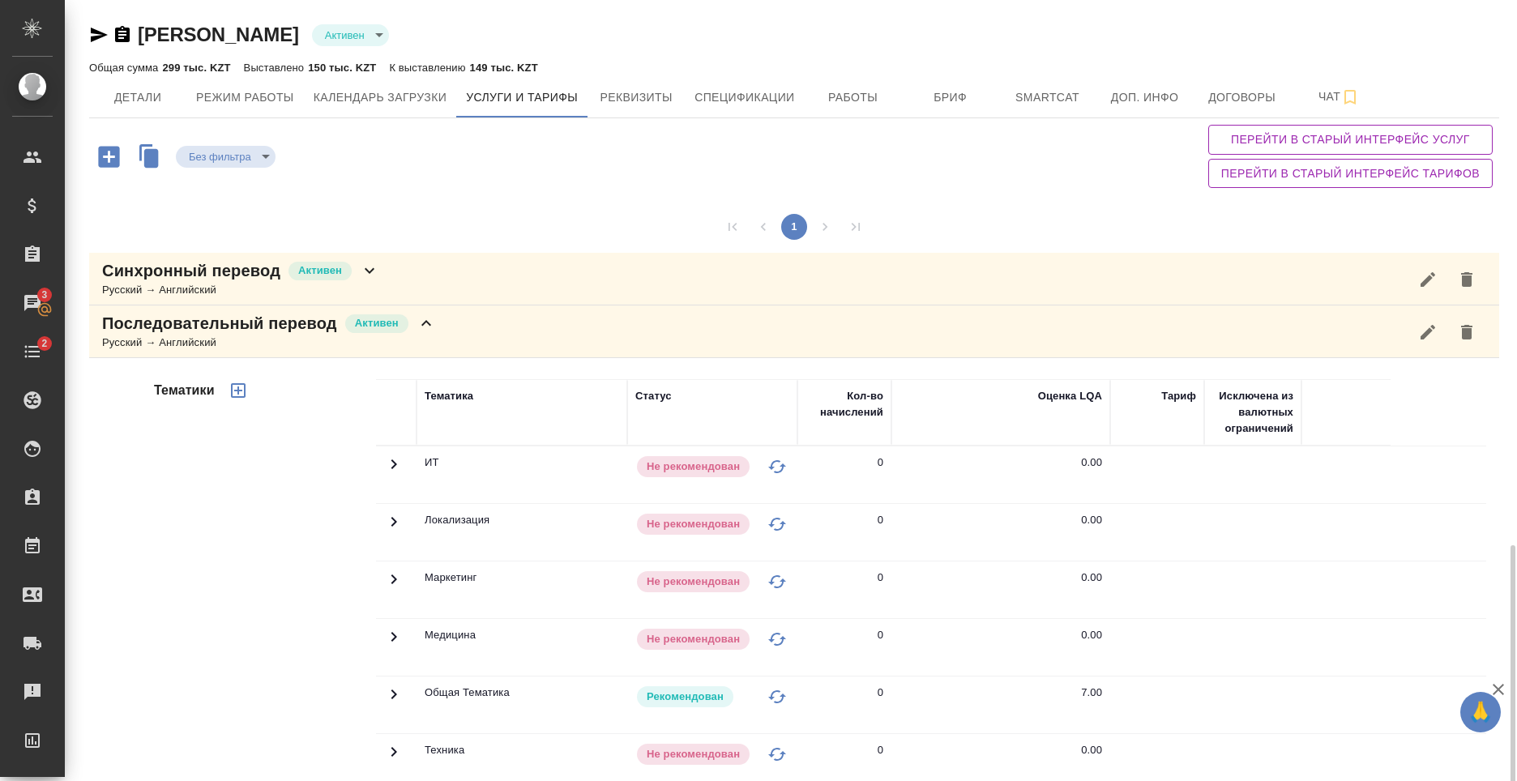
scroll to position [318, 0]
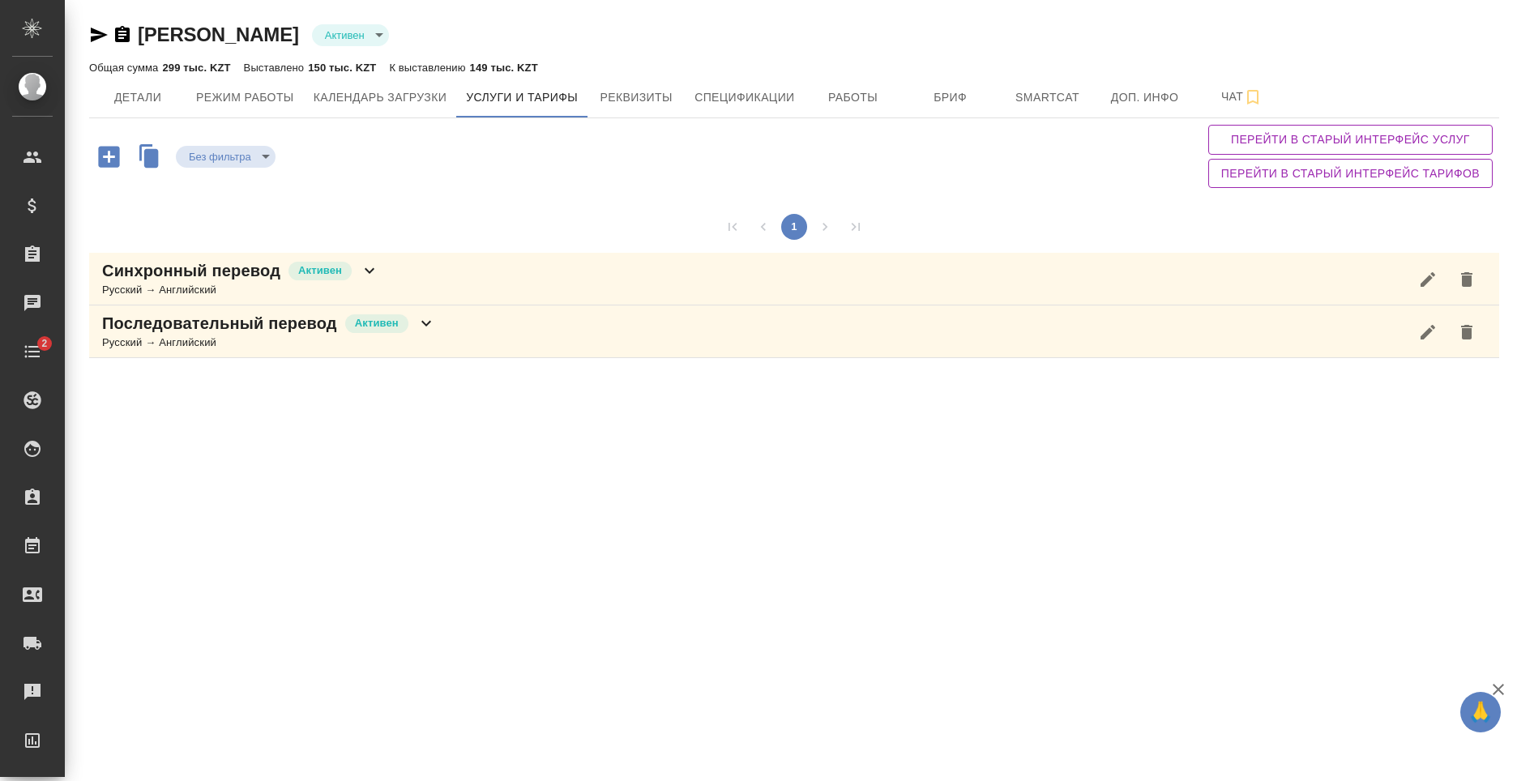
click at [376, 352] on div "Последовательный перевод Активен Русский → Английский" at bounding box center [794, 331] width 1410 height 53
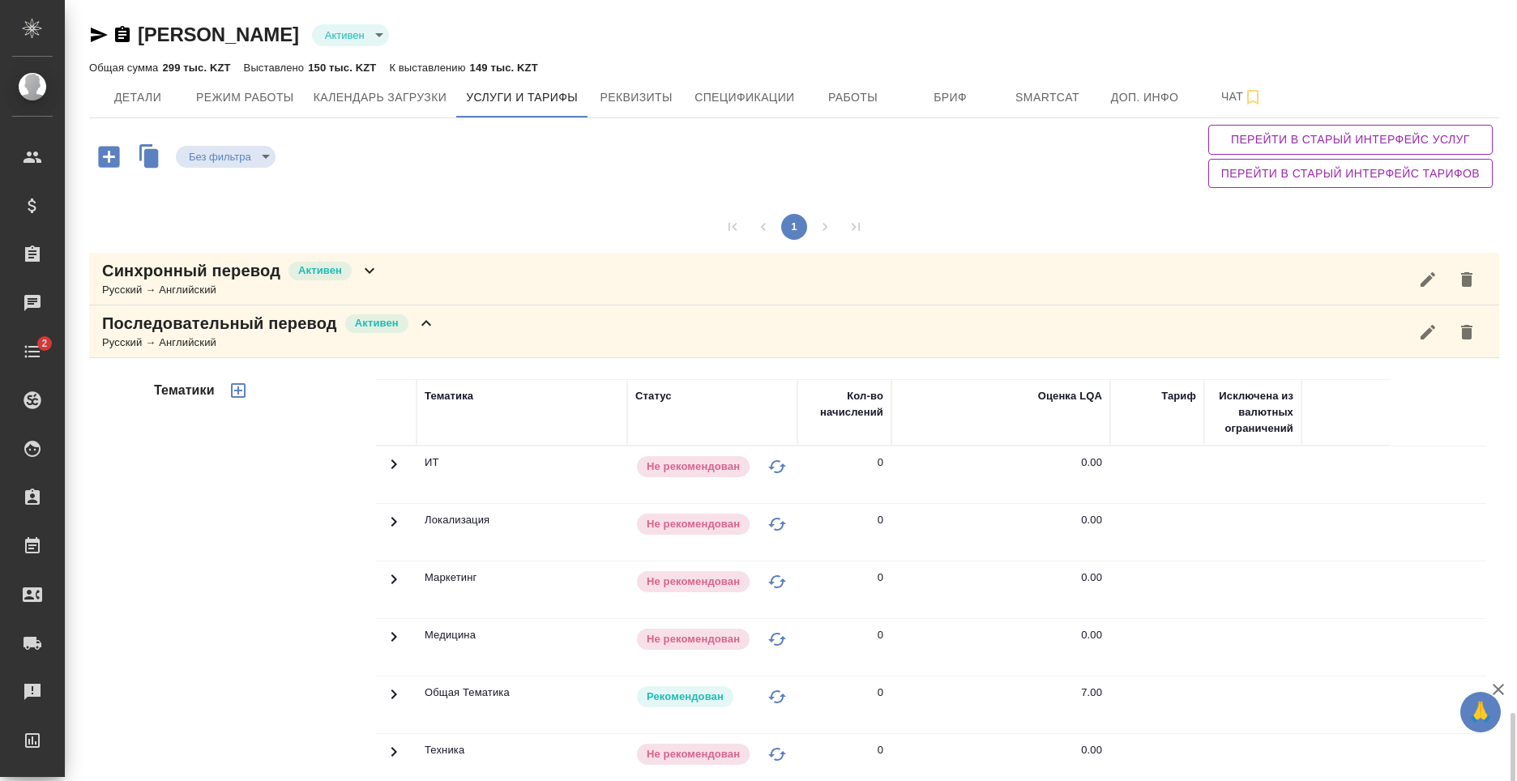
scroll to position [433, 0]
